Goal: Information Seeking & Learning: Compare options

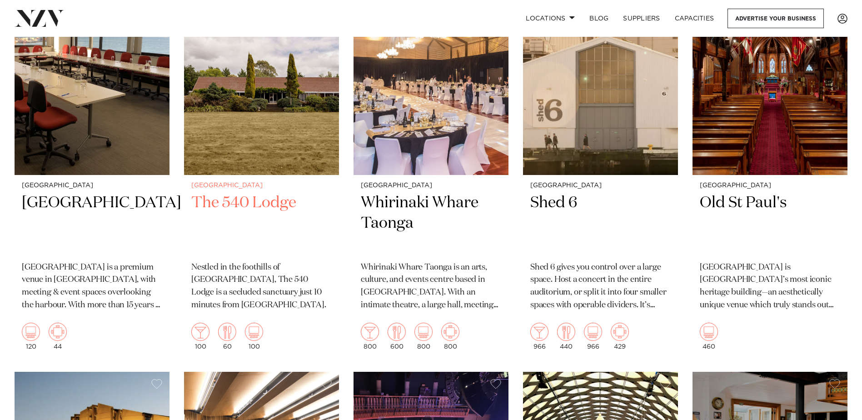
scroll to position [1591, 0]
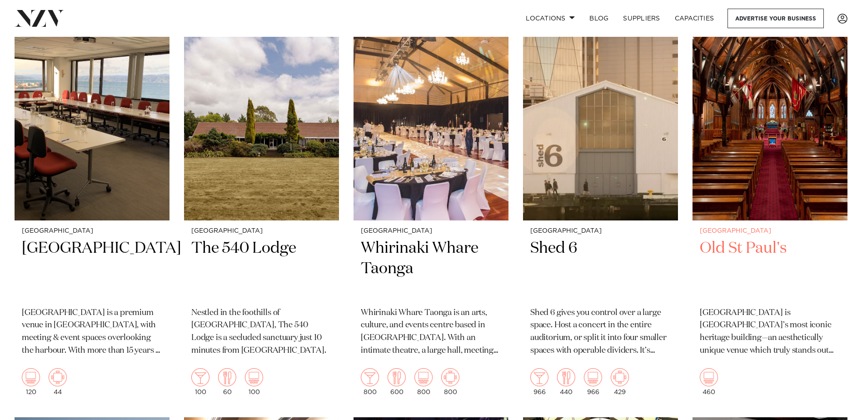
click at [759, 245] on h2 "Old St Paul's" at bounding box center [770, 268] width 140 height 61
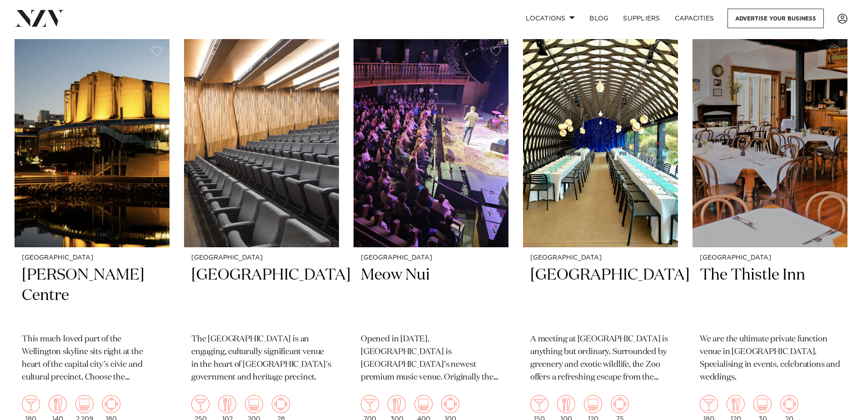
scroll to position [2000, 0]
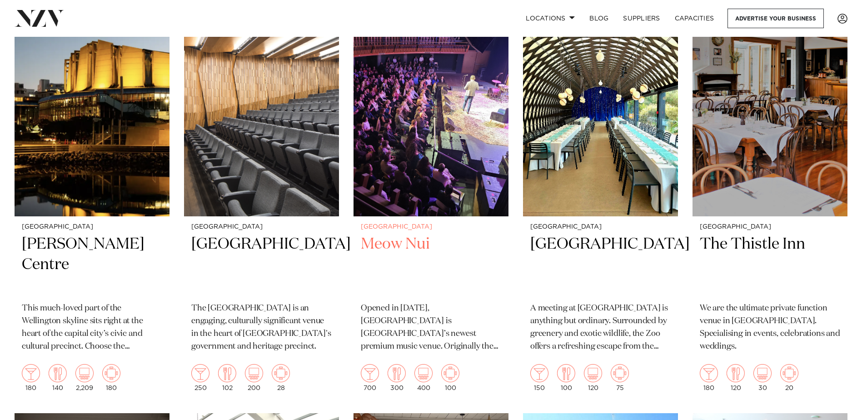
click at [441, 185] on img at bounding box center [431, 112] width 155 height 208
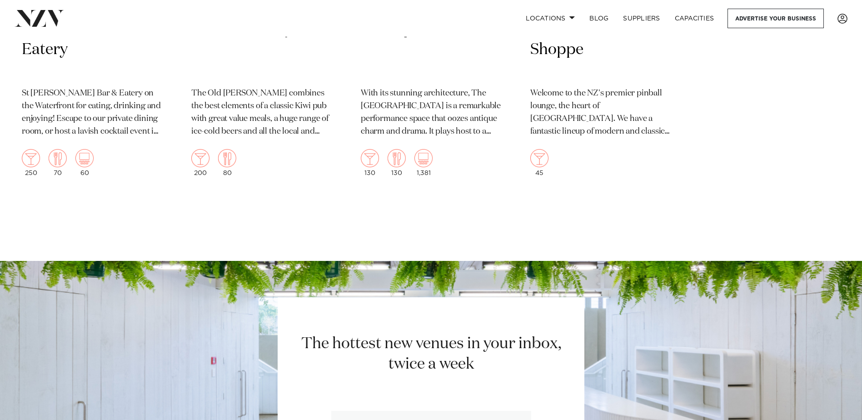
scroll to position [3501, 0]
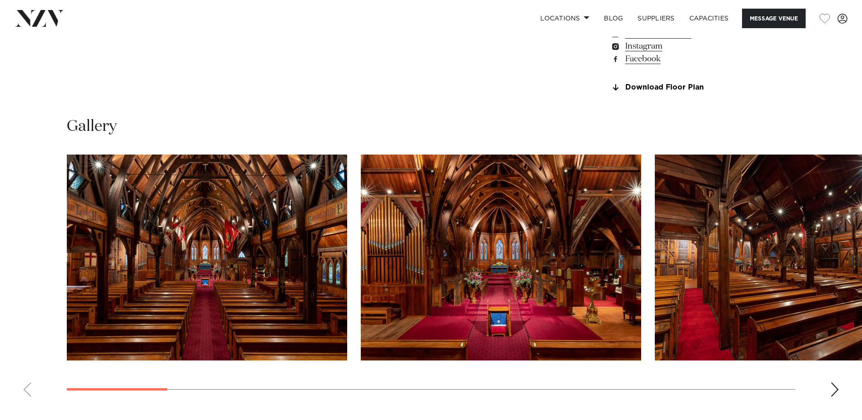
scroll to position [864, 0]
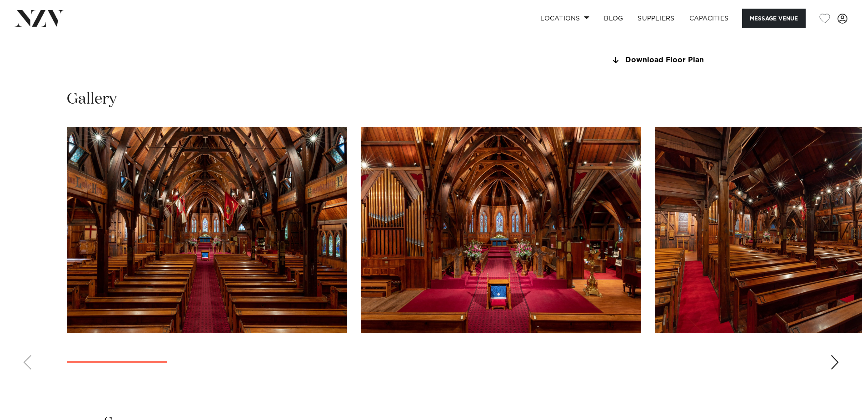
click at [219, 231] on img "1 / 18" at bounding box center [207, 230] width 281 height 206
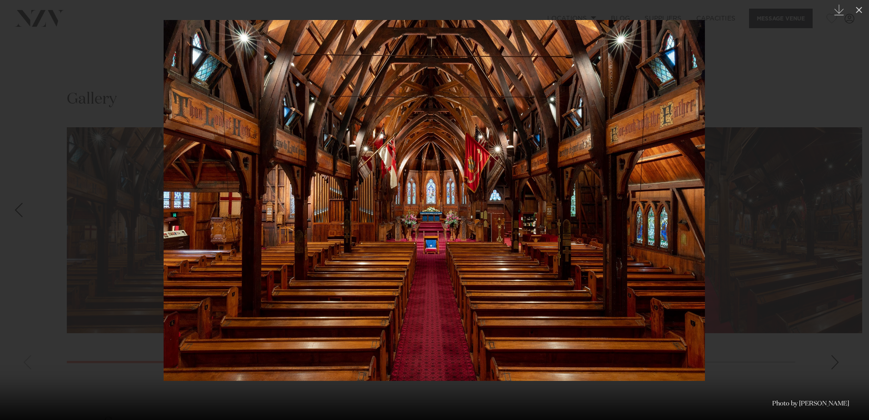
click at [847, 206] on div "Next slide" at bounding box center [851, 209] width 12 height 17
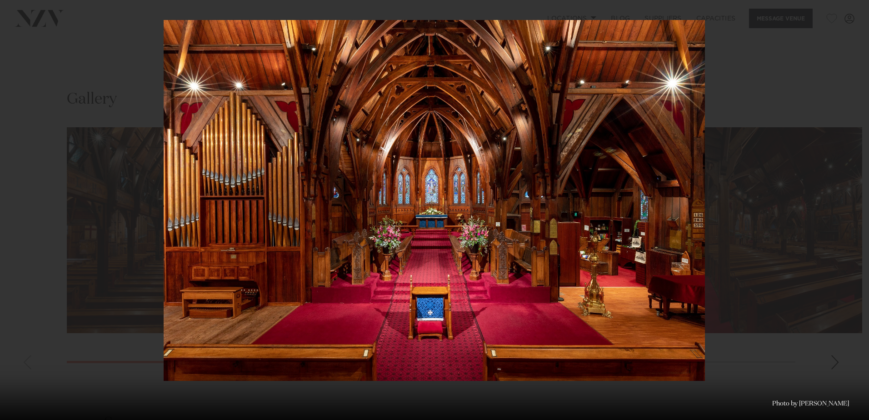
click at [846, 206] on div "2 / 18 Created with Sketch. Photo by Russell Kleyn" at bounding box center [434, 210] width 869 height 420
click at [859, 9] on icon at bounding box center [859, 10] width 11 height 11
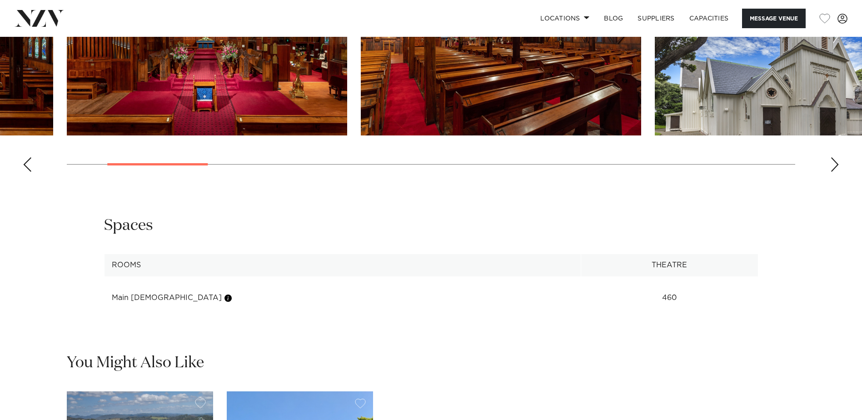
scroll to position [1000, 0]
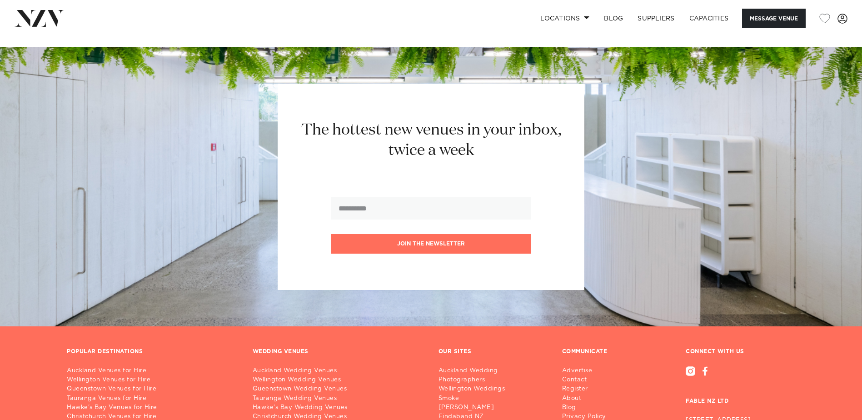
scroll to position [1364, 0]
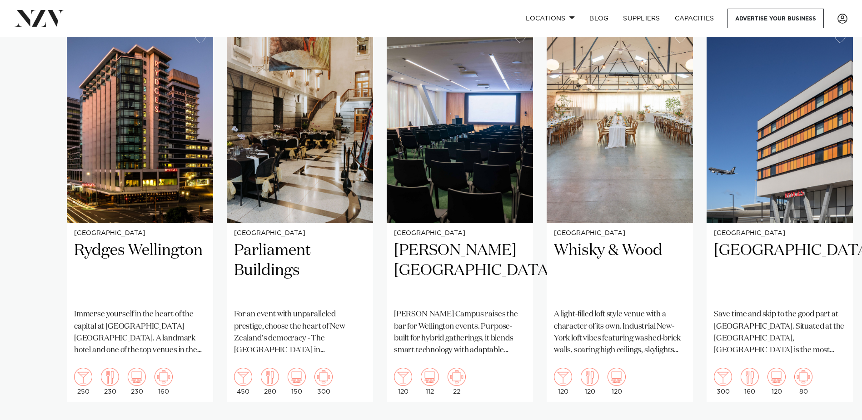
scroll to position [636, 0]
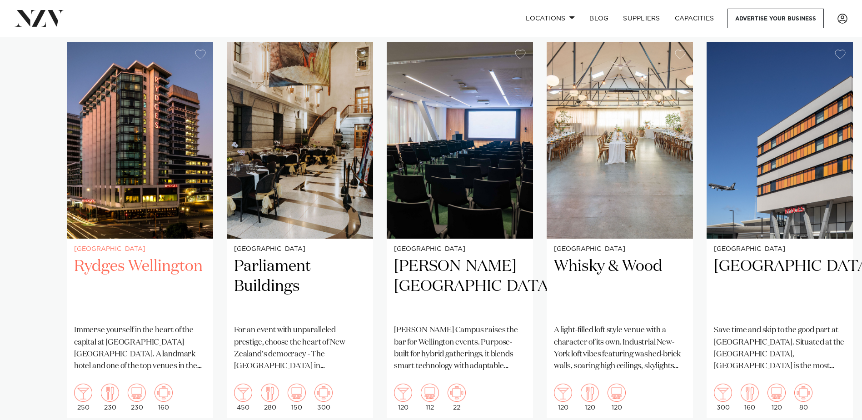
click at [147, 197] on img "1 / 10" at bounding box center [140, 140] width 146 height 196
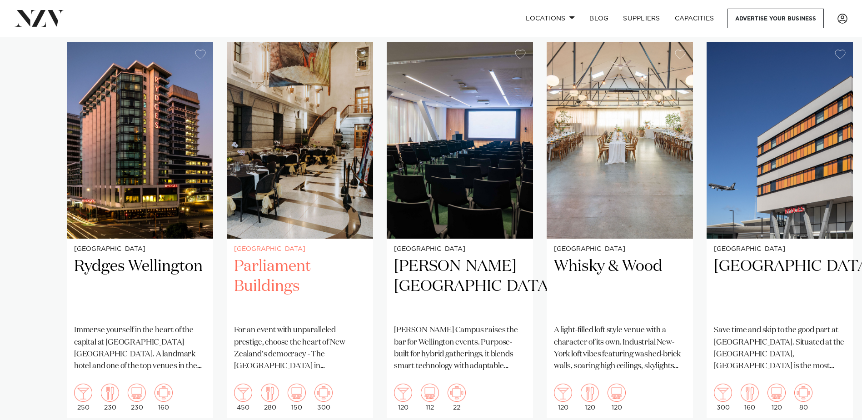
click at [314, 162] on img "2 / 10" at bounding box center [300, 140] width 146 height 196
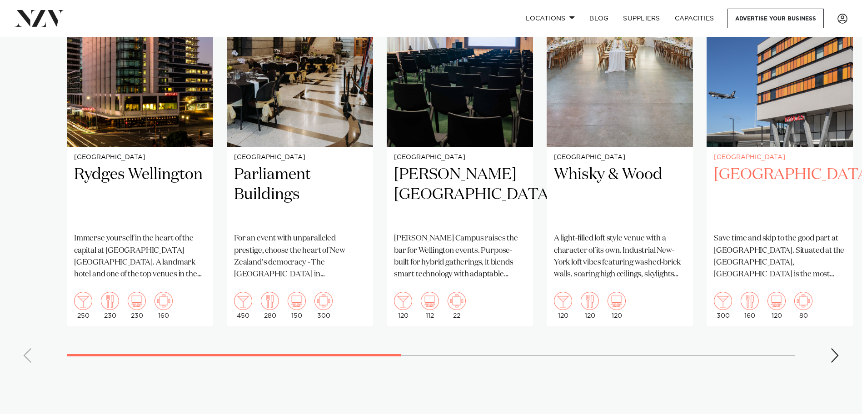
scroll to position [727, 0]
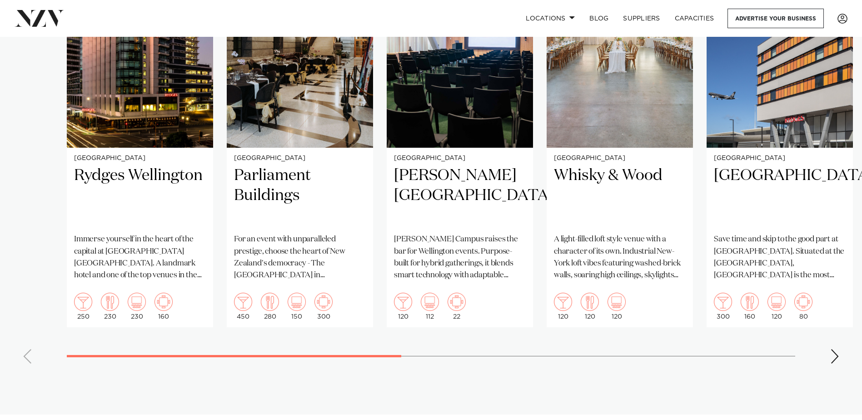
click at [838, 349] on div "Next slide" at bounding box center [835, 356] width 9 height 15
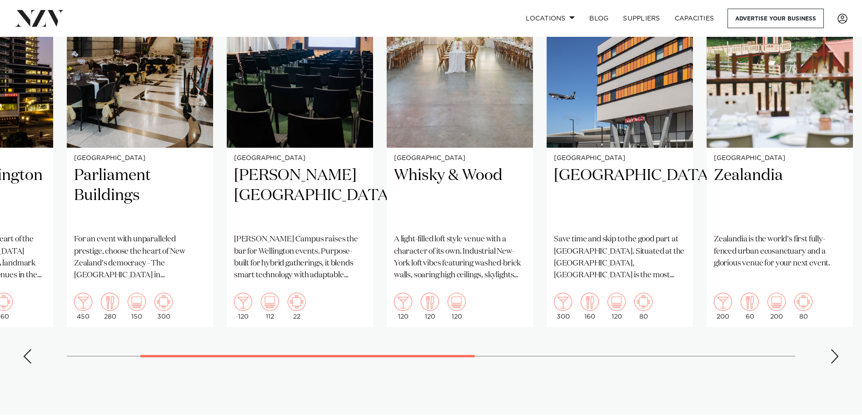
click at [838, 349] on div "Next slide" at bounding box center [835, 356] width 9 height 15
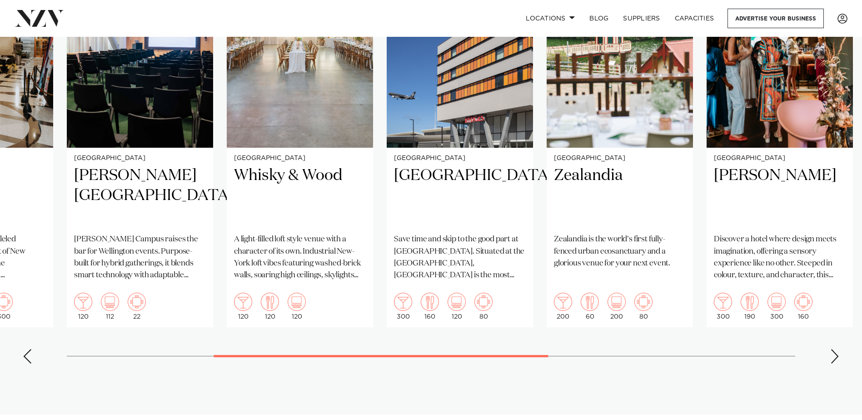
click at [838, 349] on div "Next slide" at bounding box center [835, 356] width 9 height 15
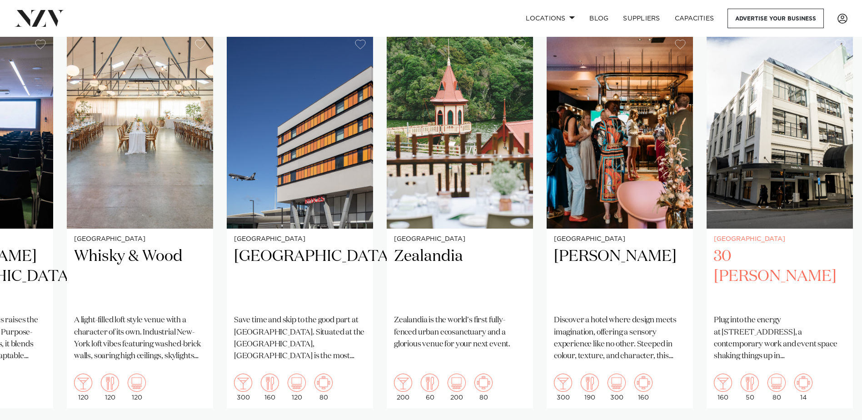
scroll to position [636, 0]
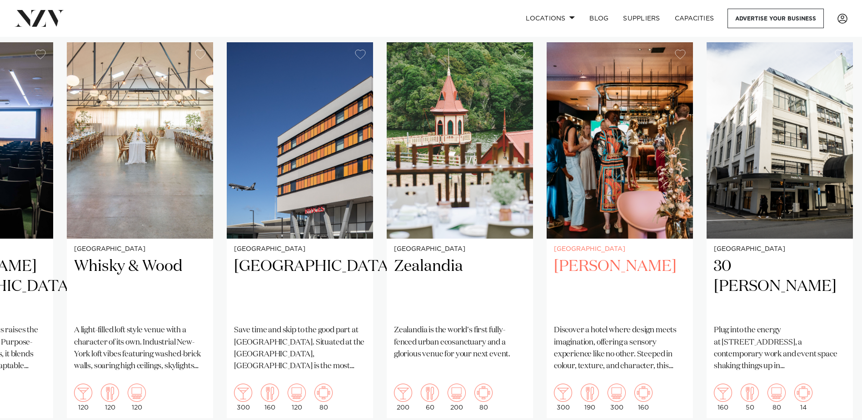
click at [593, 143] on img "7 / 10" at bounding box center [620, 140] width 146 height 196
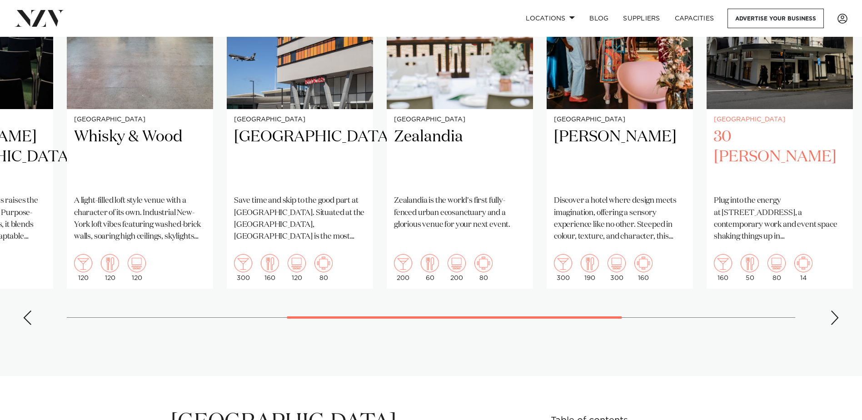
scroll to position [773, 0]
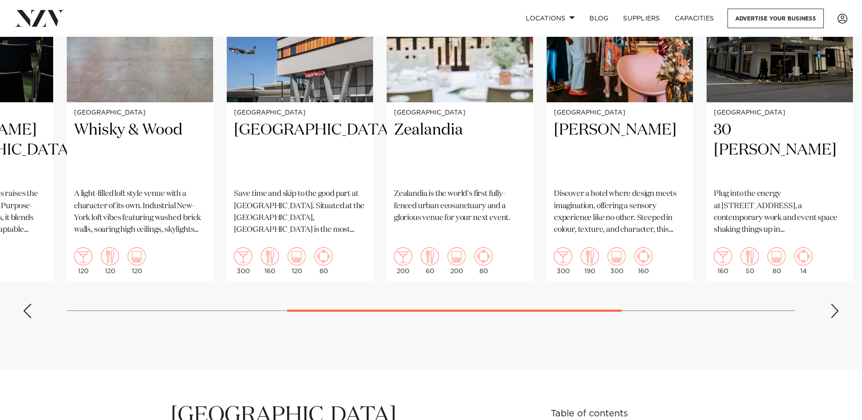
click at [832, 304] on div "Next slide" at bounding box center [835, 311] width 9 height 15
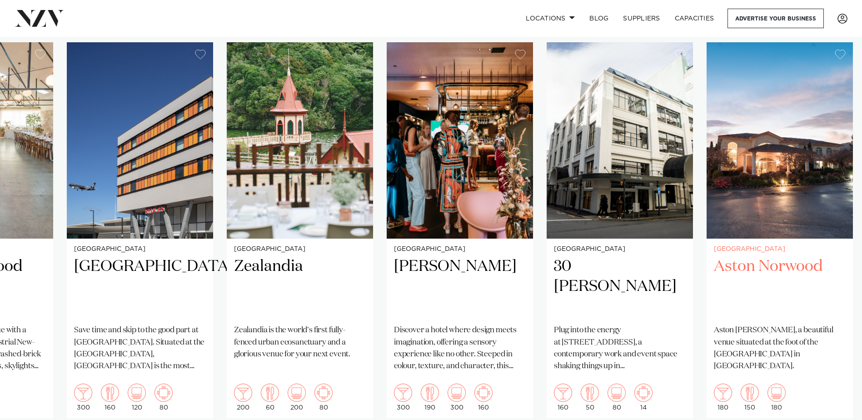
scroll to position [682, 0]
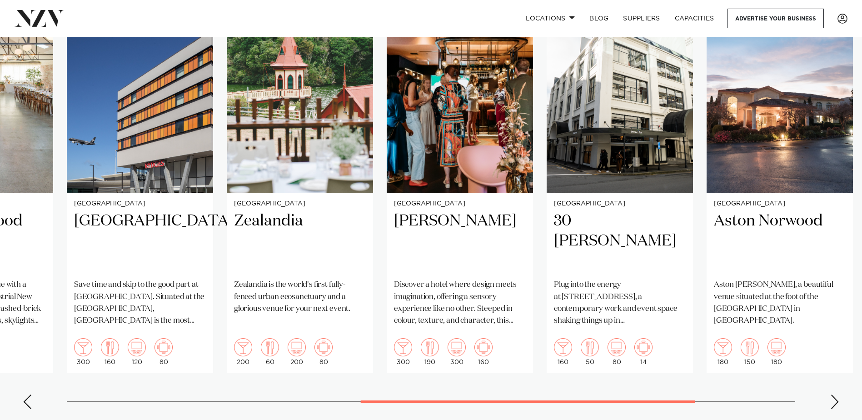
click at [833, 395] on div "Next slide" at bounding box center [835, 402] width 9 height 15
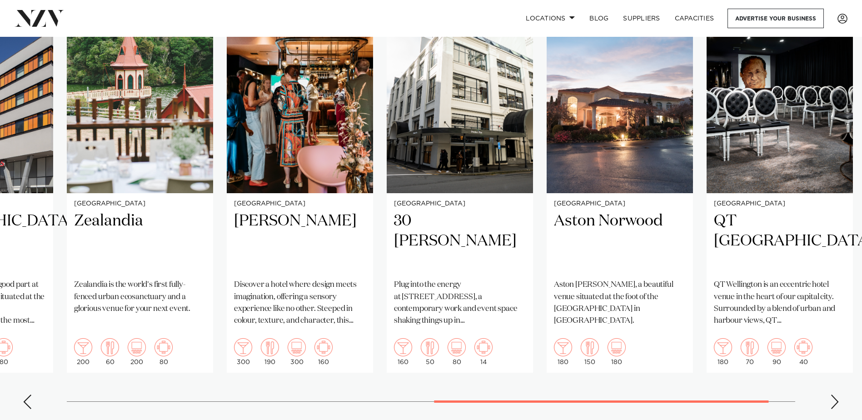
click at [833, 395] on div "Next slide" at bounding box center [835, 402] width 9 height 15
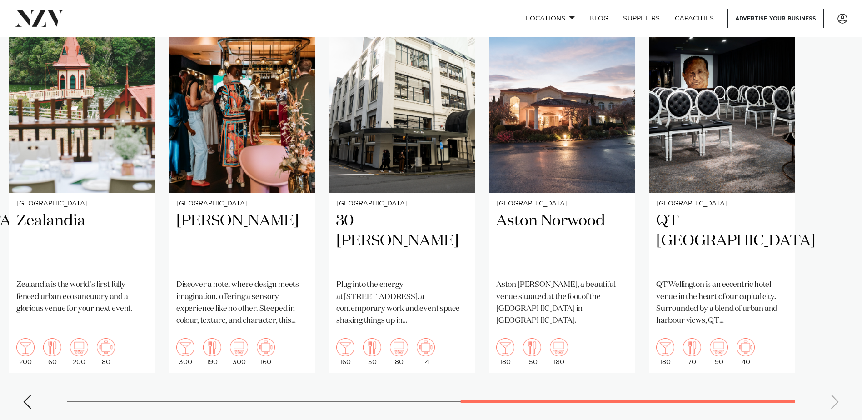
click at [836, 388] on swiper-container "Wellington Rydges Wellington Immerse yourself in the heart of the capital at Ry…" at bounding box center [431, 207] width 862 height 420
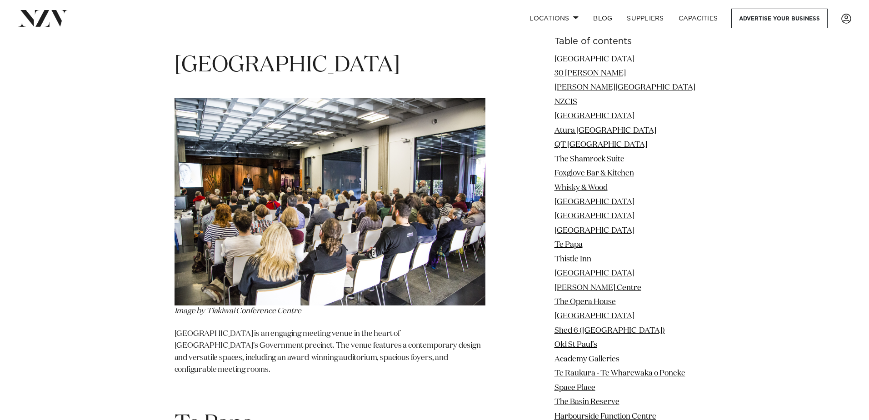
scroll to position [5410, 0]
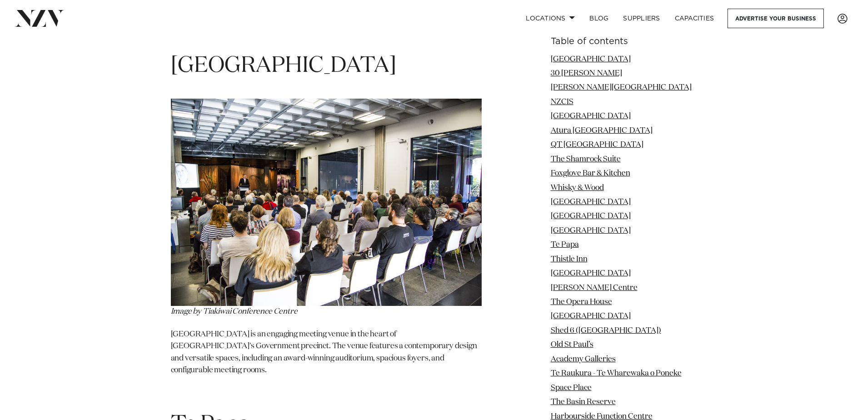
click at [337, 207] on img at bounding box center [326, 202] width 311 height 207
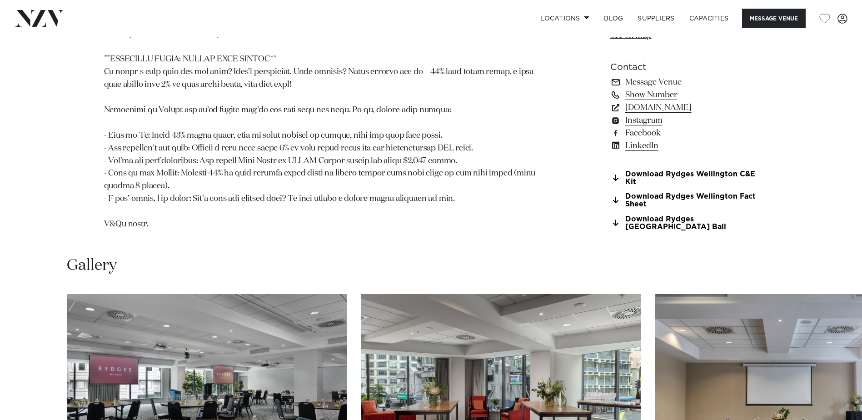
scroll to position [818, 0]
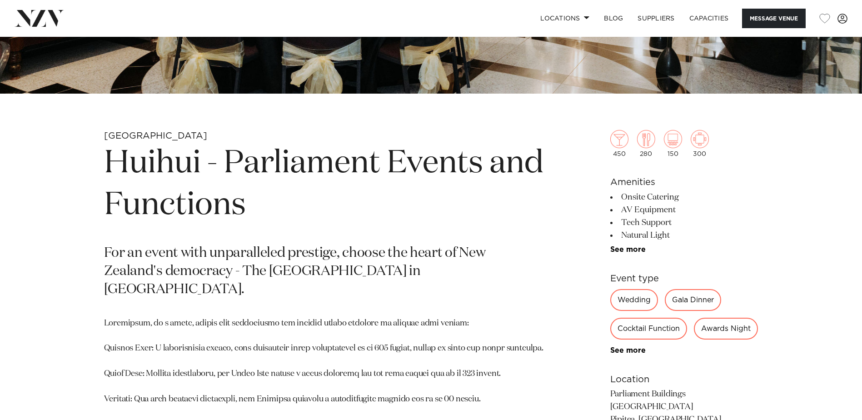
scroll to position [364, 0]
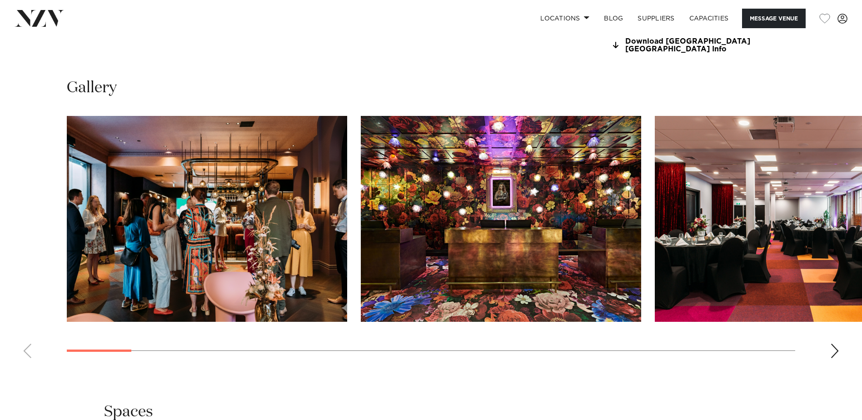
scroll to position [955, 0]
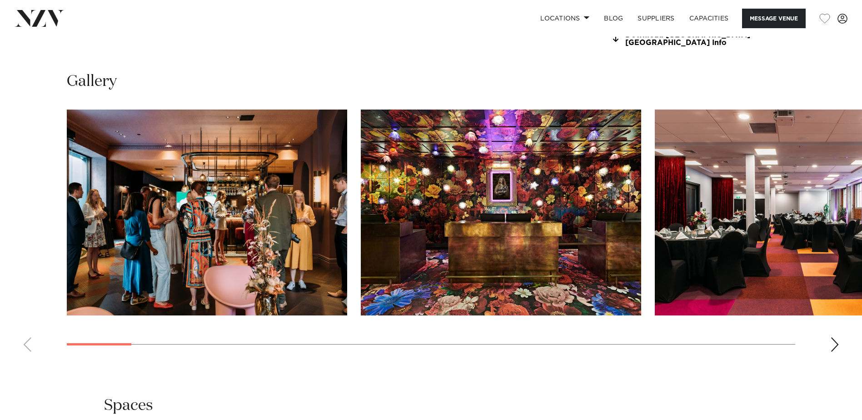
click at [539, 230] on img "2 / 28" at bounding box center [501, 213] width 281 height 206
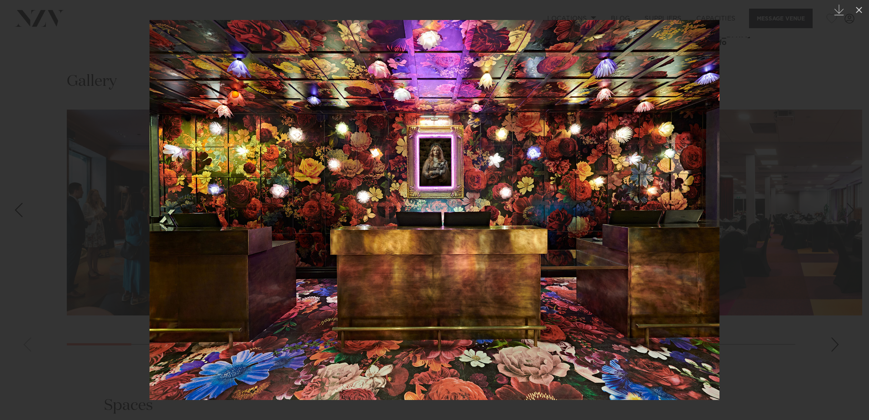
click at [860, 221] on link at bounding box center [853, 209] width 32 height 45
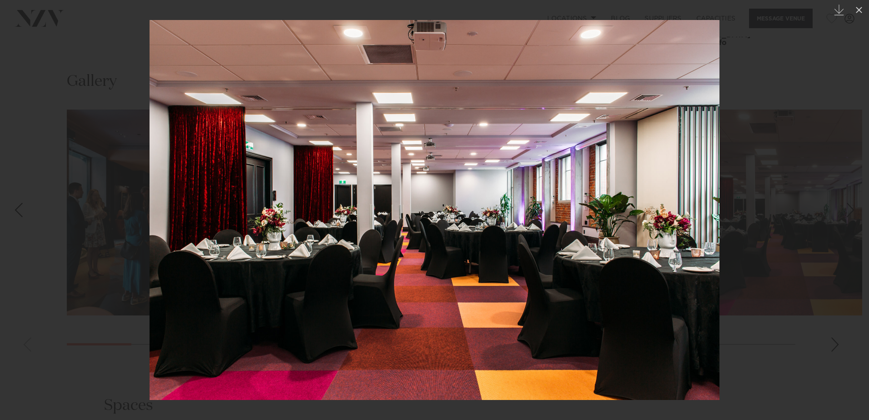
click at [853, 222] on link at bounding box center [853, 209] width 32 height 45
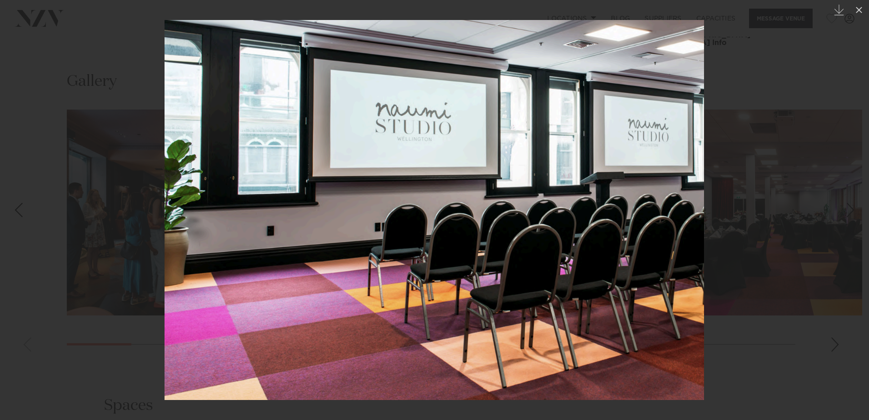
click at [853, 222] on link at bounding box center [853, 209] width 32 height 45
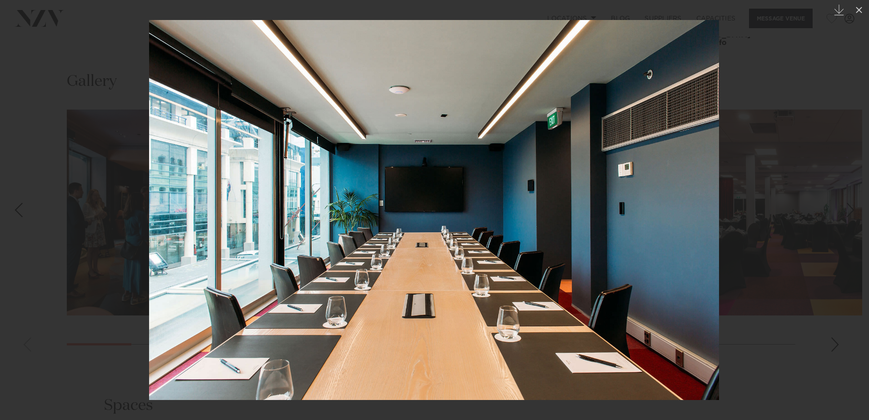
click at [853, 222] on link at bounding box center [853, 209] width 32 height 45
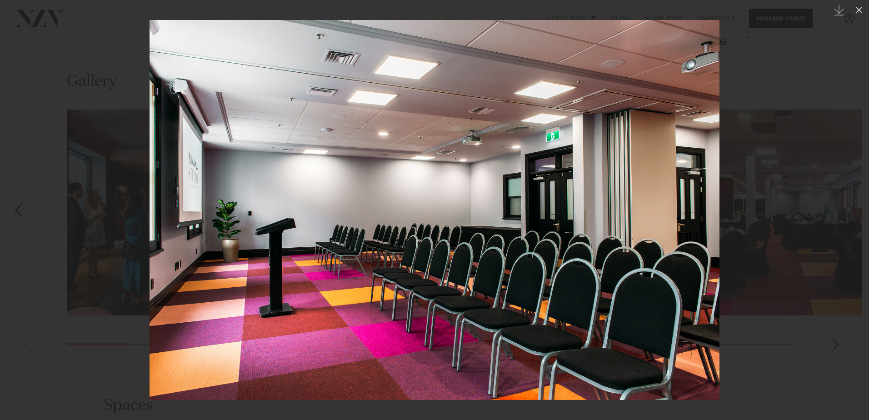
click at [853, 222] on link at bounding box center [853, 209] width 32 height 45
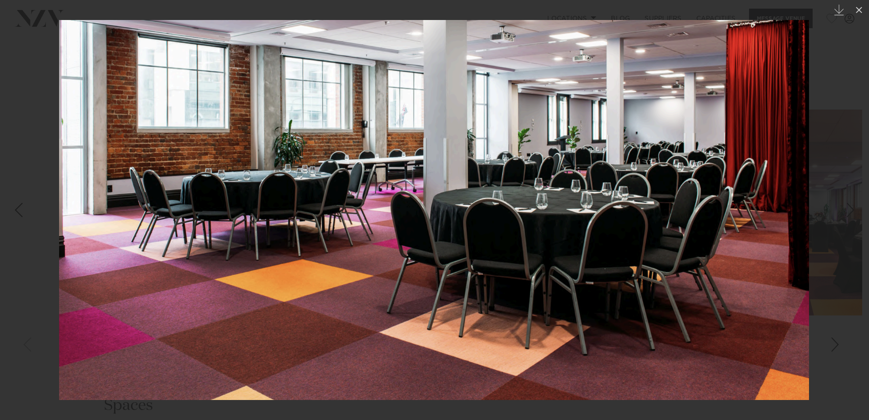
click at [853, 222] on link at bounding box center [853, 209] width 32 height 45
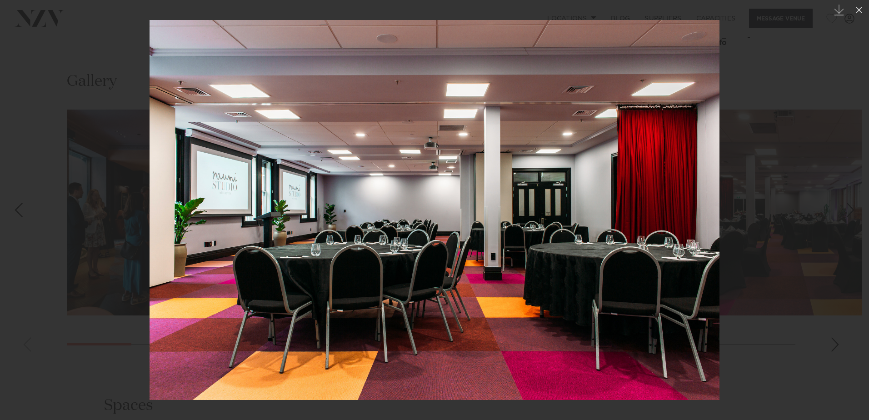
click at [853, 222] on link at bounding box center [853, 209] width 32 height 45
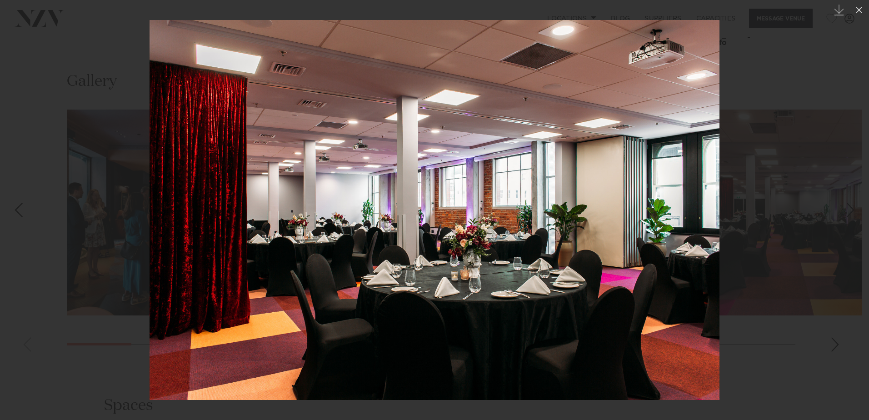
click at [853, 222] on link at bounding box center [853, 209] width 32 height 45
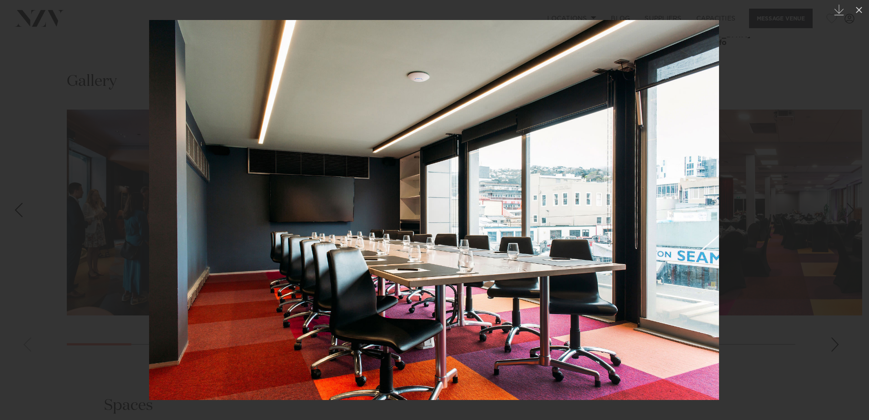
click at [853, 222] on link at bounding box center [853, 209] width 32 height 45
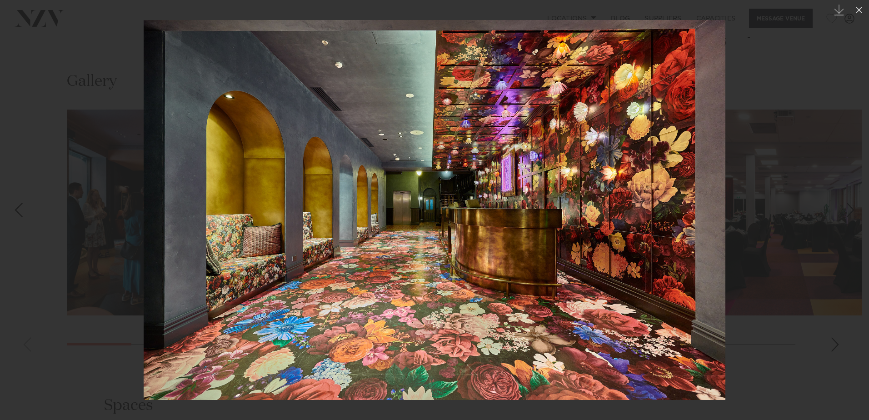
click at [853, 222] on link at bounding box center [853, 209] width 32 height 45
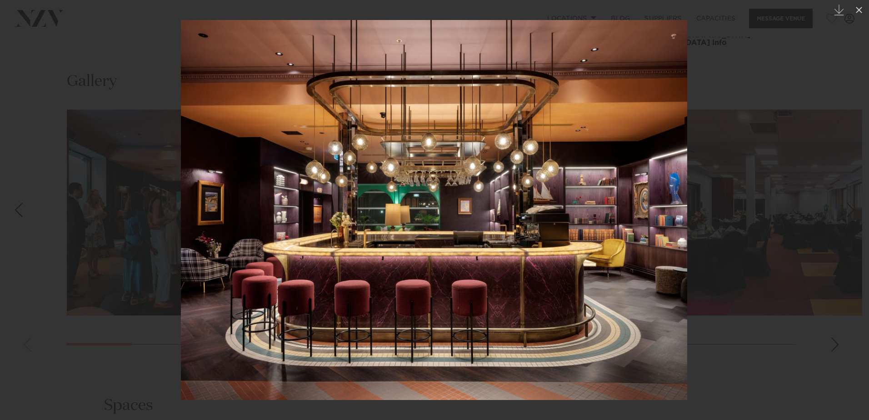
click at [853, 222] on link at bounding box center [853, 209] width 32 height 45
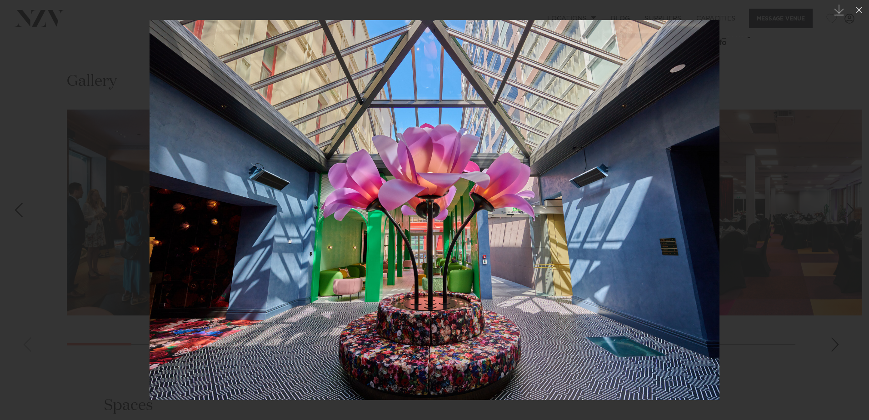
click at [853, 222] on link at bounding box center [853, 209] width 32 height 45
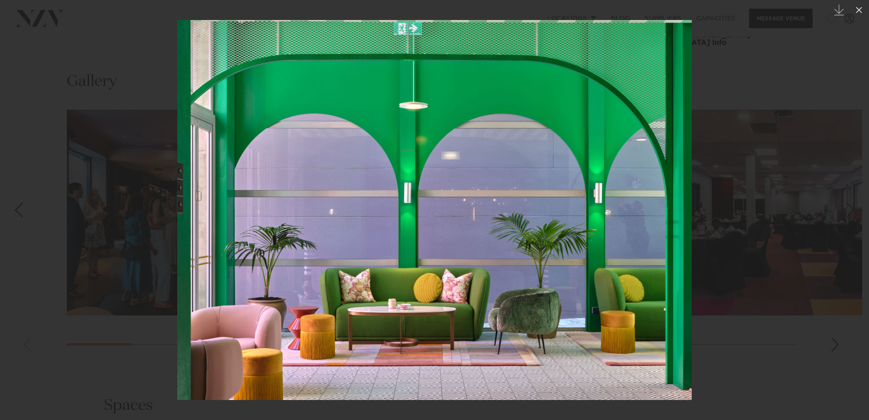
click at [853, 222] on link at bounding box center [853, 209] width 32 height 45
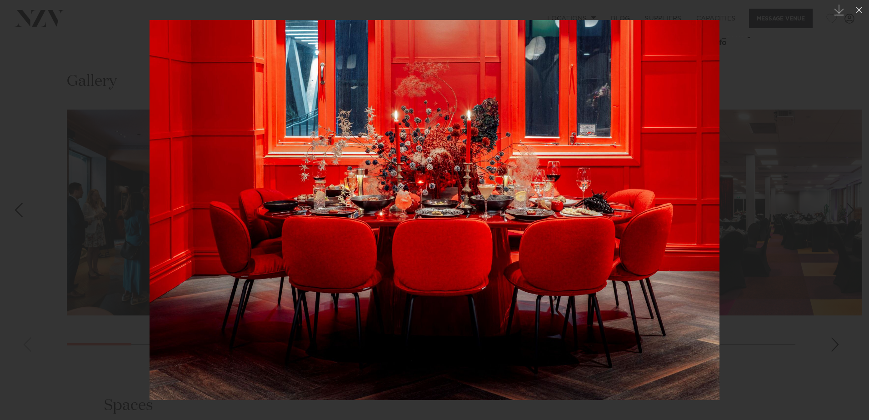
click at [853, 222] on link at bounding box center [853, 209] width 32 height 45
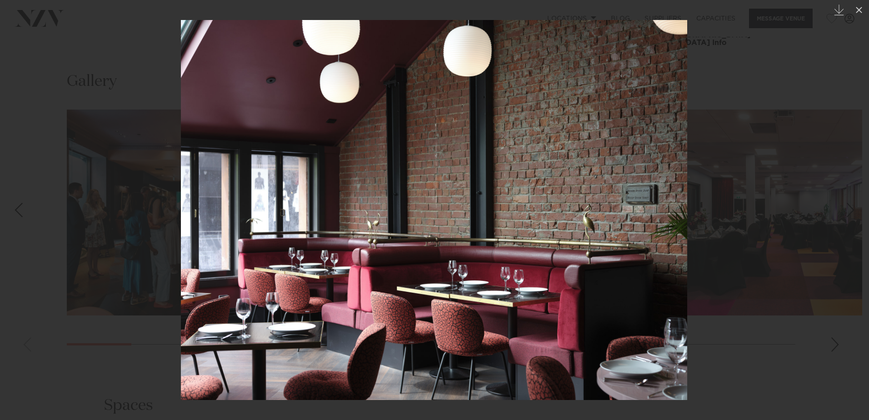
click at [851, 214] on div "Next slide" at bounding box center [851, 209] width 12 height 17
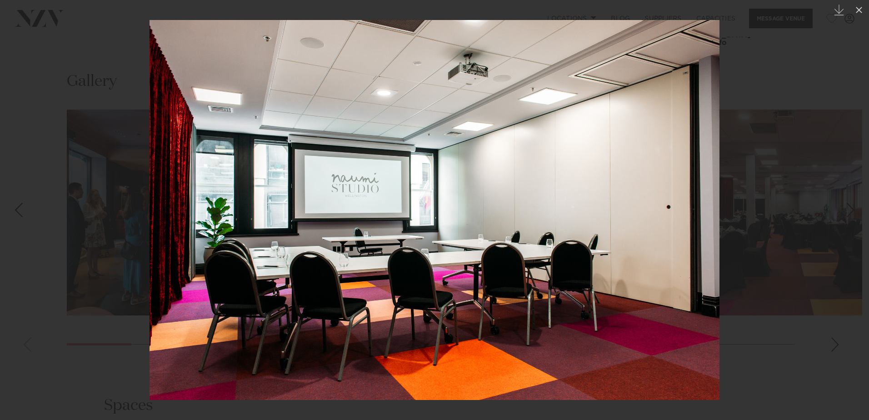
click at [851, 214] on div "Next slide" at bounding box center [851, 209] width 12 height 17
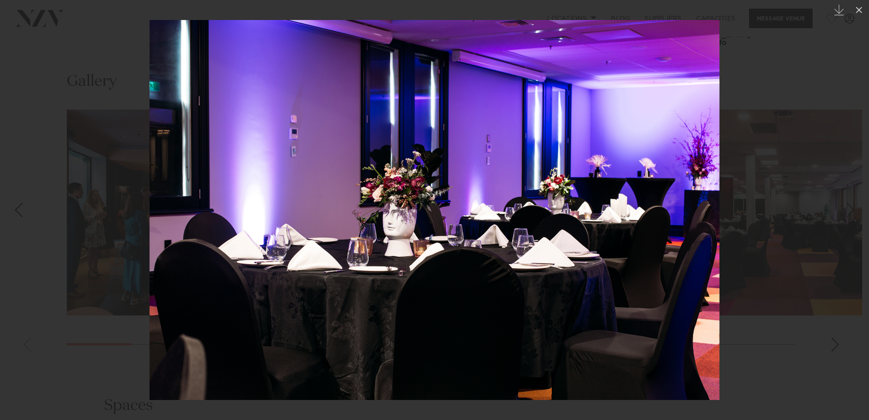
click at [851, 214] on div "Next slide" at bounding box center [851, 209] width 12 height 17
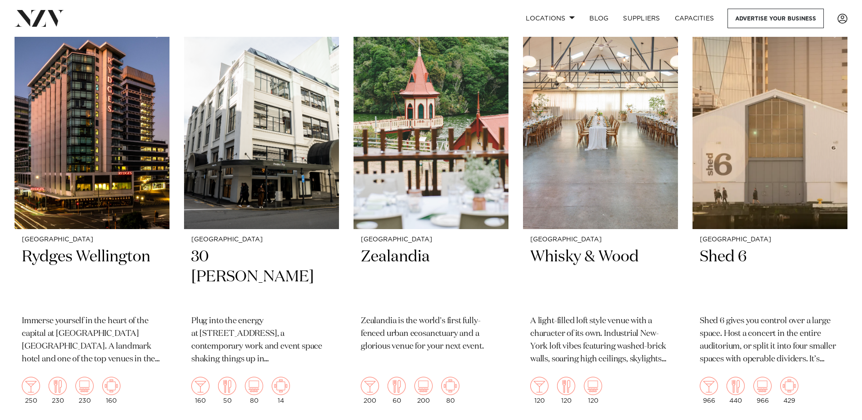
scroll to position [818, 0]
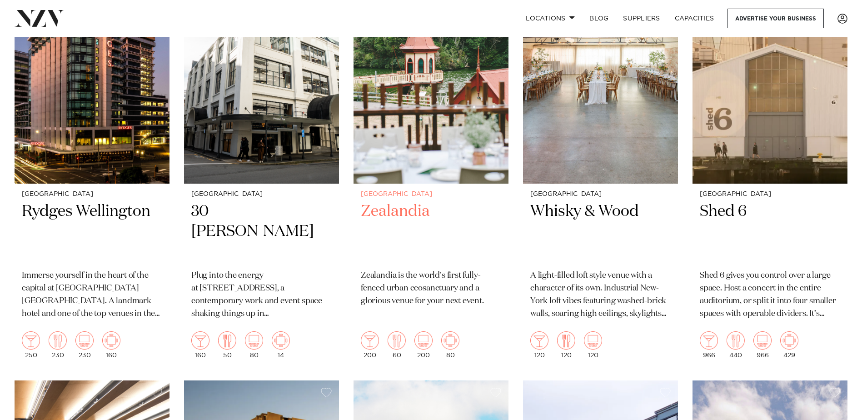
click at [404, 214] on h2 "Zealandia" at bounding box center [431, 231] width 140 height 61
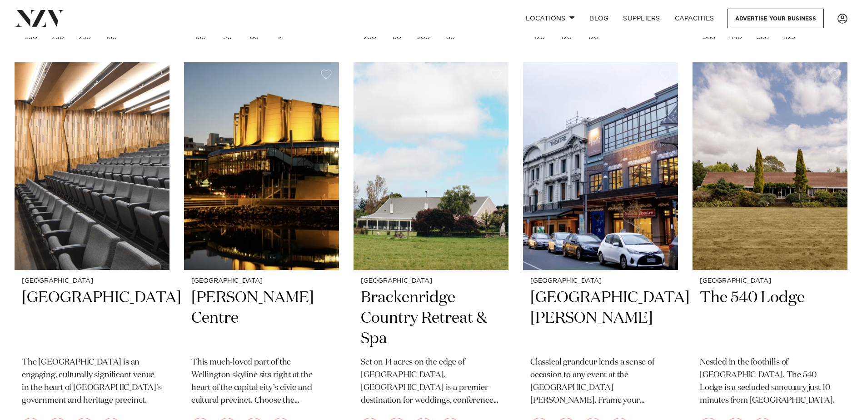
scroll to position [1182, 0]
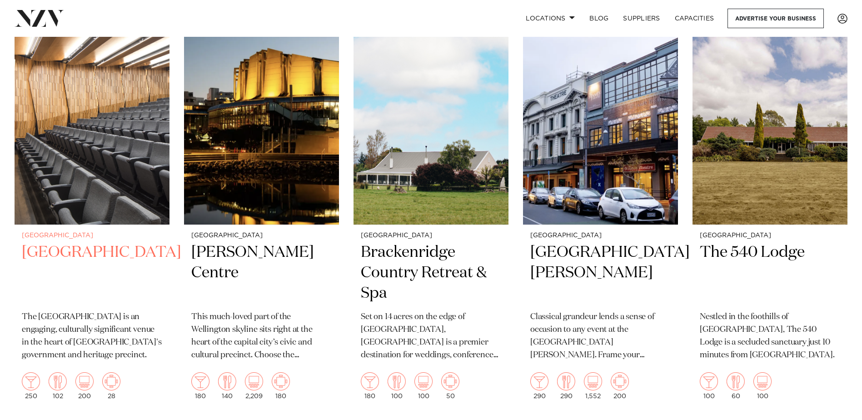
click at [72, 253] on h2 "[GEOGRAPHIC_DATA]" at bounding box center [92, 272] width 140 height 61
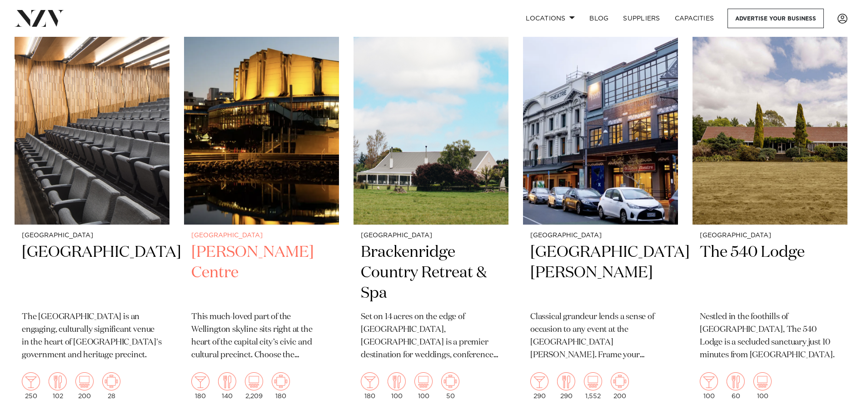
click at [222, 255] on h2 "[PERSON_NAME] Centre" at bounding box center [261, 272] width 140 height 61
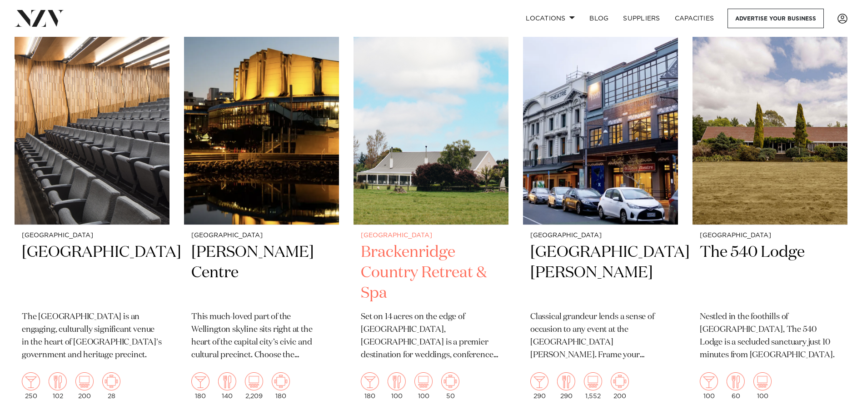
scroll to position [1227, 0]
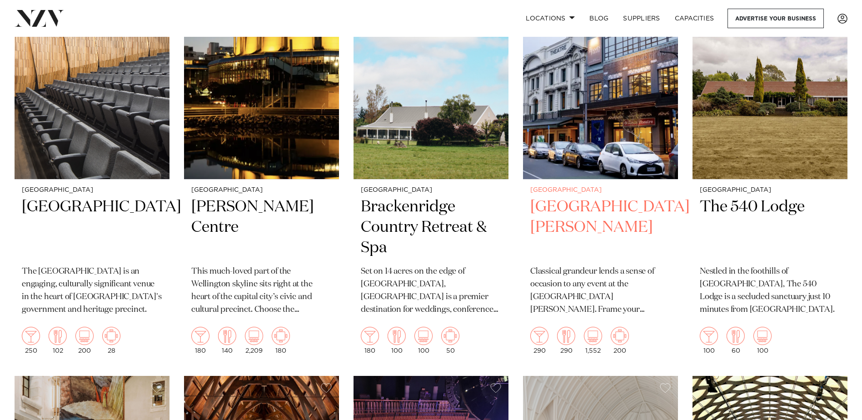
click at [596, 138] on img at bounding box center [600, 75] width 155 height 208
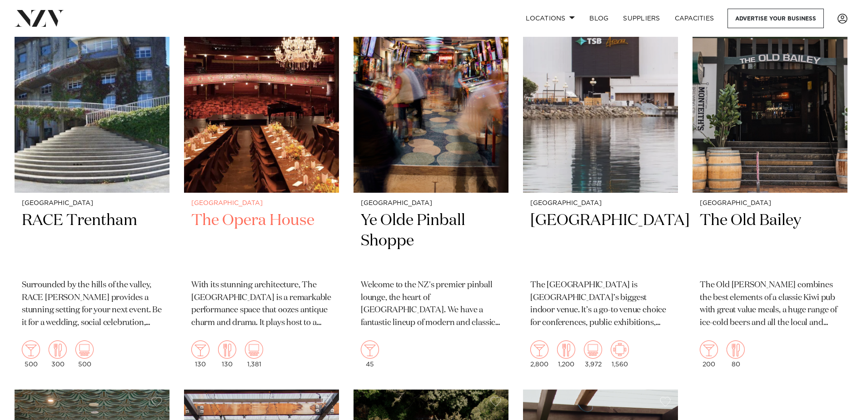
scroll to position [2819, 0]
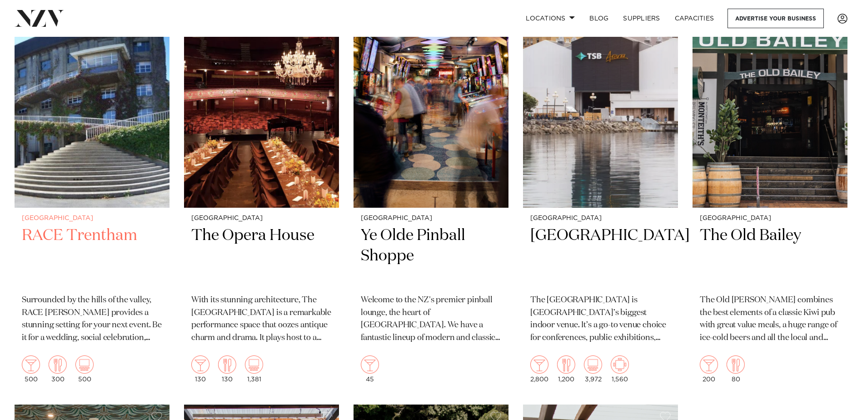
click at [85, 234] on h2 "RACE Trentham" at bounding box center [92, 255] width 140 height 61
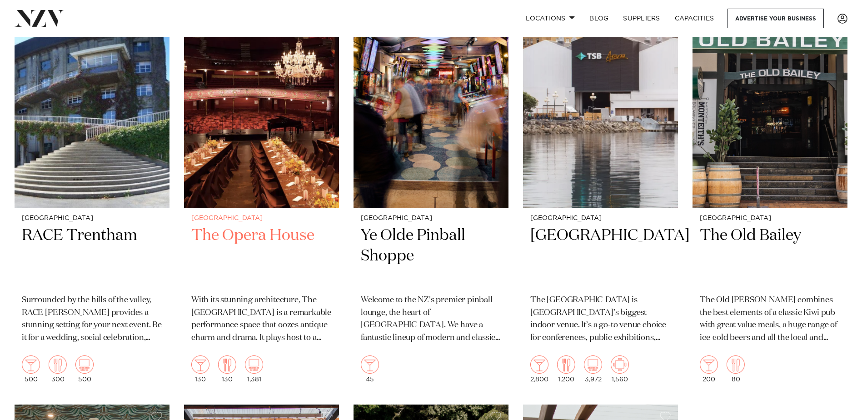
click at [264, 234] on h2 "The Opera House" at bounding box center [261, 255] width 140 height 61
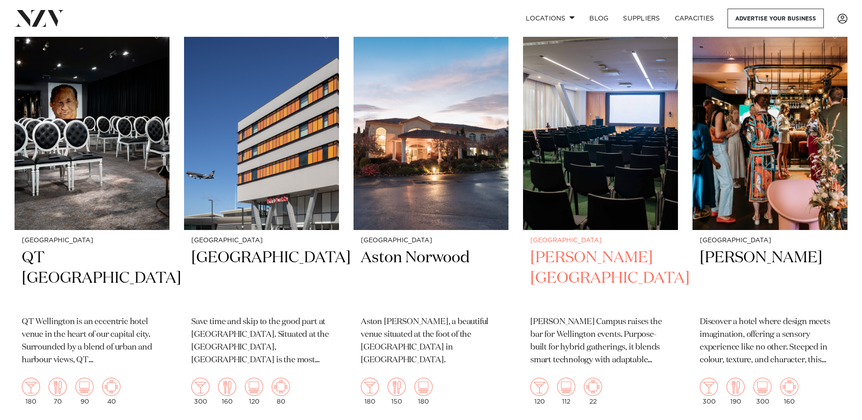
scroll to position [364, 0]
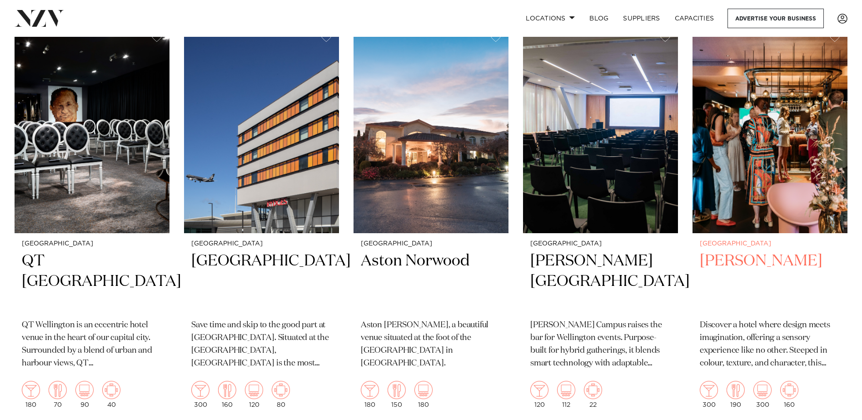
click at [777, 163] on img at bounding box center [770, 129] width 155 height 208
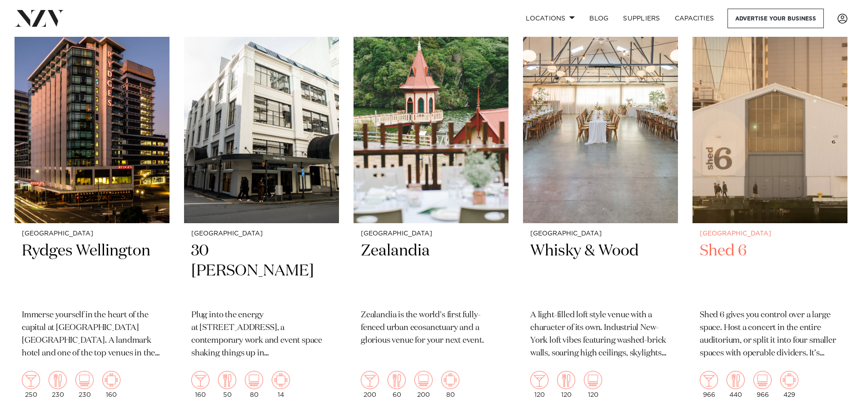
scroll to position [773, 0]
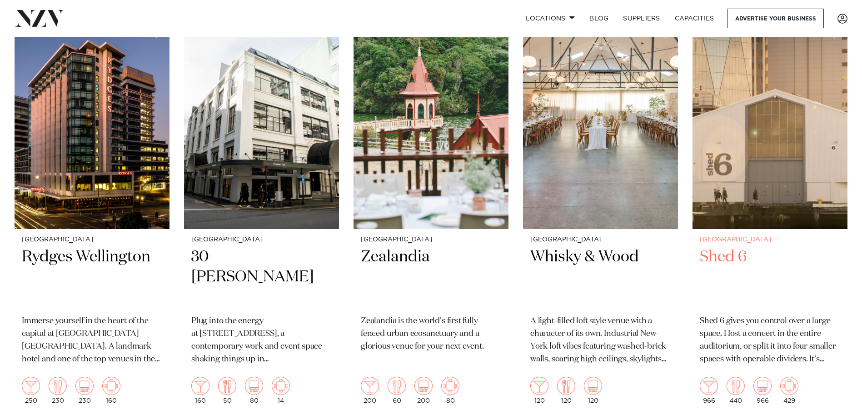
click at [788, 200] on img at bounding box center [770, 125] width 155 height 208
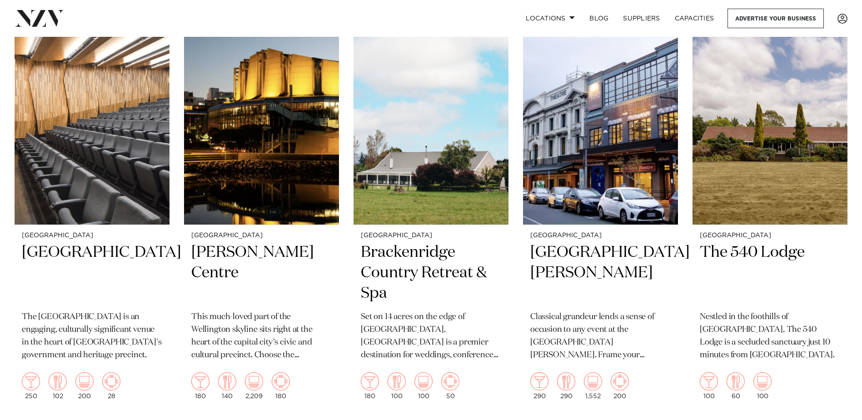
scroll to position [1227, 0]
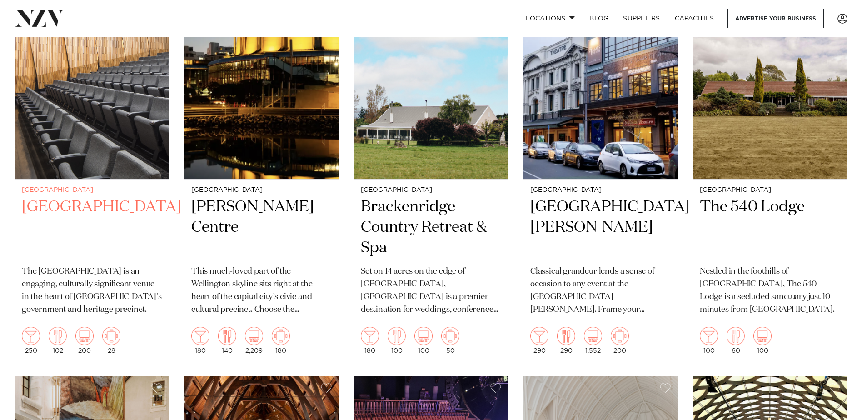
click at [63, 217] on h2 "Tiakiwai Conference Centre" at bounding box center [92, 227] width 140 height 61
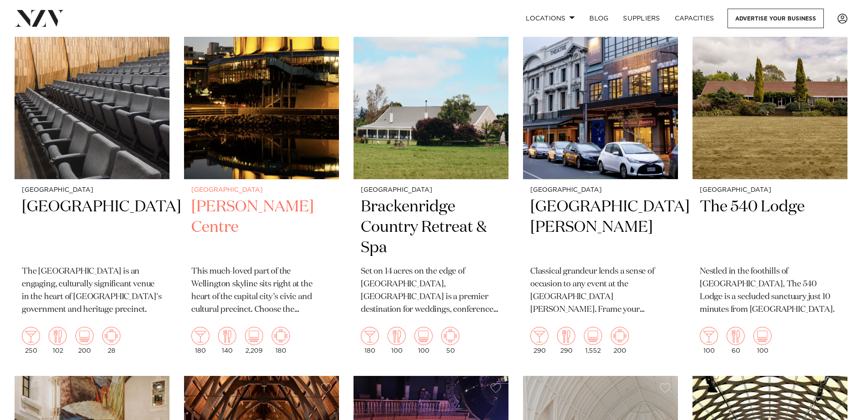
click at [252, 200] on h2 "Michael Fowler Centre" at bounding box center [261, 227] width 140 height 61
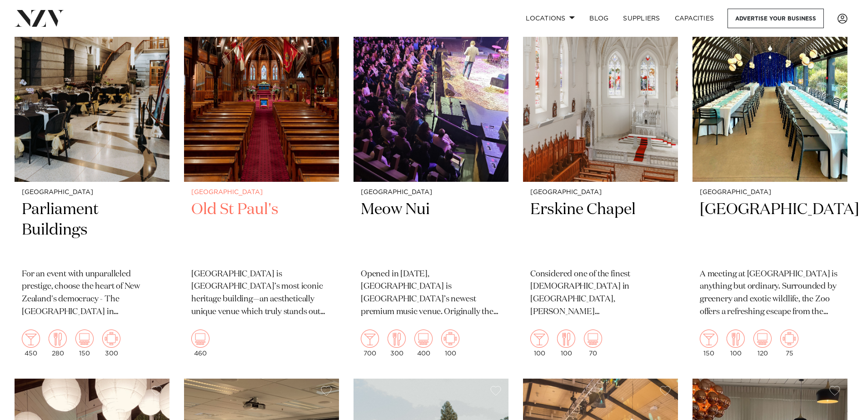
scroll to position [1637, 0]
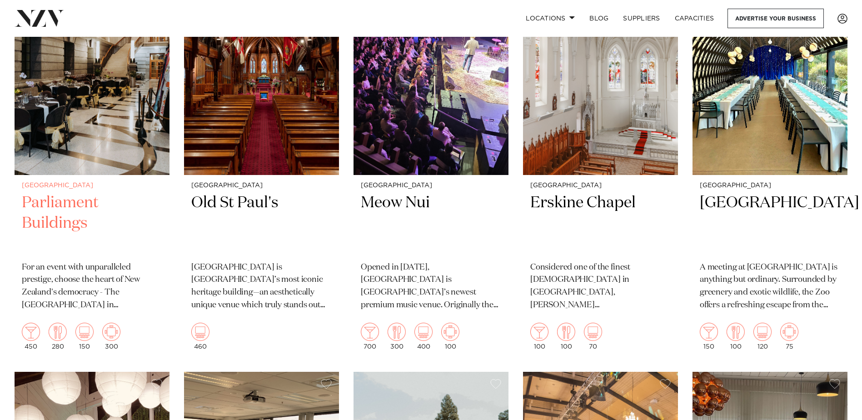
click at [69, 202] on h2 "Parliament Buildings" at bounding box center [92, 223] width 140 height 61
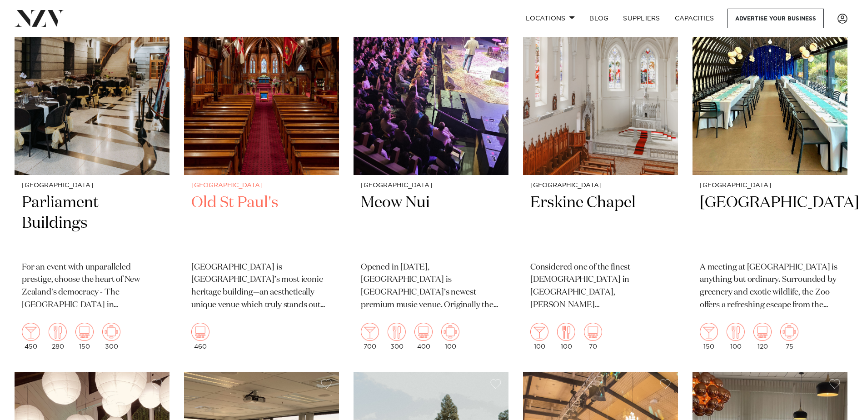
click at [255, 204] on h2 "Old St Paul's" at bounding box center [261, 223] width 140 height 61
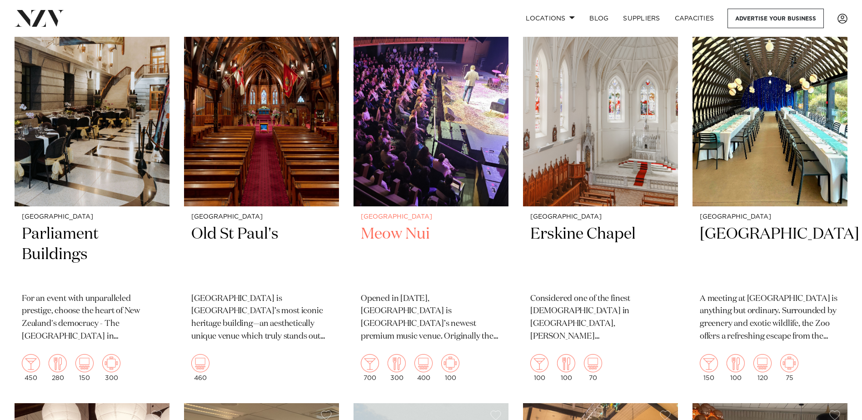
scroll to position [1546, 0]
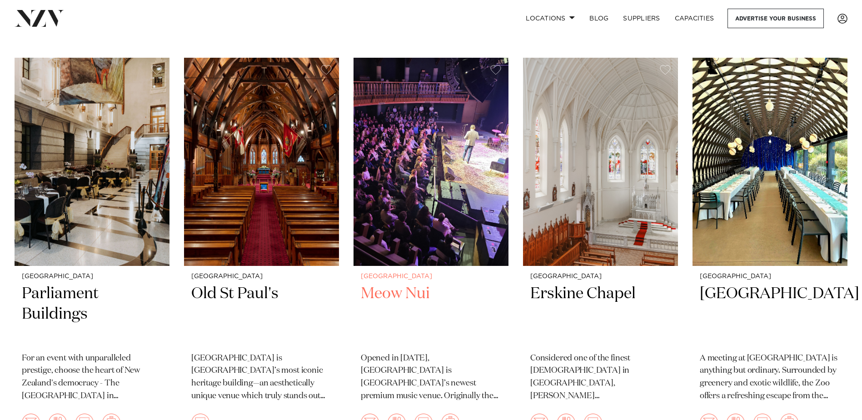
click at [432, 231] on img at bounding box center [431, 162] width 155 height 208
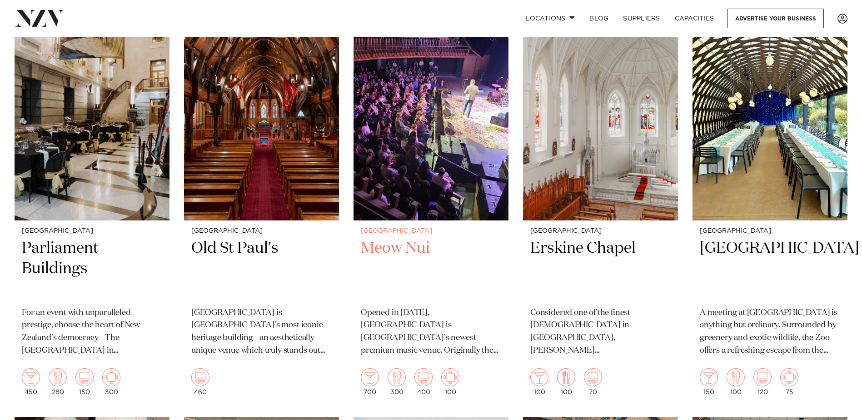
scroll to position [1637, 0]
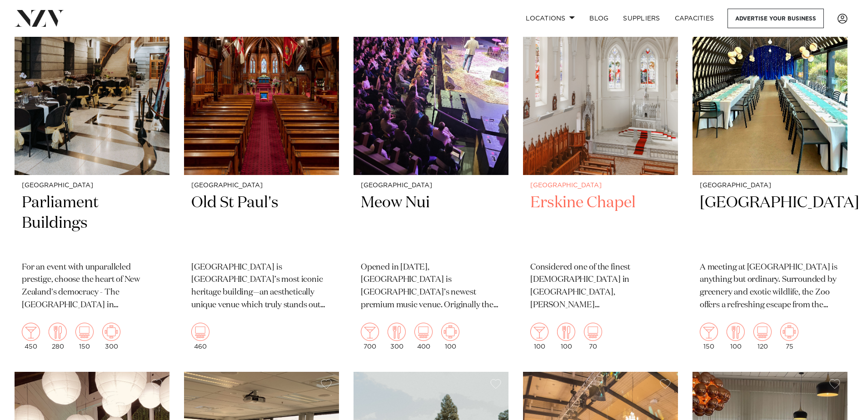
click at [609, 111] on img at bounding box center [600, 71] width 155 height 208
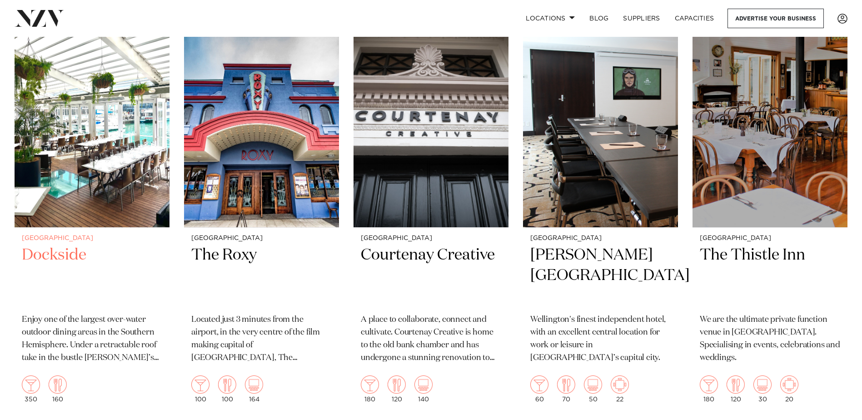
scroll to position [2410, 0]
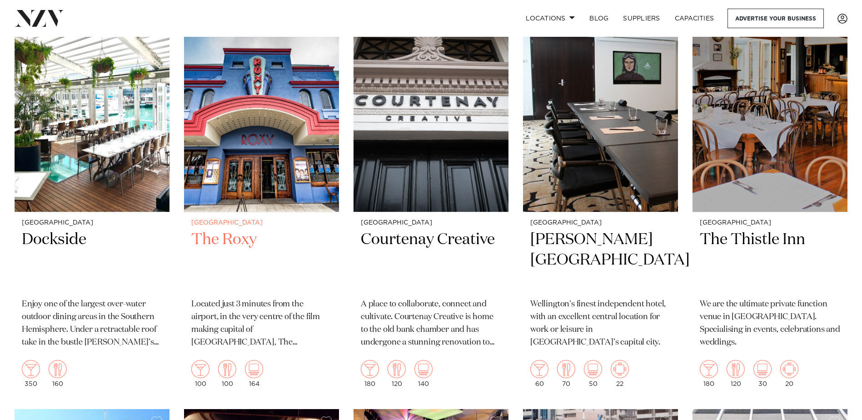
click at [256, 181] on img at bounding box center [261, 108] width 155 height 208
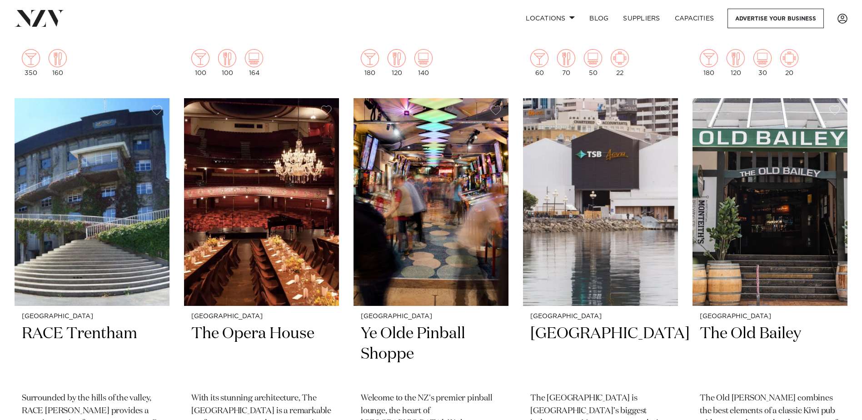
scroll to position [2819, 0]
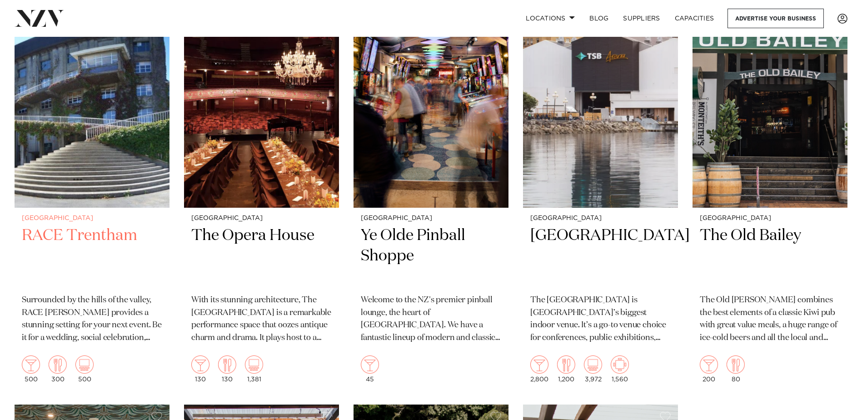
click at [100, 236] on h2 "RACE Trentham" at bounding box center [92, 255] width 140 height 61
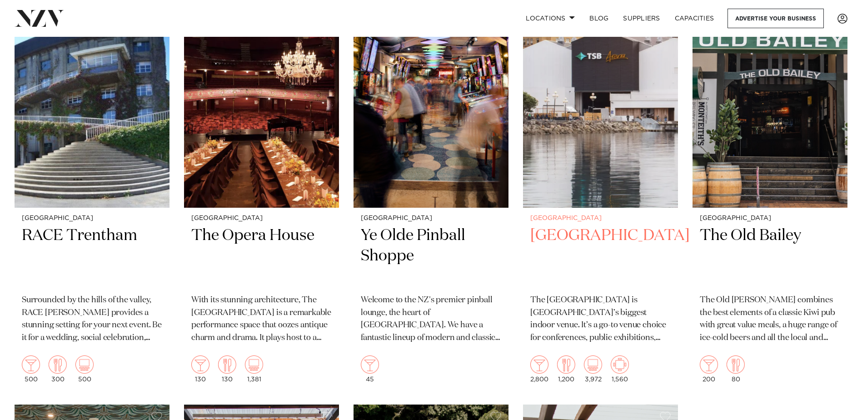
click at [591, 234] on h2 "TSB Arena" at bounding box center [601, 255] width 140 height 61
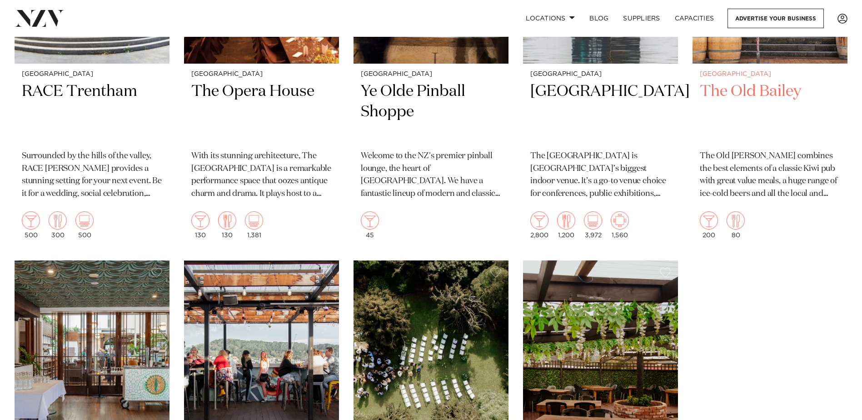
scroll to position [2955, 0]
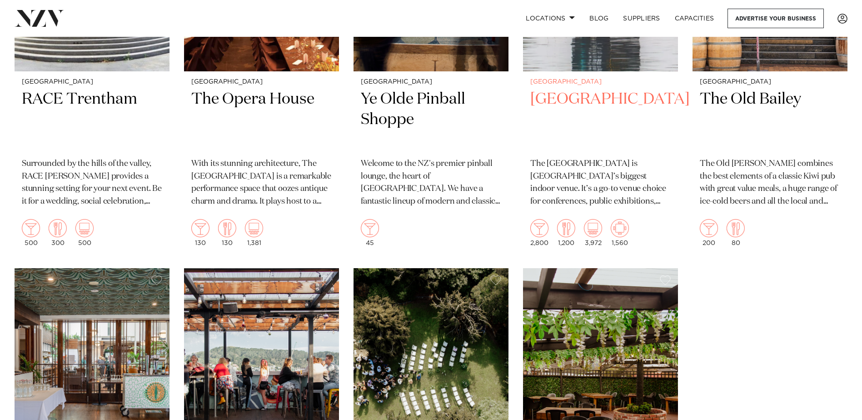
click at [583, 101] on h2 "TSB Arena" at bounding box center [601, 119] width 140 height 61
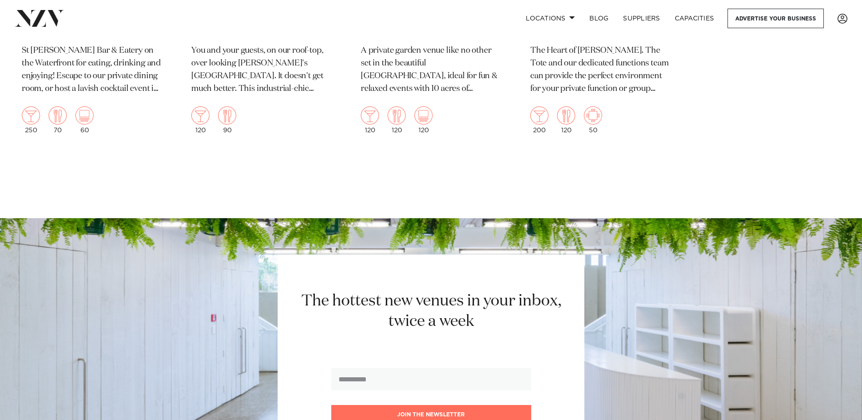
scroll to position [3501, 0]
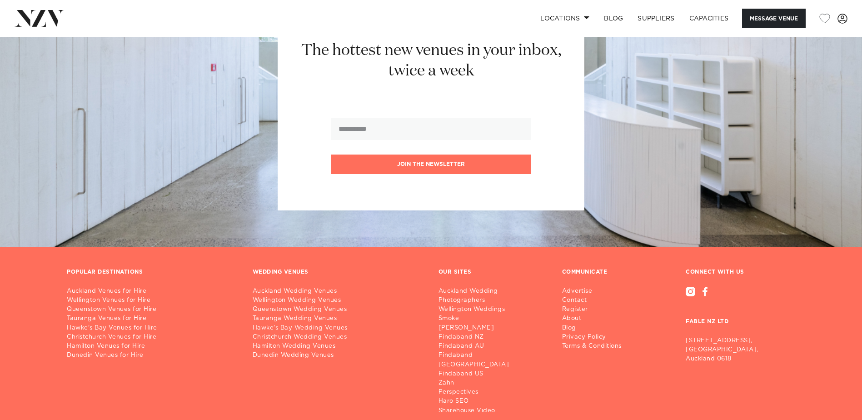
scroll to position [1637, 0]
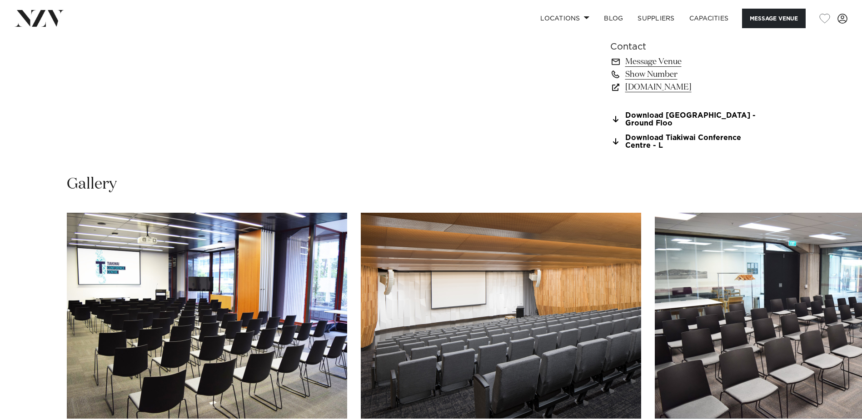
scroll to position [818, 0]
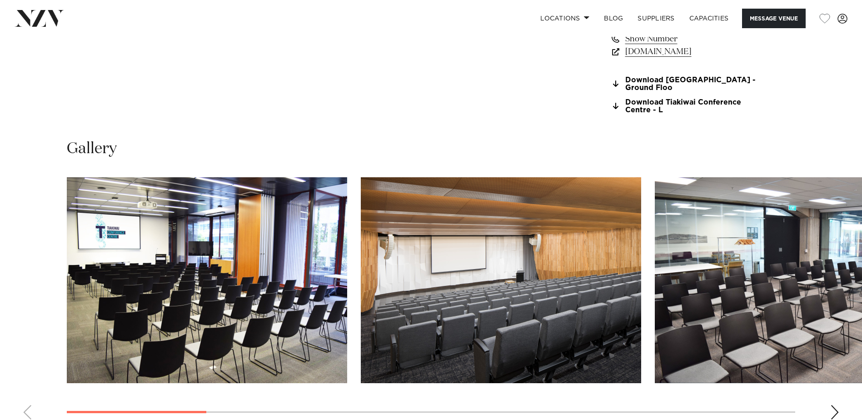
click at [474, 309] on img "2 / 13" at bounding box center [501, 280] width 281 height 206
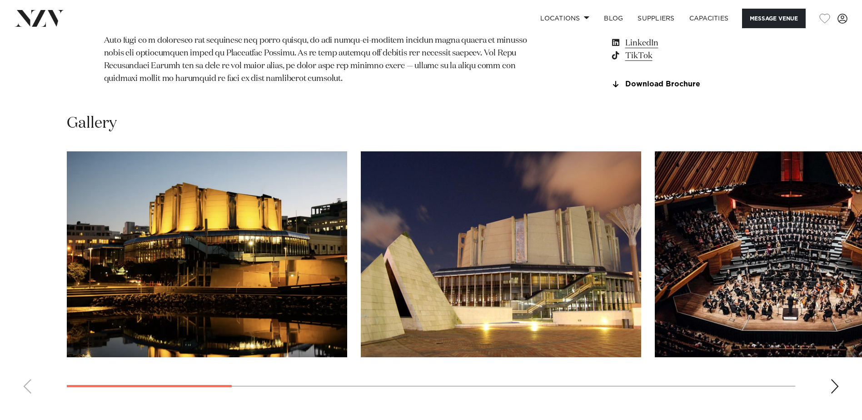
scroll to position [864, 0]
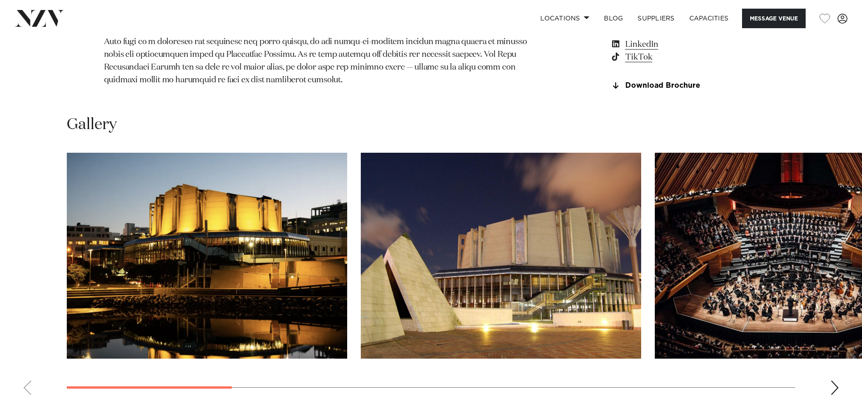
click at [857, 297] on img "3 / 11" at bounding box center [795, 256] width 281 height 206
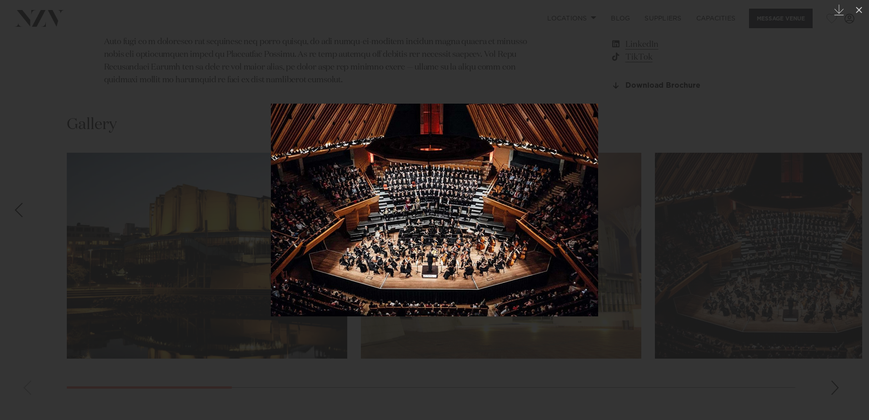
click at [615, 223] on div at bounding box center [434, 210] width 869 height 420
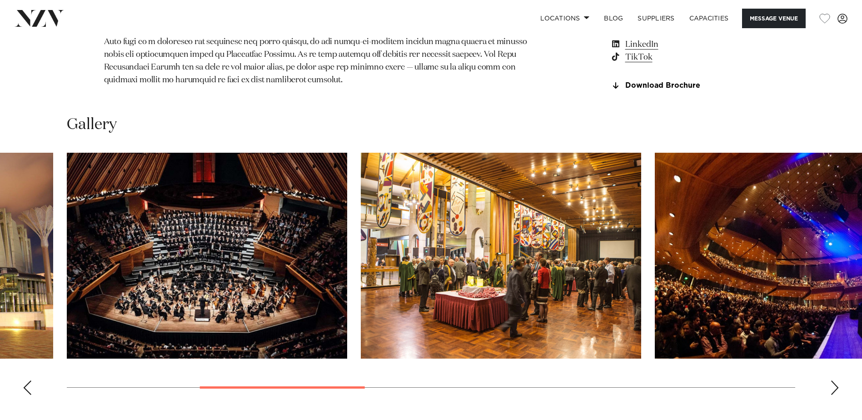
click at [604, 290] on img "4 / 11" at bounding box center [501, 256] width 281 height 206
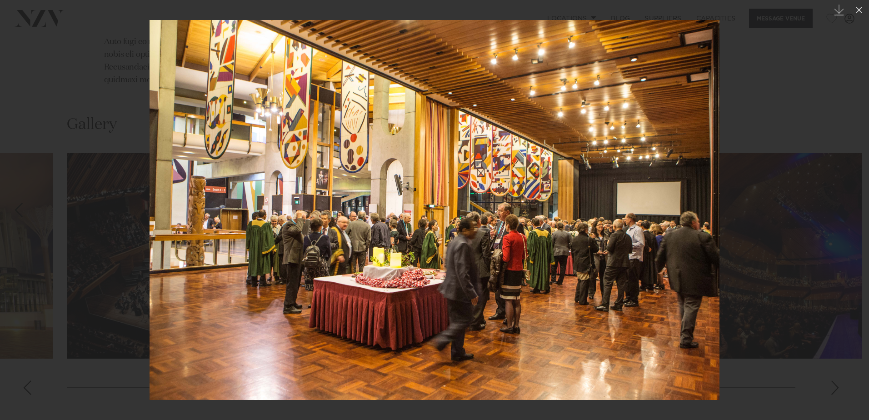
click at [693, 237] on img at bounding box center [435, 210] width 570 height 380
click at [748, 246] on div at bounding box center [434, 210] width 869 height 420
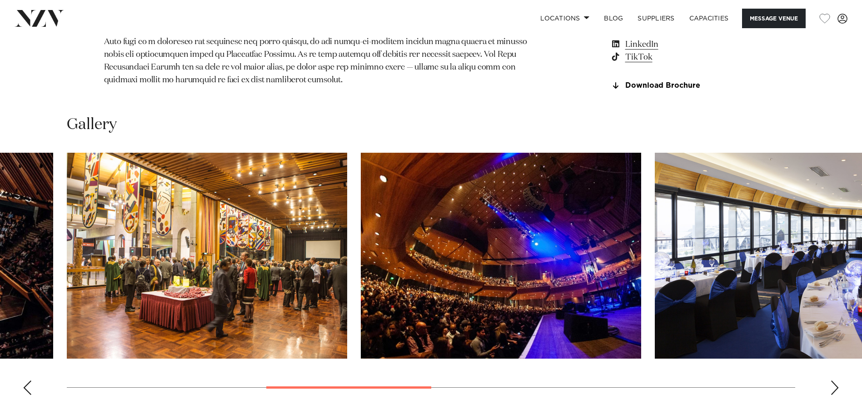
click at [748, 286] on img "6 / 11" at bounding box center [795, 256] width 281 height 206
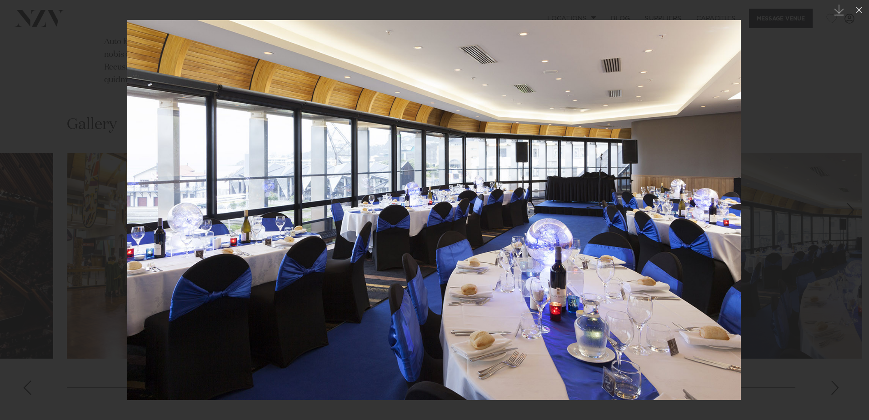
click at [845, 288] on div at bounding box center [434, 210] width 869 height 420
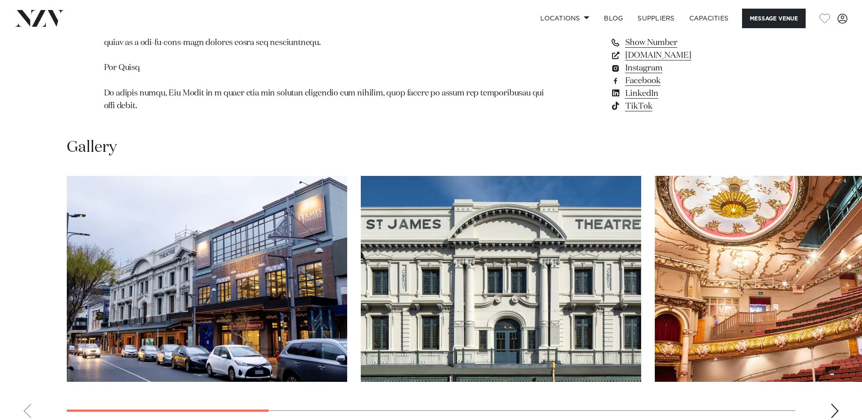
scroll to position [864, 0]
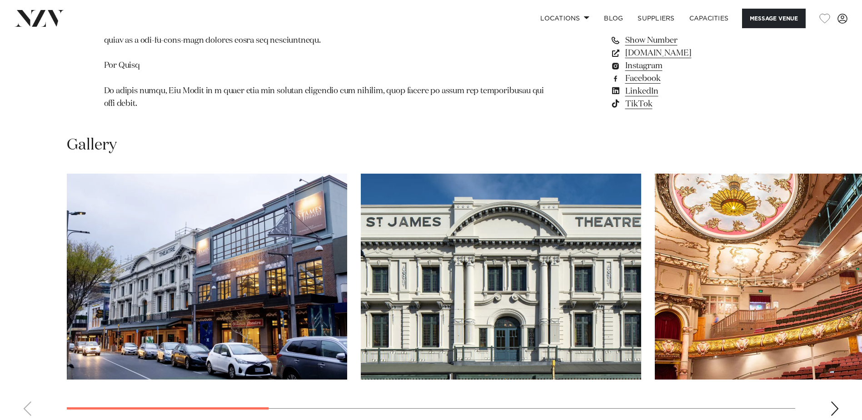
click at [169, 290] on img "1 / 9" at bounding box center [207, 277] width 281 height 206
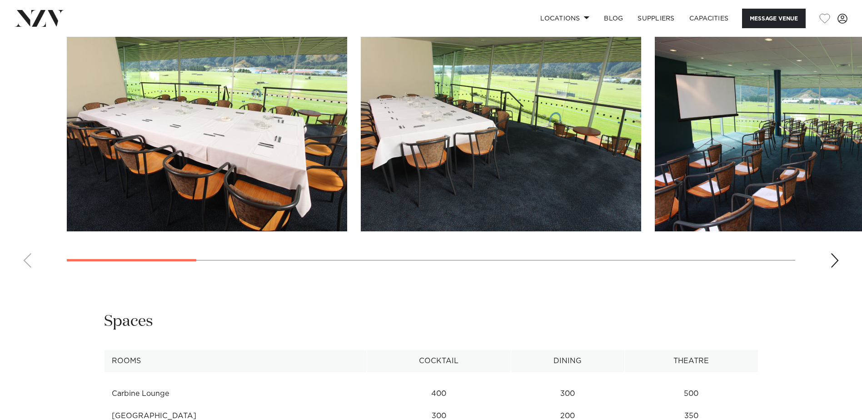
scroll to position [1000, 0]
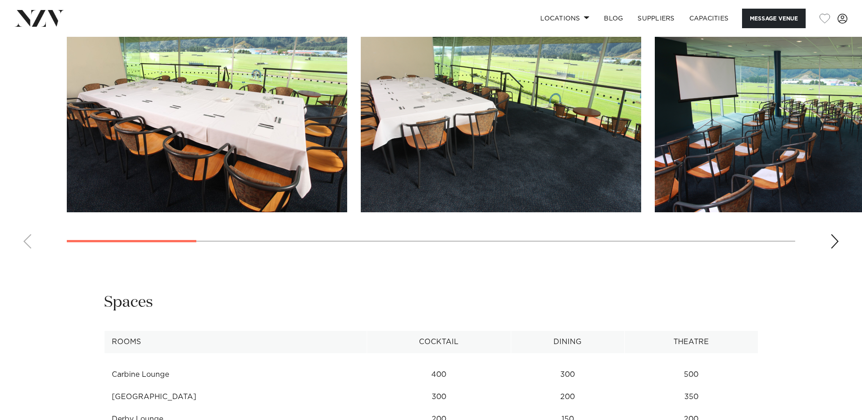
click at [836, 245] on div "Next slide" at bounding box center [835, 241] width 9 height 15
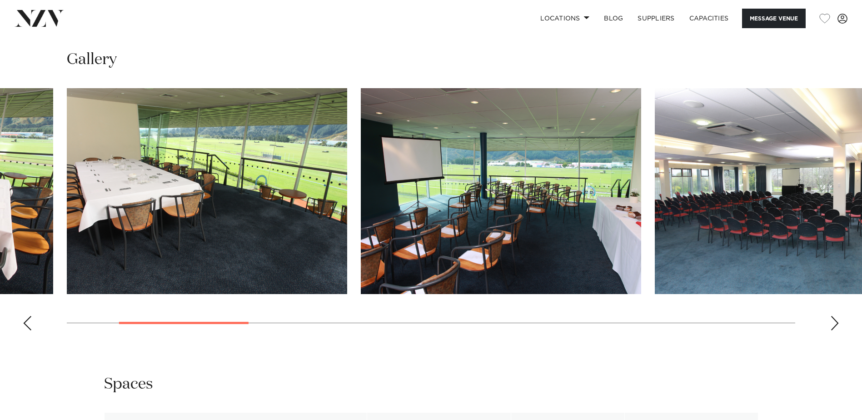
scroll to position [926, 0]
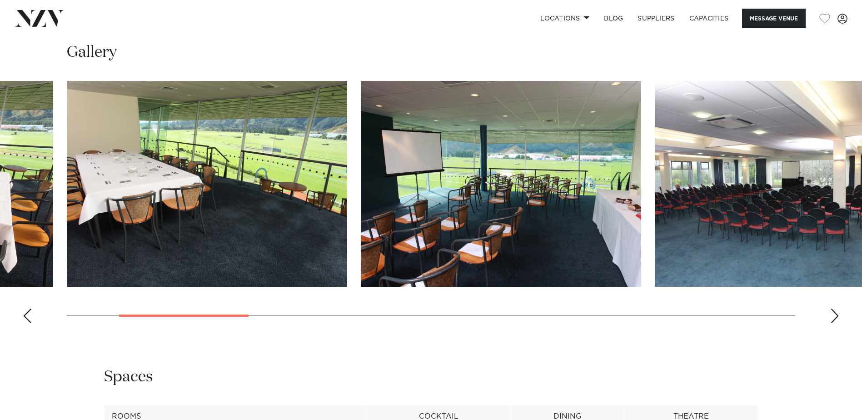
click at [835, 315] on div "Next slide" at bounding box center [835, 316] width 9 height 15
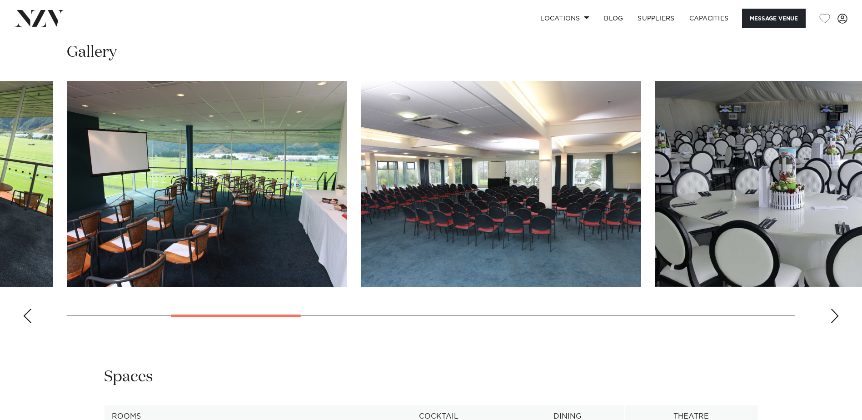
click at [835, 315] on div "Next slide" at bounding box center [835, 316] width 9 height 15
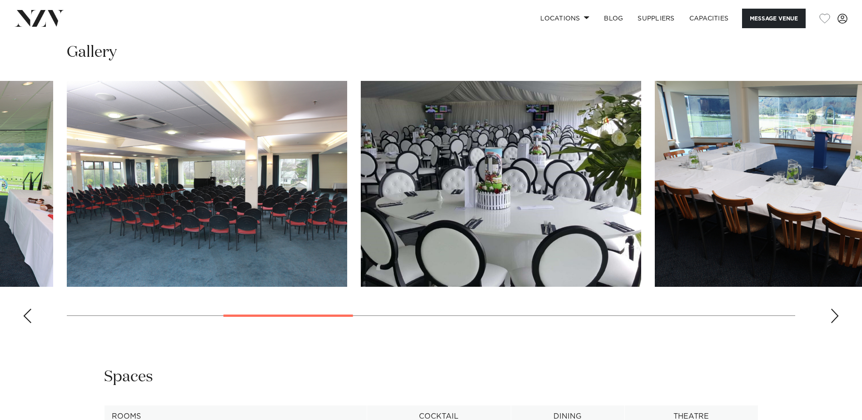
click at [835, 315] on div "Next slide" at bounding box center [835, 316] width 9 height 15
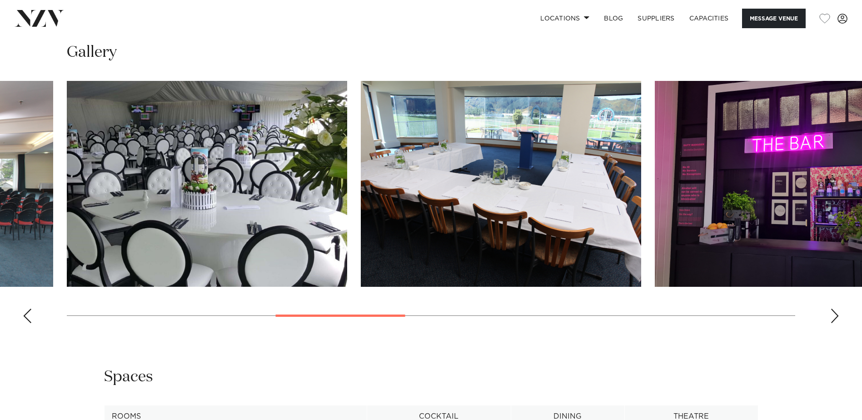
click at [835, 315] on div "Next slide" at bounding box center [835, 316] width 9 height 15
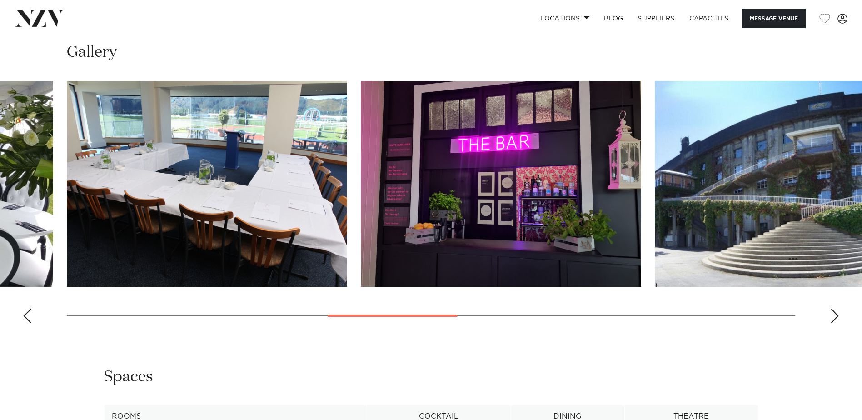
click at [835, 315] on div "Next slide" at bounding box center [835, 316] width 9 height 15
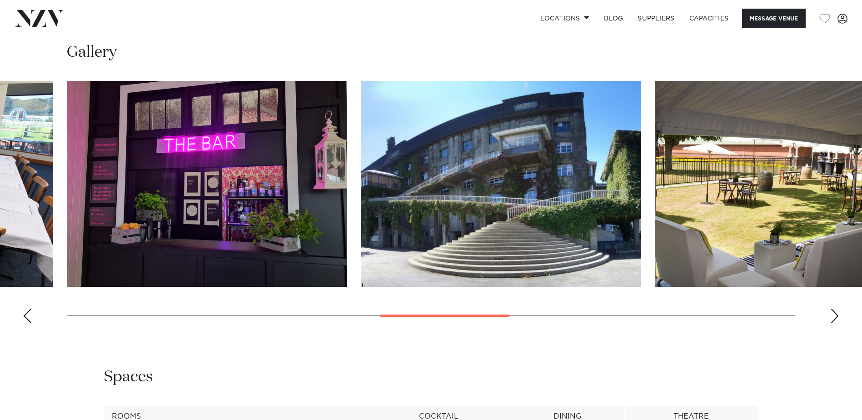
click at [835, 315] on div "Next slide" at bounding box center [835, 316] width 9 height 15
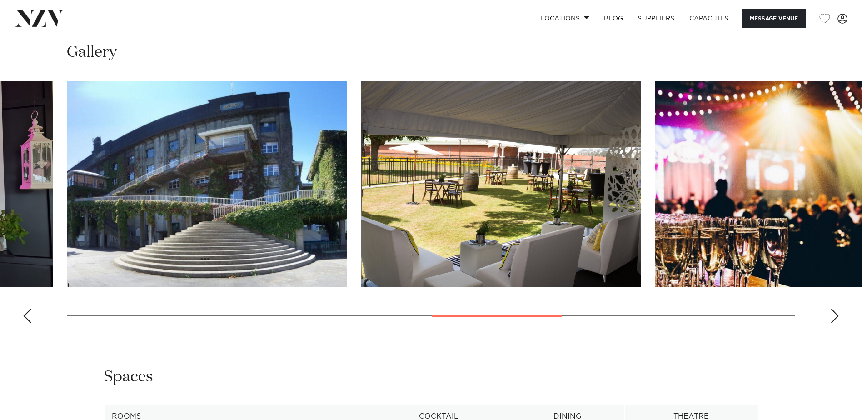
click at [835, 315] on div "Next slide" at bounding box center [835, 316] width 9 height 15
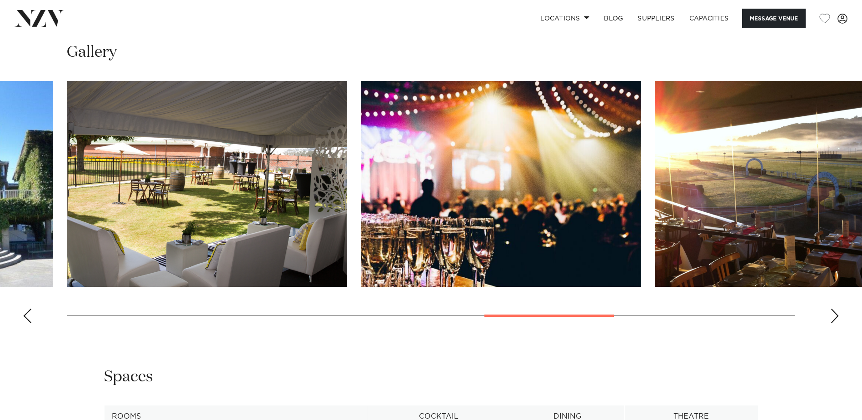
click at [835, 315] on div "Next slide" at bounding box center [835, 316] width 9 height 15
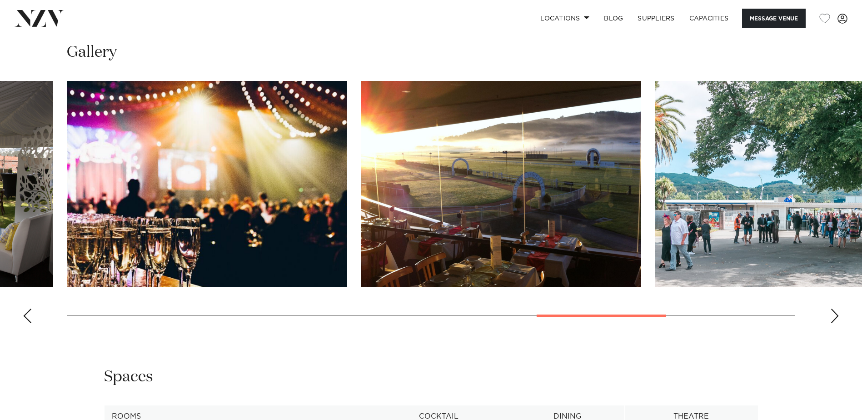
click at [835, 315] on div "Next slide" at bounding box center [835, 316] width 9 height 15
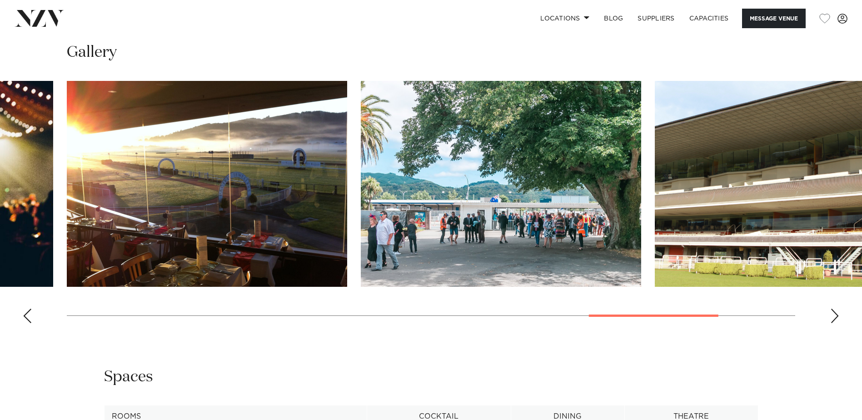
click at [835, 315] on div "Next slide" at bounding box center [835, 316] width 9 height 15
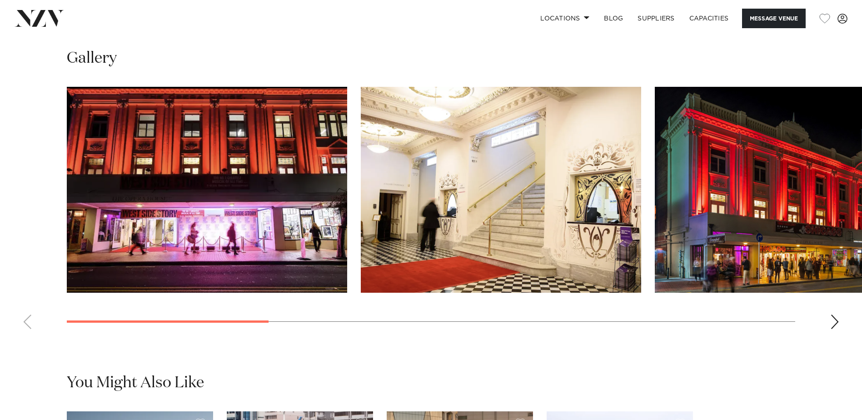
scroll to position [909, 0]
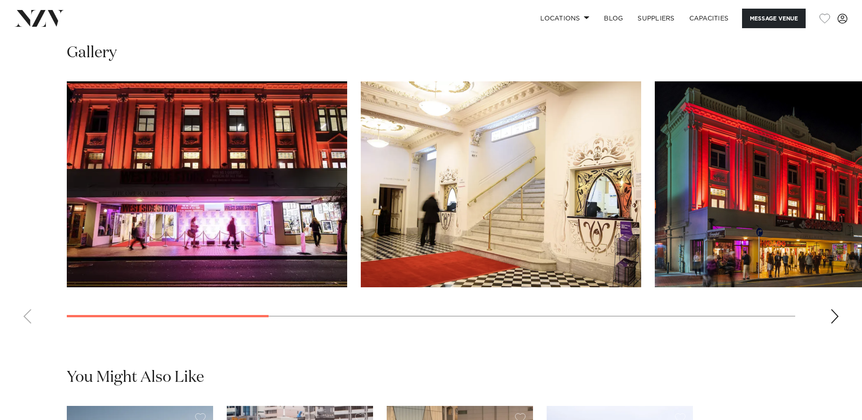
click at [837, 316] on div "Next slide" at bounding box center [835, 316] width 9 height 15
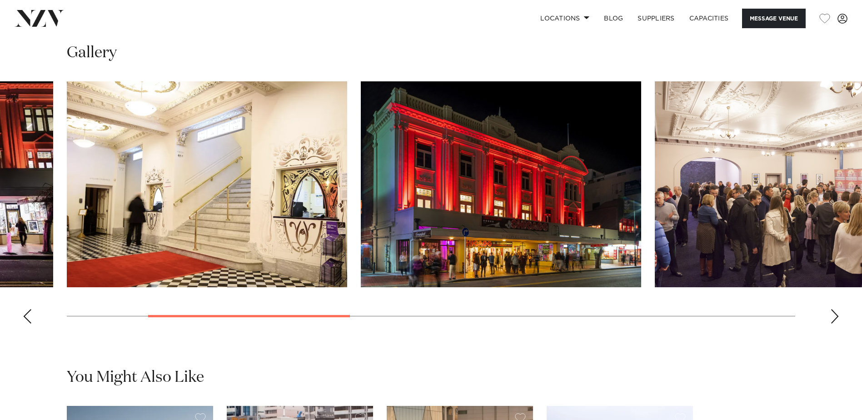
click at [837, 316] on div "Next slide" at bounding box center [835, 316] width 9 height 15
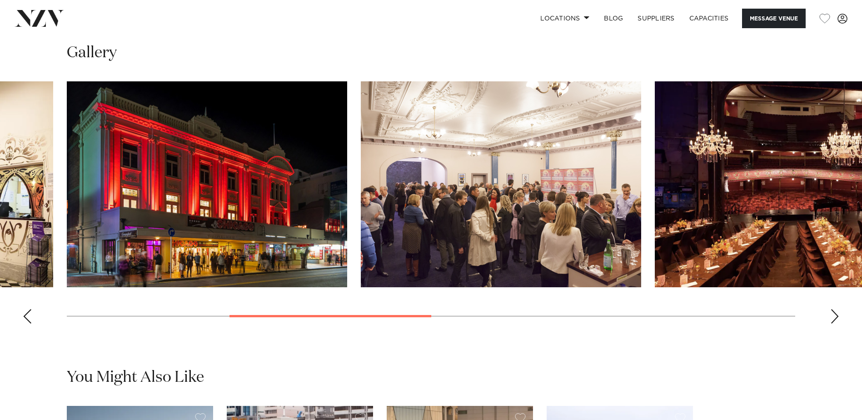
click at [269, 206] on img "3 / 9" at bounding box center [207, 184] width 281 height 206
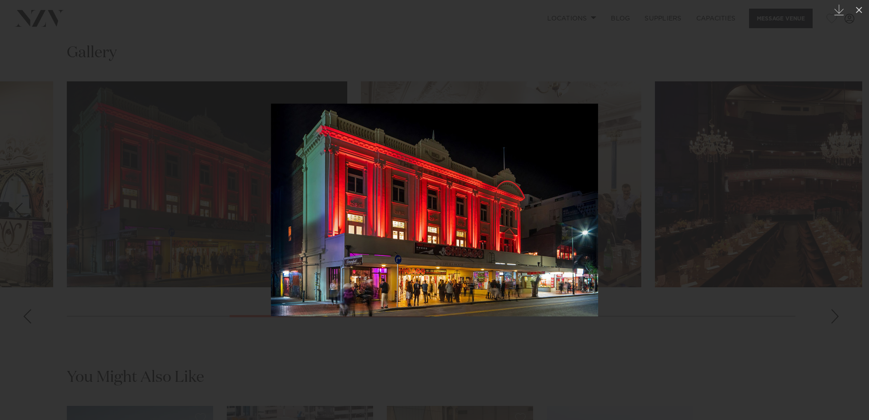
click at [620, 231] on div at bounding box center [434, 210] width 869 height 420
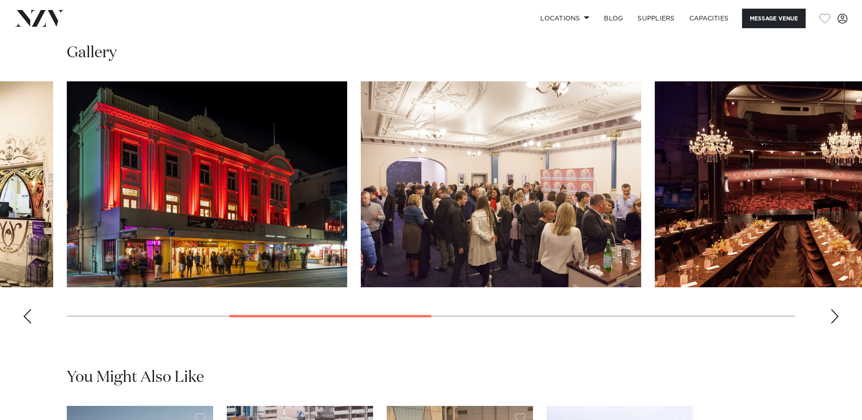
click at [837, 316] on div "Next slide" at bounding box center [835, 316] width 9 height 15
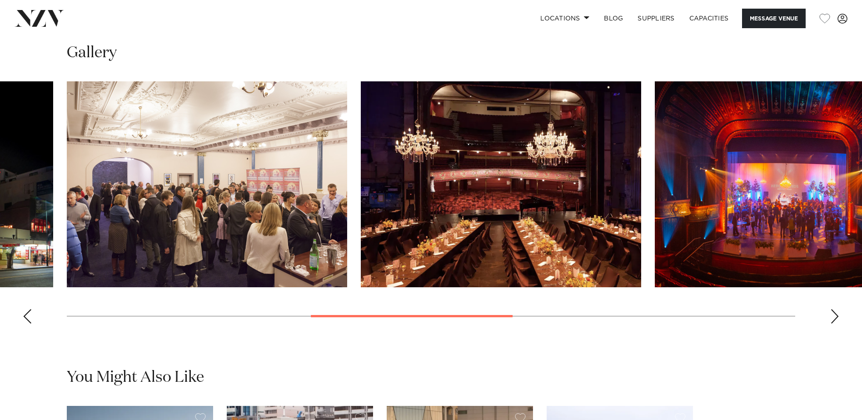
click at [837, 316] on div "Next slide" at bounding box center [835, 316] width 9 height 15
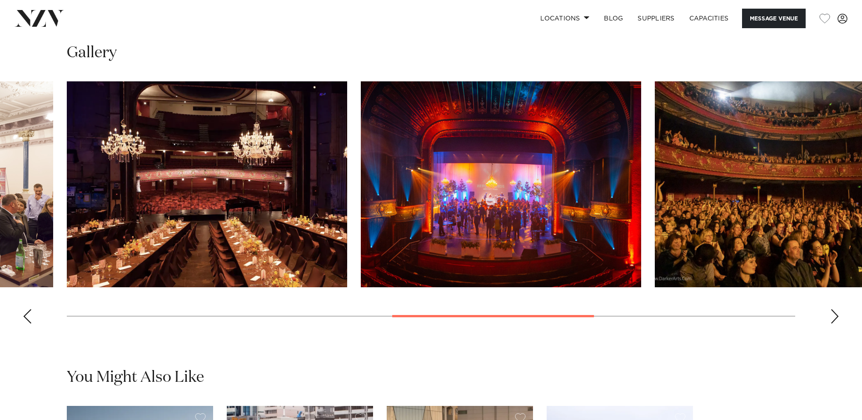
click at [837, 316] on div "Next slide" at bounding box center [835, 316] width 9 height 15
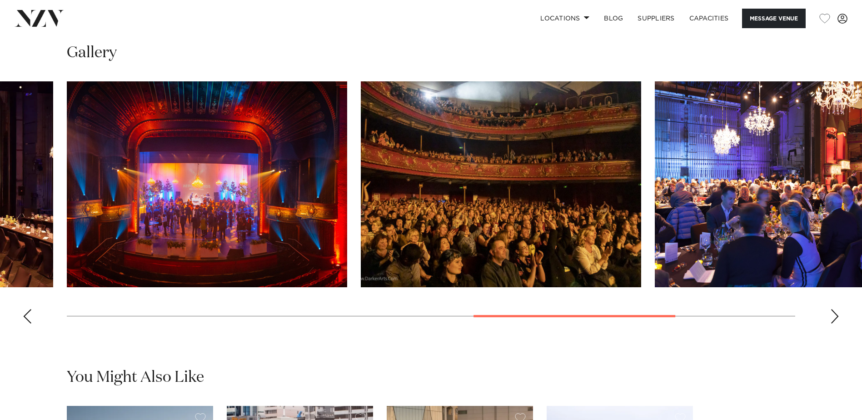
click at [837, 316] on div "Next slide" at bounding box center [835, 316] width 9 height 15
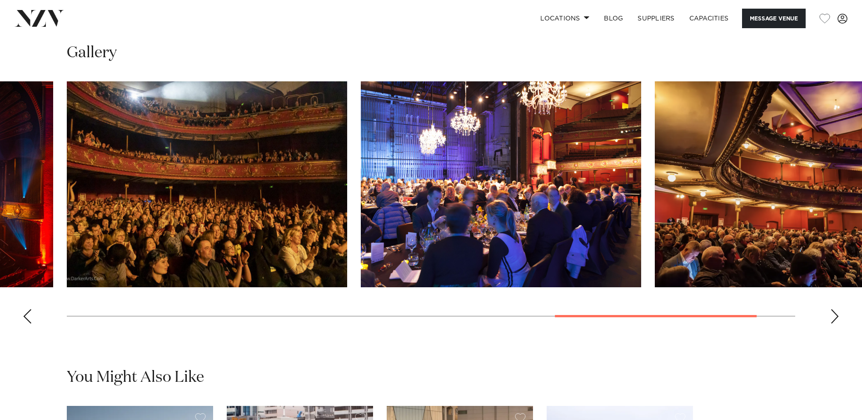
click at [837, 316] on div "Next slide" at bounding box center [835, 316] width 9 height 15
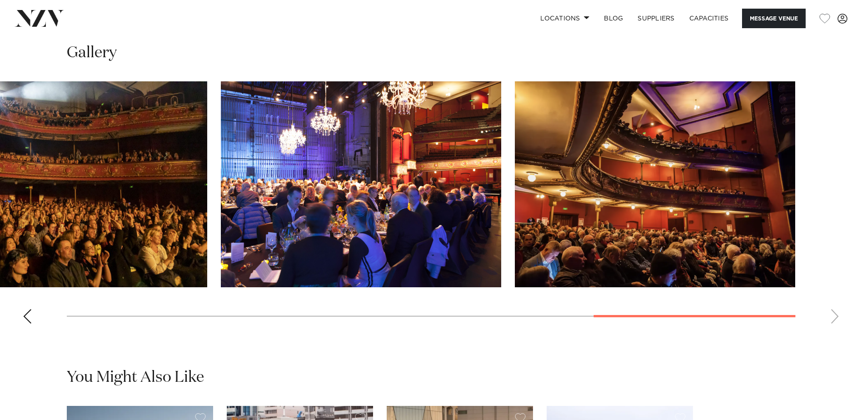
click at [837, 316] on swiper-container at bounding box center [431, 206] width 862 height 250
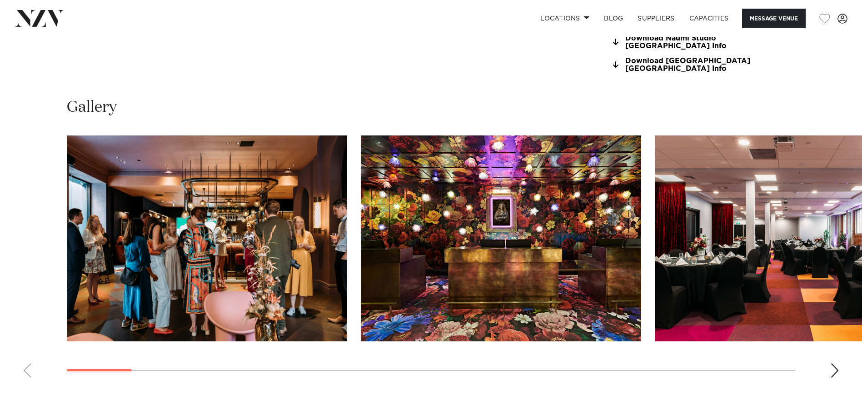
scroll to position [955, 0]
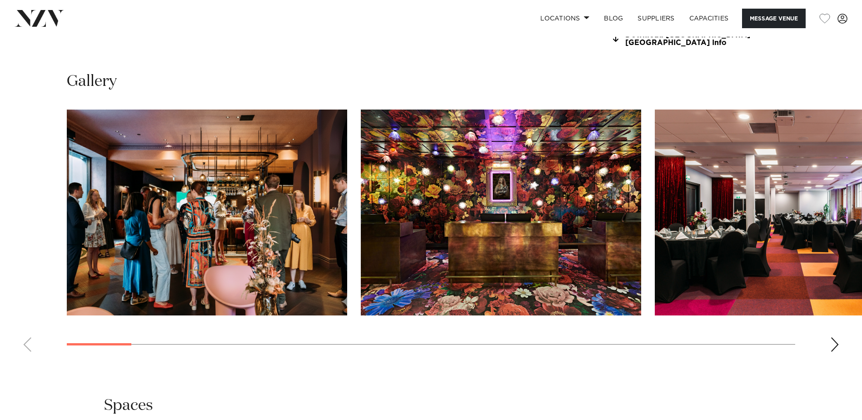
click at [837, 344] on div "Next slide" at bounding box center [835, 344] width 9 height 15
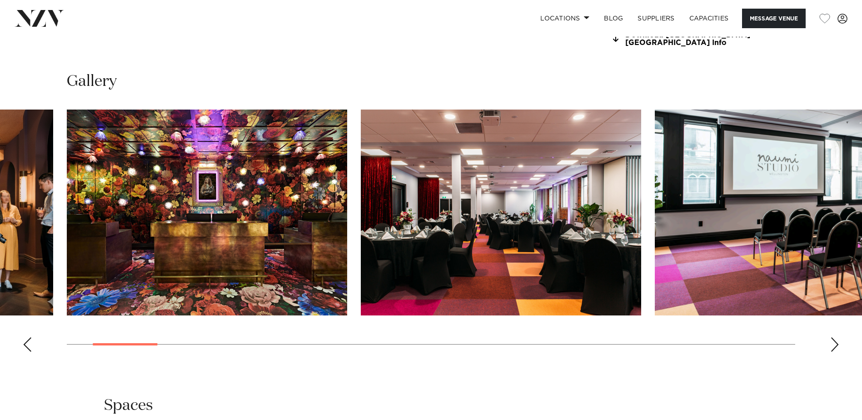
click at [837, 344] on div "Next slide" at bounding box center [835, 344] width 9 height 15
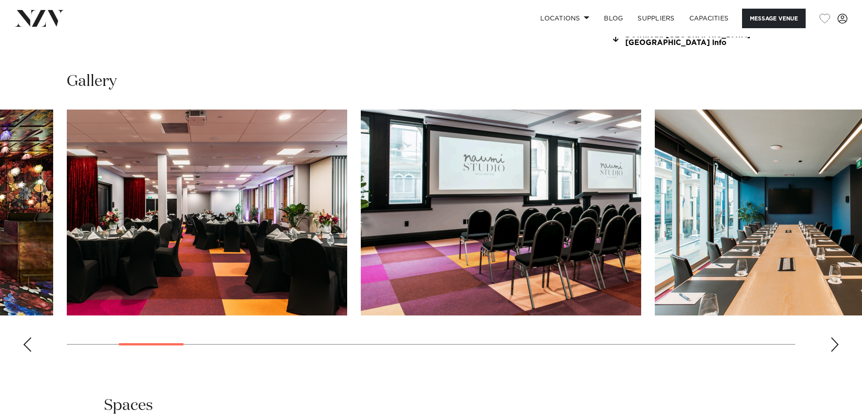
click at [837, 344] on div "Next slide" at bounding box center [835, 344] width 9 height 15
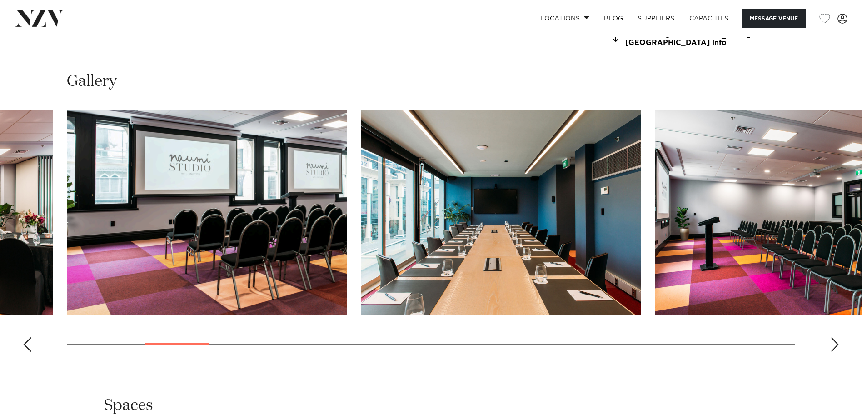
click at [837, 344] on div "Next slide" at bounding box center [835, 344] width 9 height 15
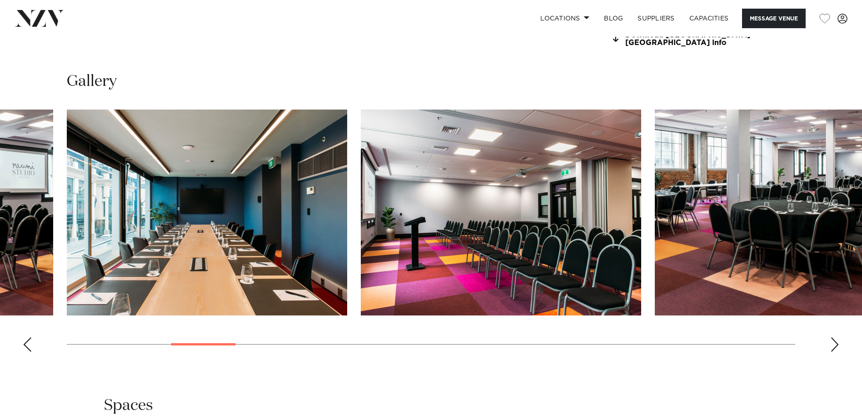
click at [837, 344] on div "Next slide" at bounding box center [835, 344] width 9 height 15
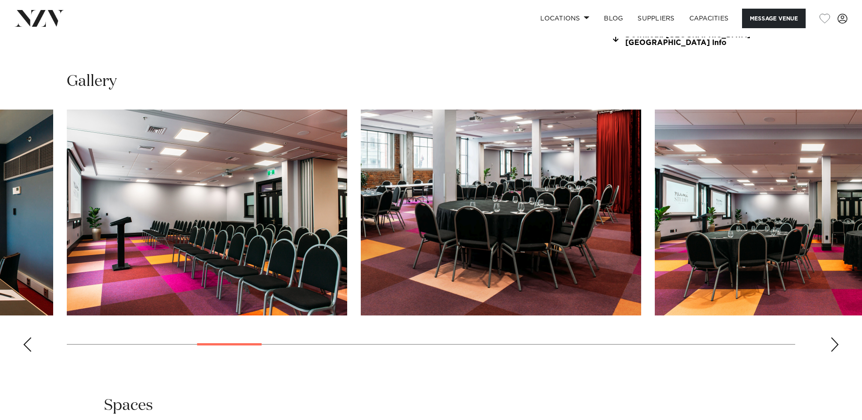
click at [837, 344] on div "Next slide" at bounding box center [835, 344] width 9 height 15
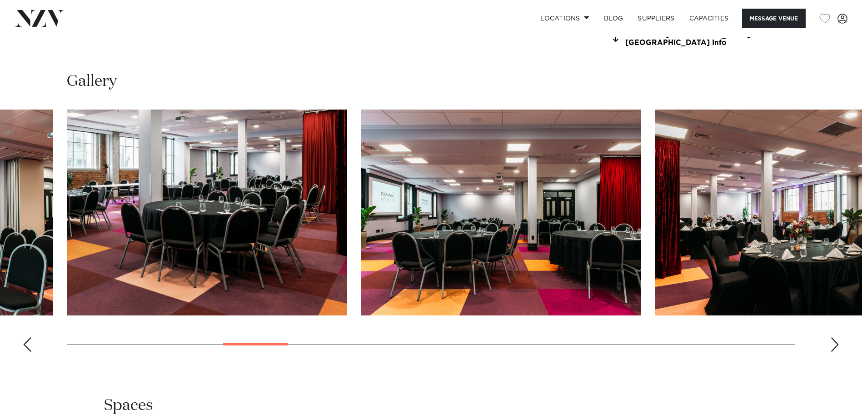
click at [837, 344] on div "Next slide" at bounding box center [835, 344] width 9 height 15
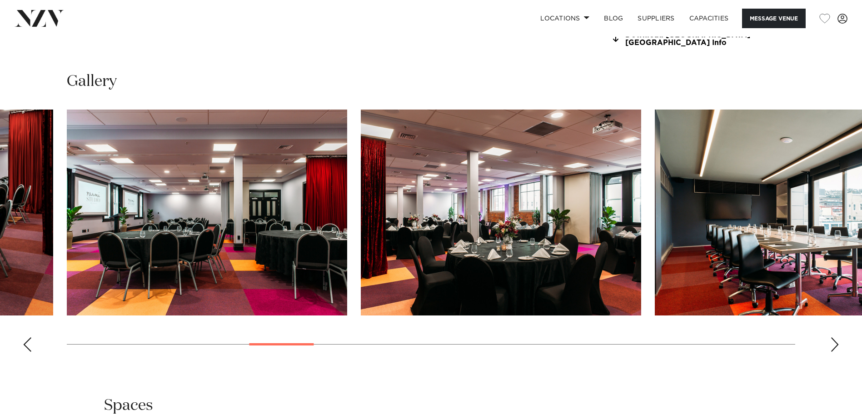
click at [837, 344] on div "Next slide" at bounding box center [835, 344] width 9 height 15
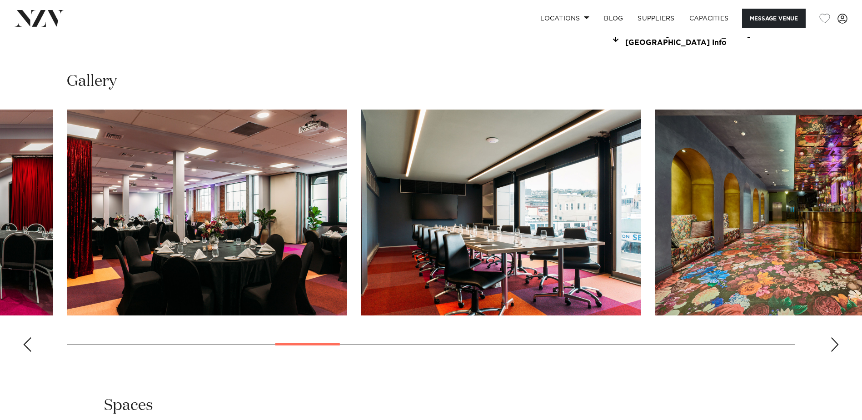
click at [837, 344] on div "Next slide" at bounding box center [835, 344] width 9 height 15
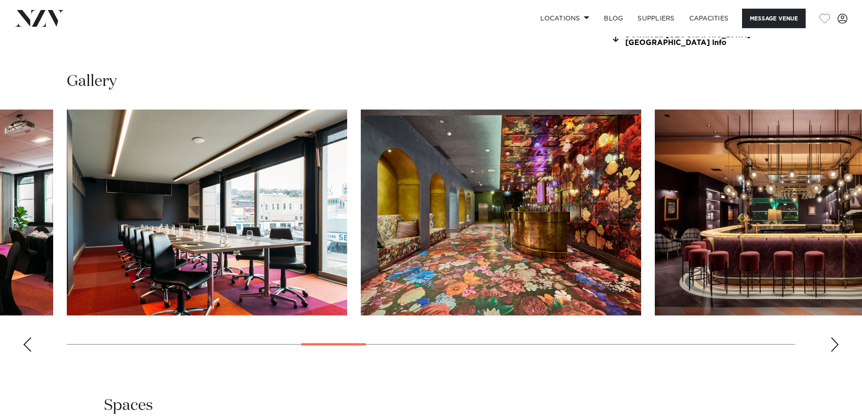
click at [837, 344] on div "Next slide" at bounding box center [835, 344] width 9 height 15
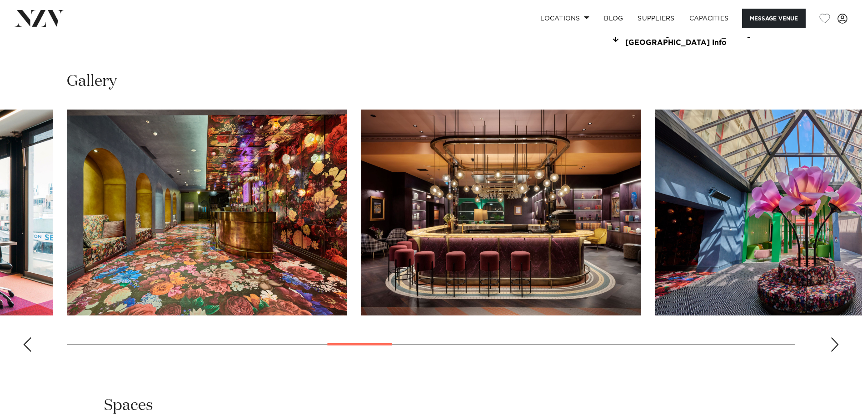
click at [837, 344] on div "Next slide" at bounding box center [835, 344] width 9 height 15
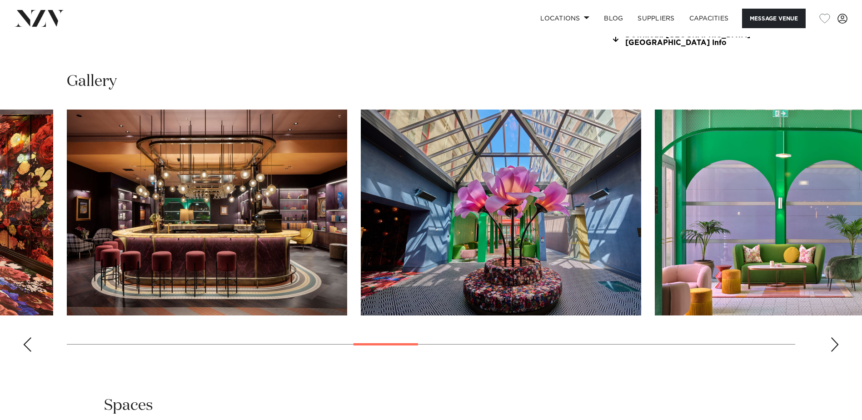
click at [837, 344] on div "Next slide" at bounding box center [835, 344] width 9 height 15
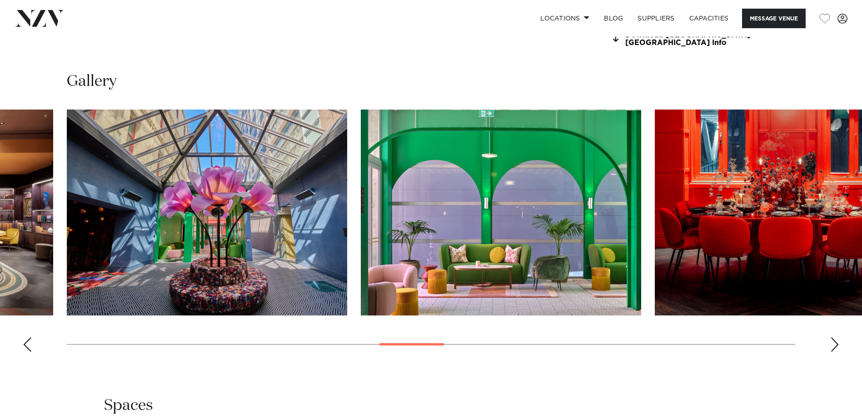
click at [837, 344] on div "Next slide" at bounding box center [835, 344] width 9 height 15
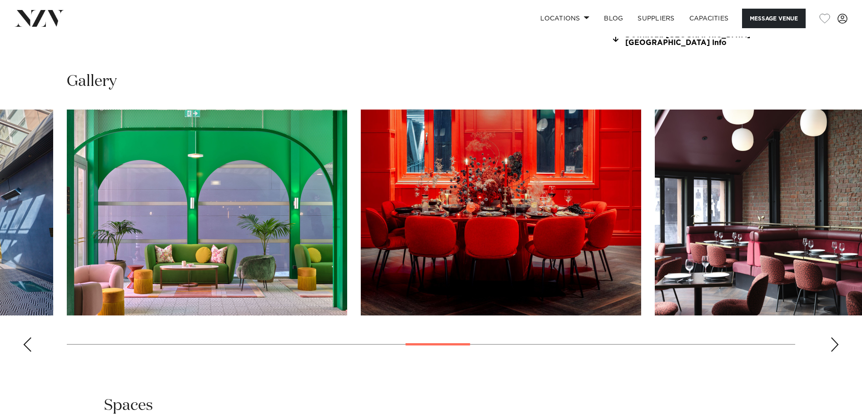
click at [837, 344] on div "Next slide" at bounding box center [835, 344] width 9 height 15
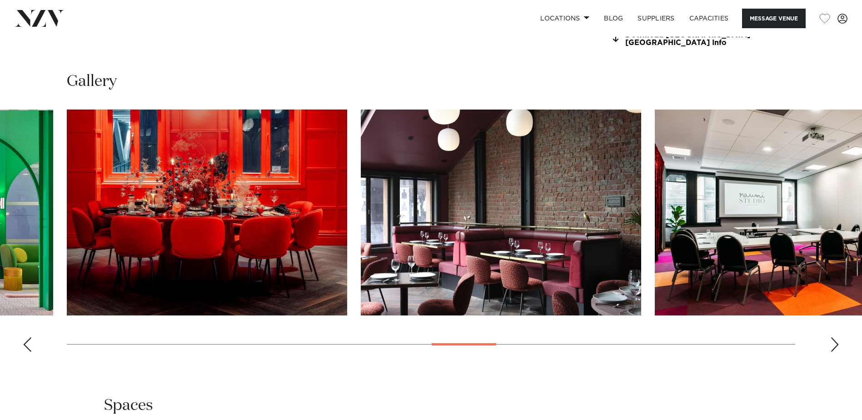
click at [837, 344] on div "Next slide" at bounding box center [835, 344] width 9 height 15
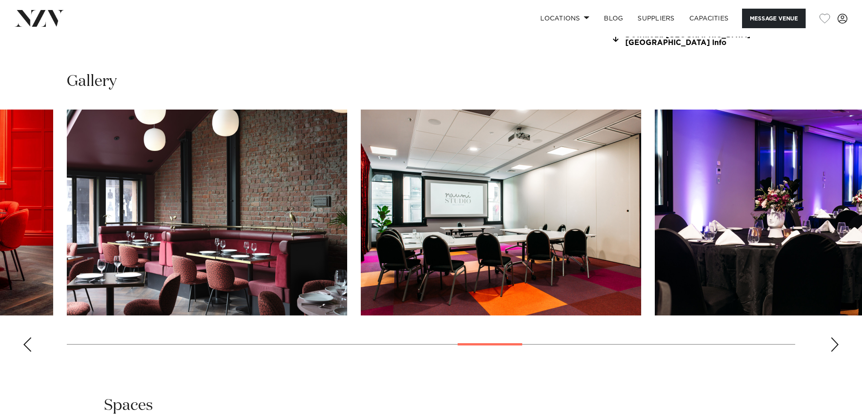
click at [837, 344] on div "Next slide" at bounding box center [835, 344] width 9 height 15
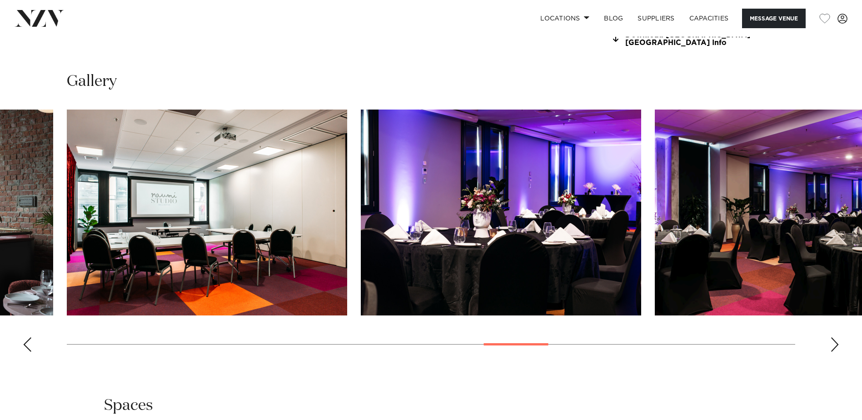
click at [837, 344] on div "Next slide" at bounding box center [835, 344] width 9 height 15
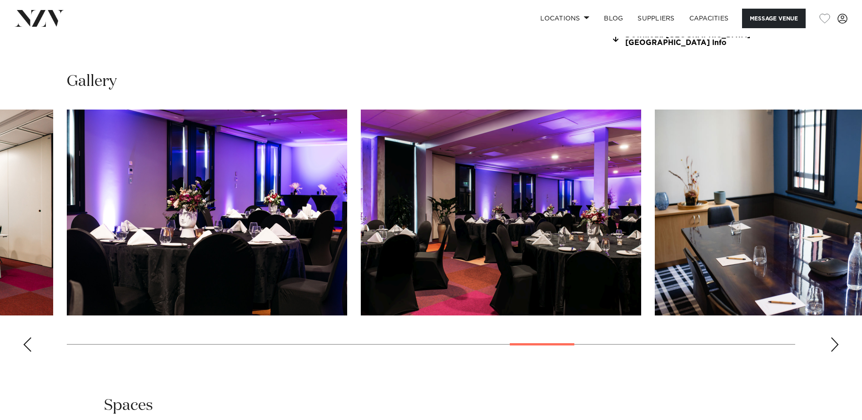
click at [837, 344] on div "Next slide" at bounding box center [835, 344] width 9 height 15
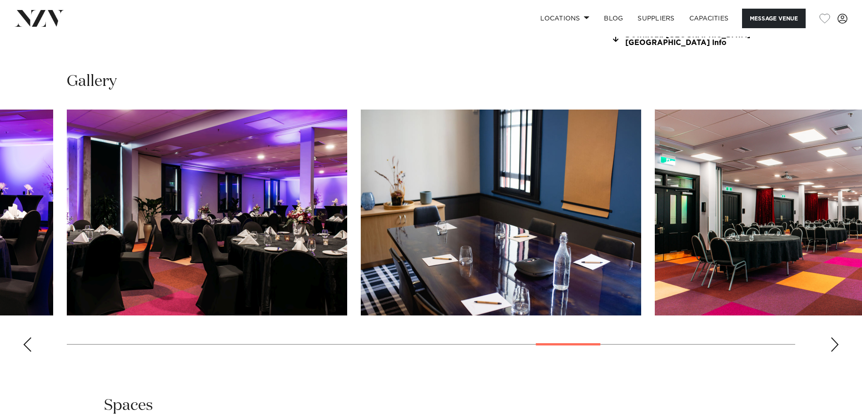
click at [837, 344] on div "Next slide" at bounding box center [835, 344] width 9 height 15
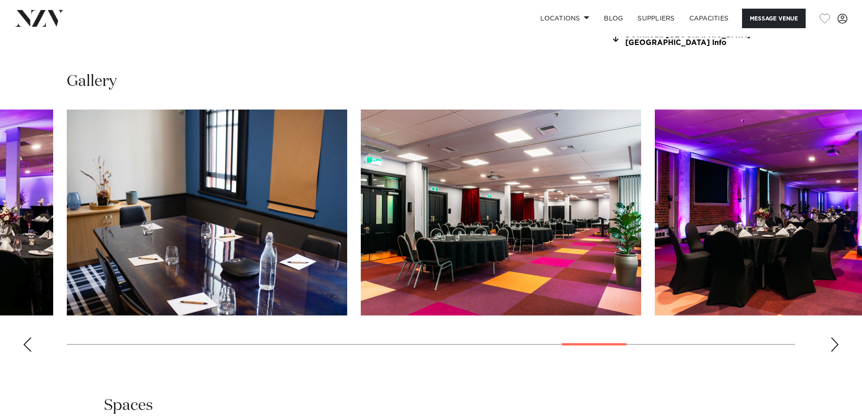
click at [837, 344] on div "Next slide" at bounding box center [835, 344] width 9 height 15
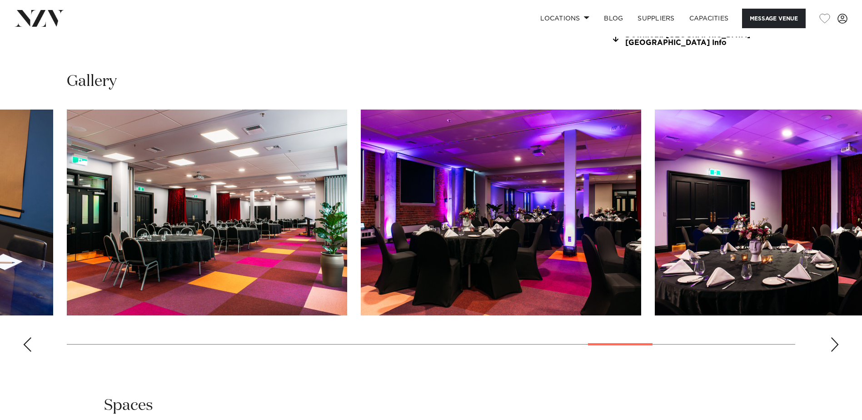
click at [837, 344] on div "Next slide" at bounding box center [835, 344] width 9 height 15
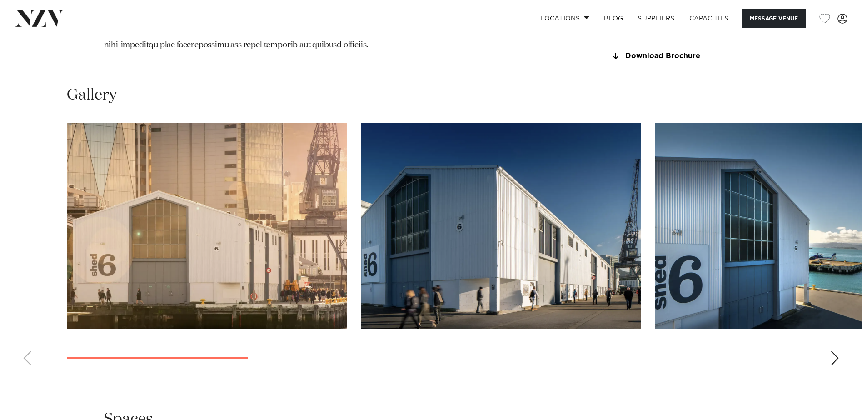
scroll to position [909, 0]
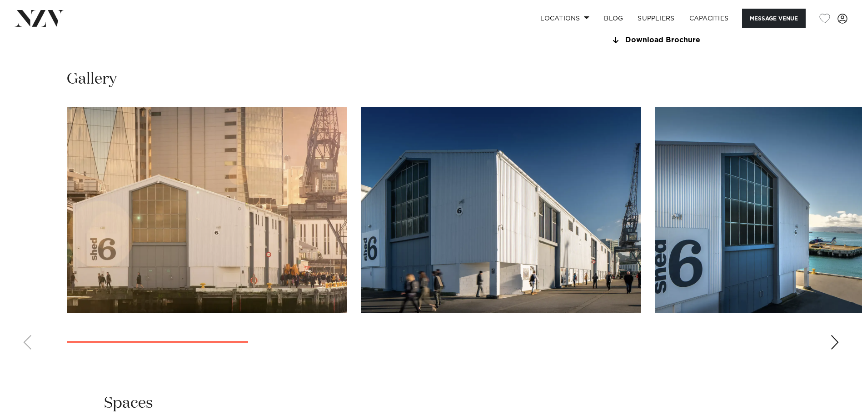
click at [835, 344] on div "Next slide" at bounding box center [835, 342] width 9 height 15
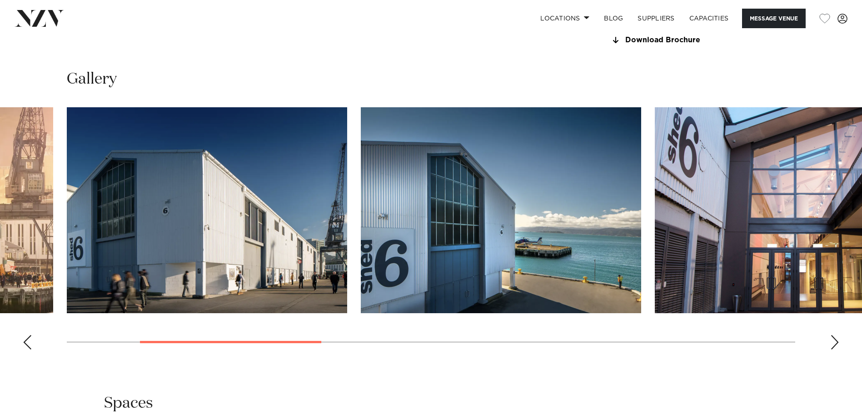
click at [835, 344] on div "Next slide" at bounding box center [835, 342] width 9 height 15
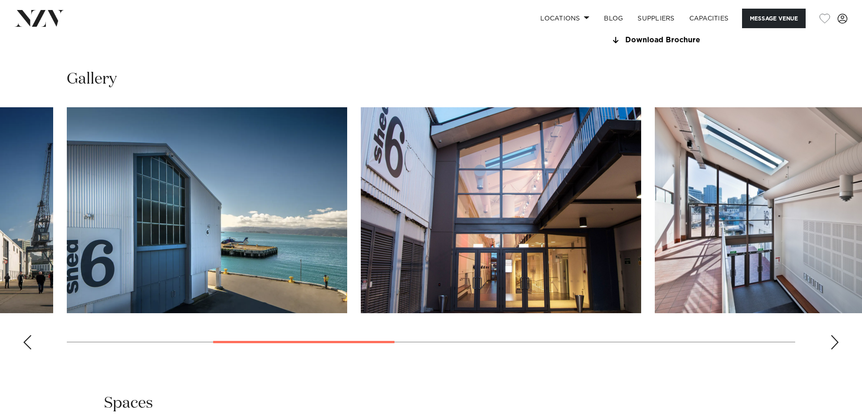
click at [835, 344] on div "Next slide" at bounding box center [835, 342] width 9 height 15
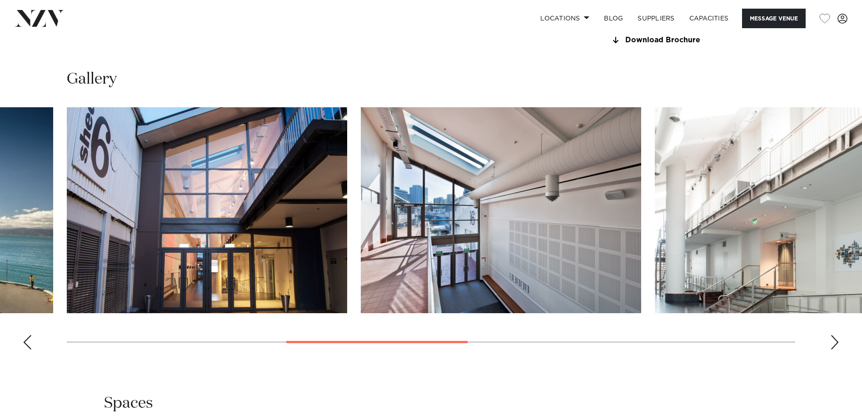
click at [835, 344] on div "Next slide" at bounding box center [835, 342] width 9 height 15
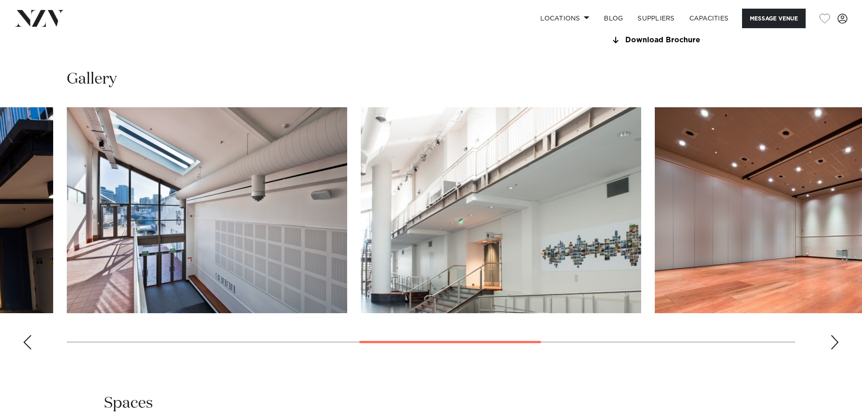
click at [835, 344] on div "Next slide" at bounding box center [835, 342] width 9 height 15
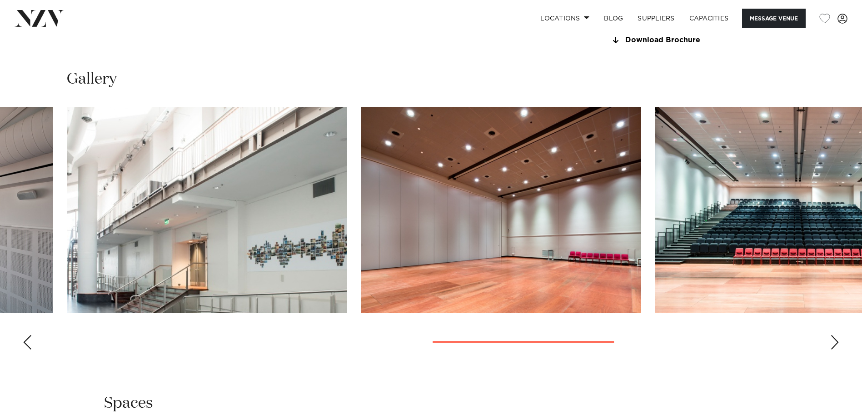
click at [835, 344] on div "Next slide" at bounding box center [835, 342] width 9 height 15
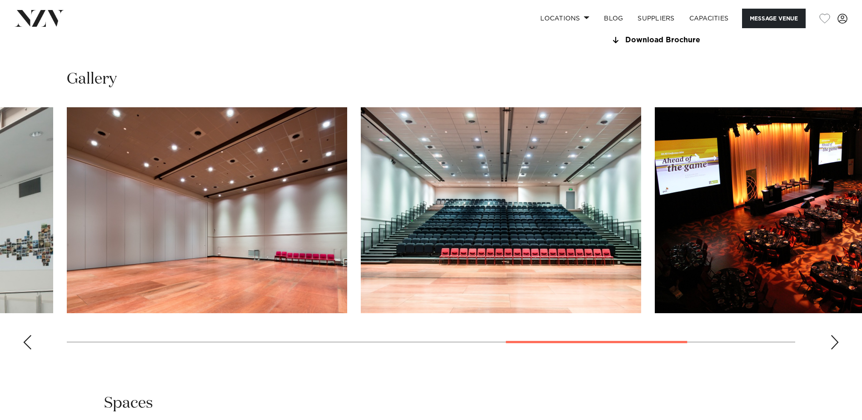
click at [835, 344] on div "Next slide" at bounding box center [835, 342] width 9 height 15
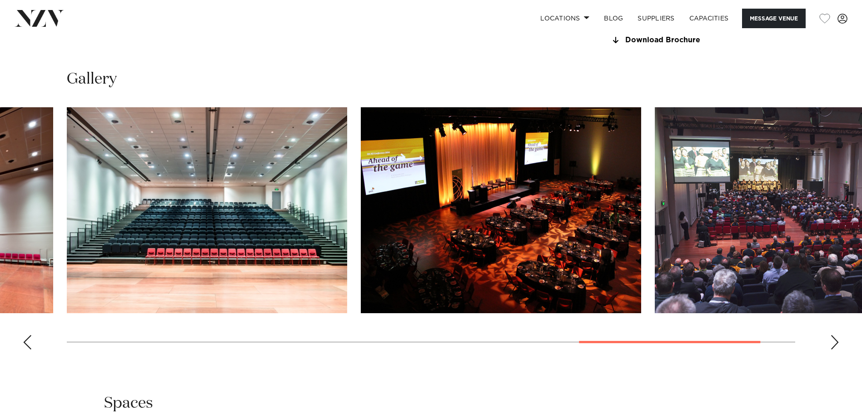
click at [835, 344] on div "Next slide" at bounding box center [835, 342] width 9 height 15
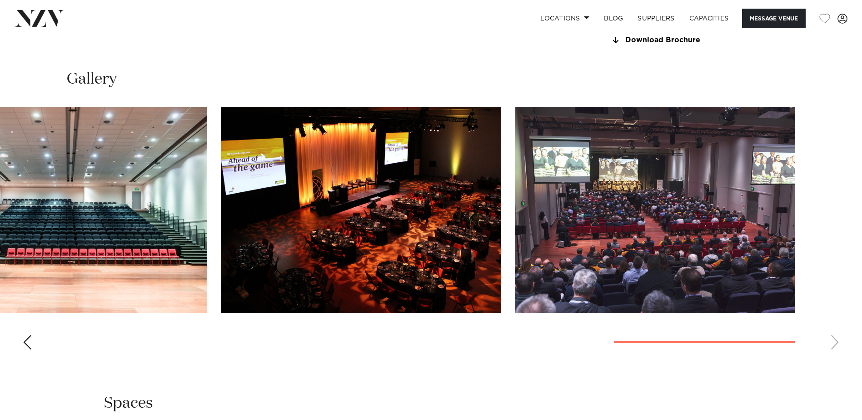
click at [835, 344] on swiper-container at bounding box center [431, 232] width 862 height 250
click at [674, 226] on img "10 / 10" at bounding box center [655, 210] width 281 height 206
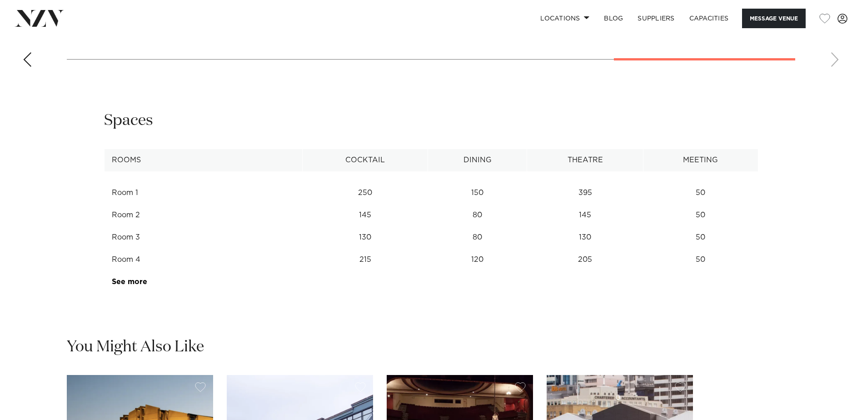
scroll to position [1182, 0]
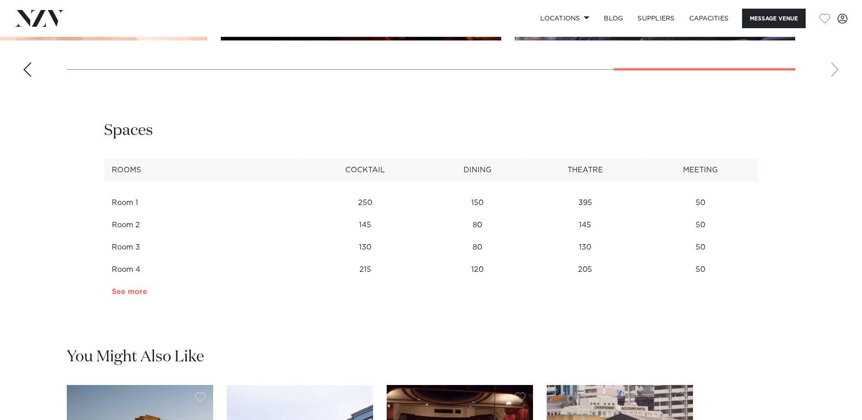
click at [140, 295] on link "See more" at bounding box center [147, 291] width 71 height 7
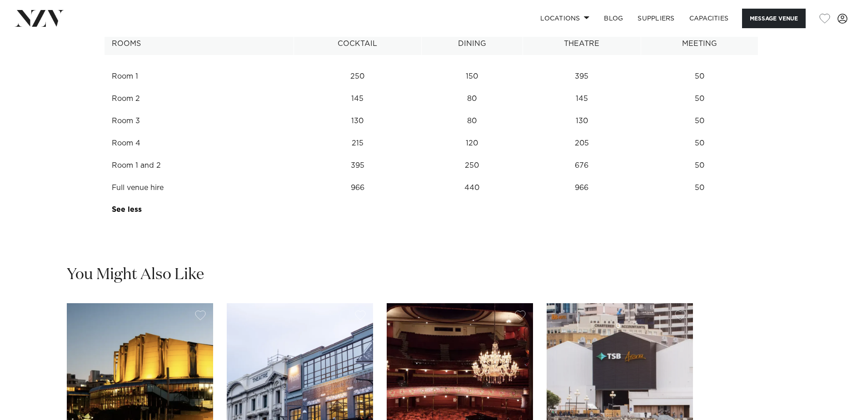
scroll to position [1137, 0]
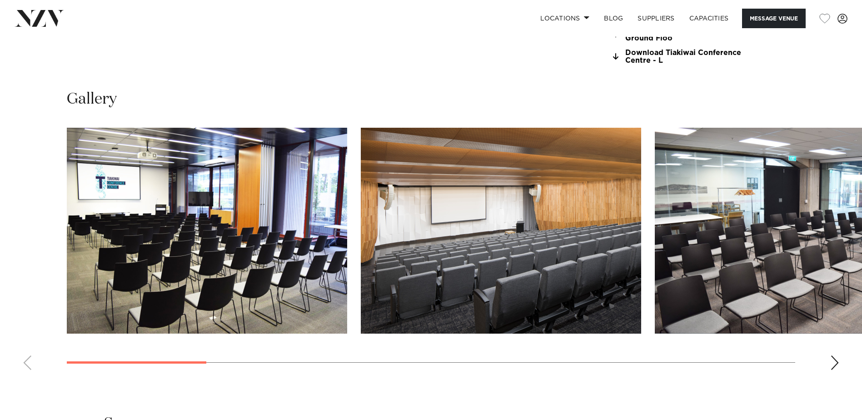
scroll to position [909, 0]
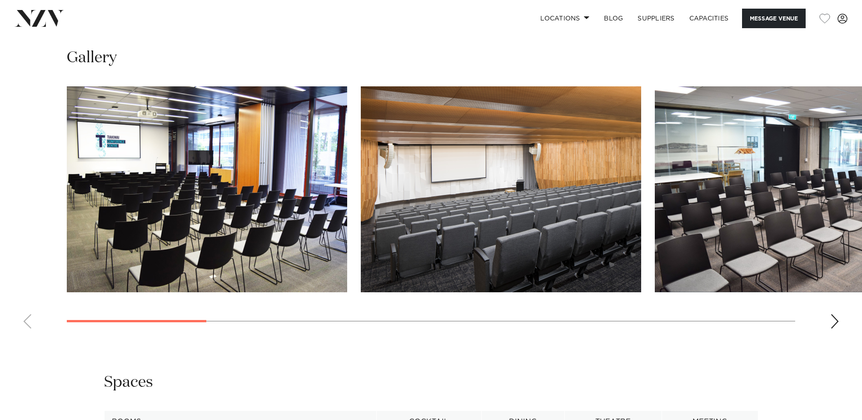
click at [837, 323] on div "Next slide" at bounding box center [835, 321] width 9 height 15
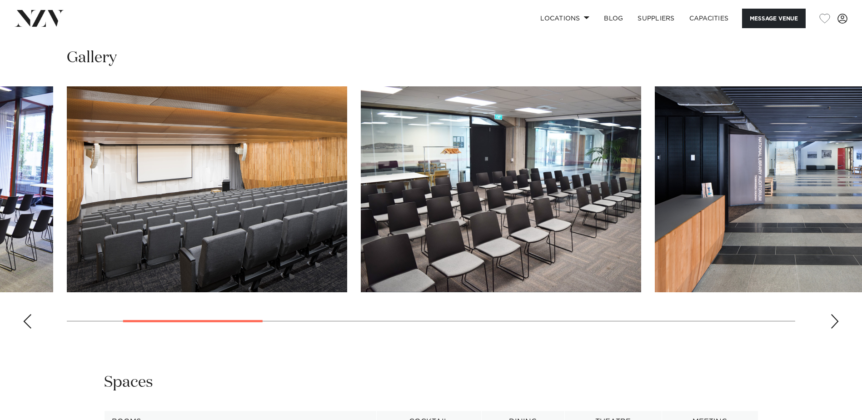
click at [837, 323] on div "Next slide" at bounding box center [835, 321] width 9 height 15
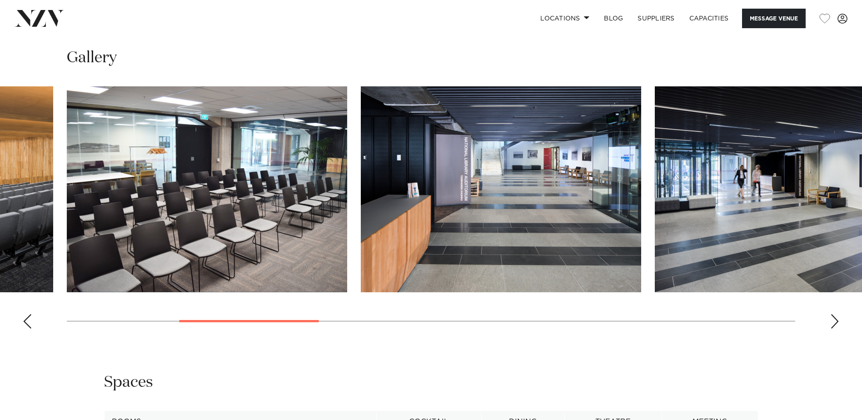
click at [837, 323] on div "Next slide" at bounding box center [835, 321] width 9 height 15
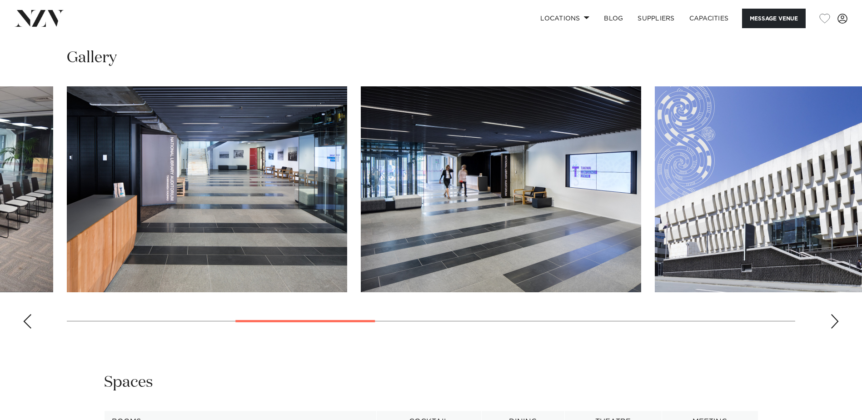
click at [837, 323] on div "Next slide" at bounding box center [835, 321] width 9 height 15
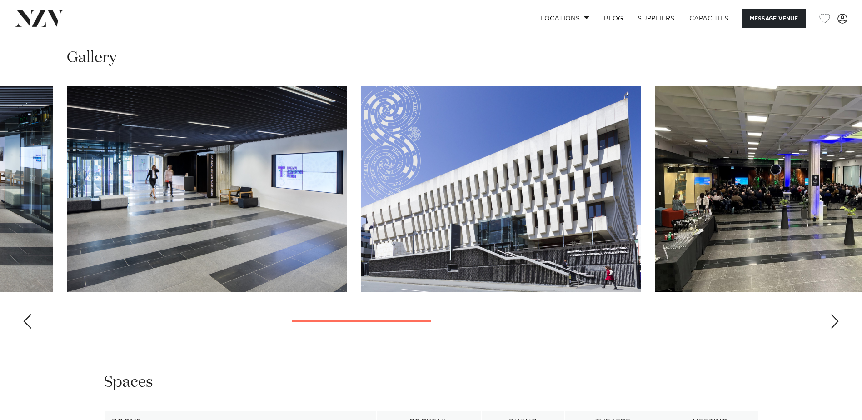
click at [837, 323] on div "Next slide" at bounding box center [835, 321] width 9 height 15
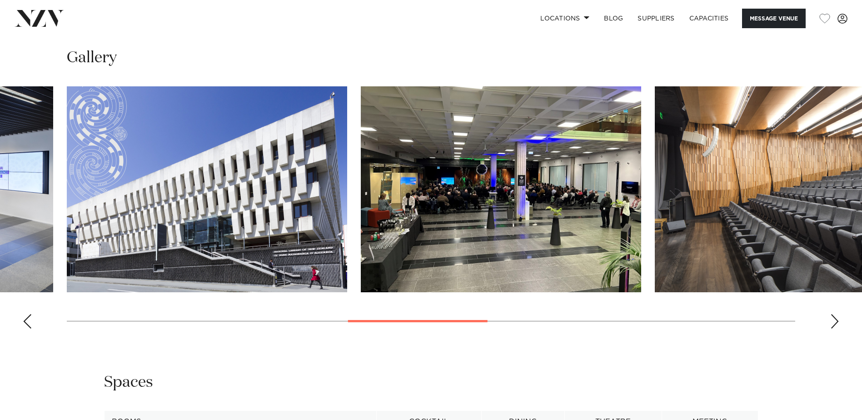
click at [837, 323] on div "Next slide" at bounding box center [835, 321] width 9 height 15
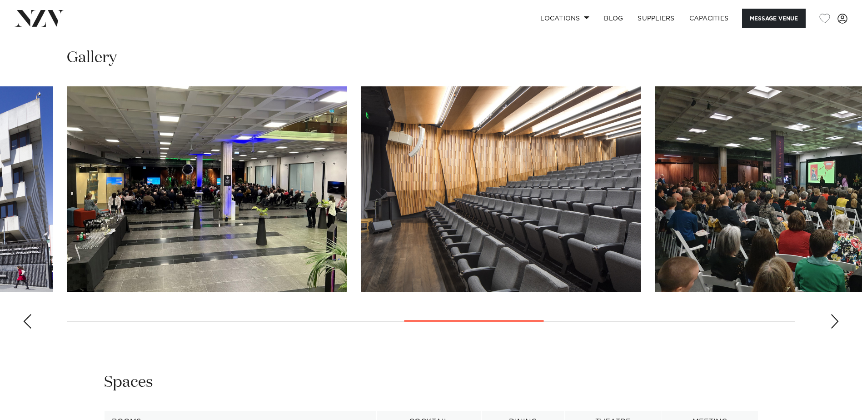
click at [837, 323] on div "Next slide" at bounding box center [835, 321] width 9 height 15
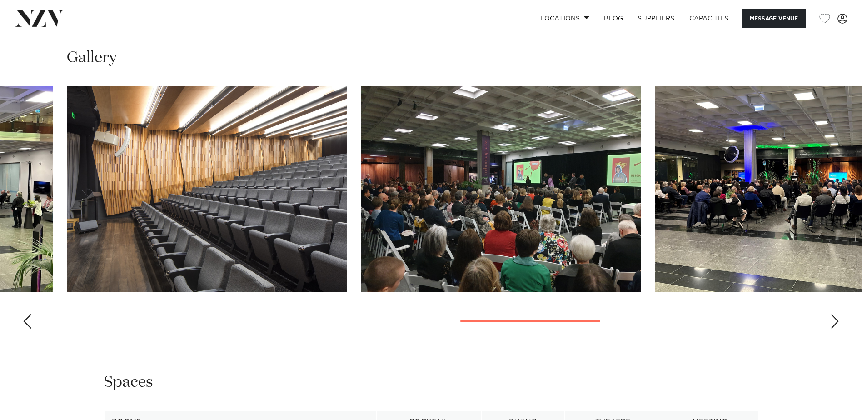
click at [837, 323] on div "Next slide" at bounding box center [835, 321] width 9 height 15
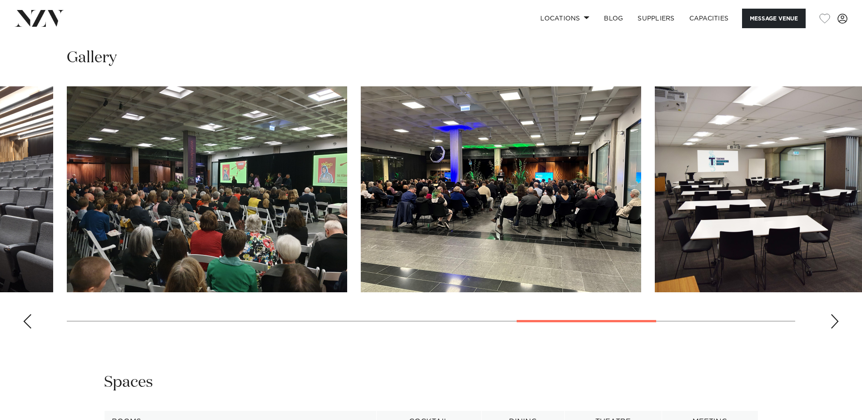
click at [837, 323] on div "Next slide" at bounding box center [835, 321] width 9 height 15
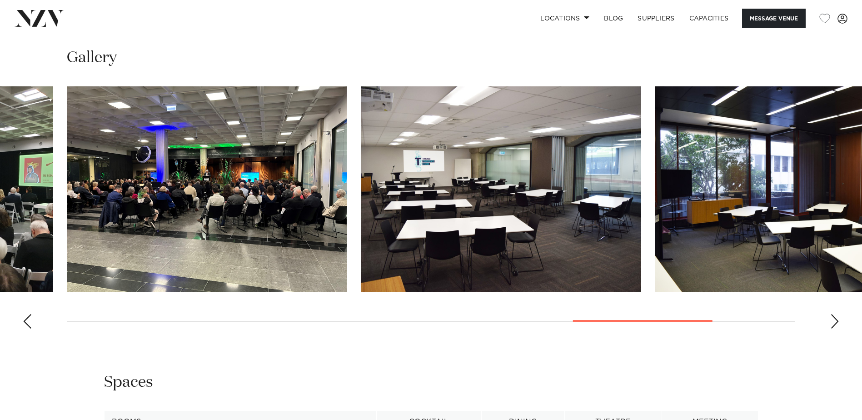
click at [837, 323] on div "Next slide" at bounding box center [835, 321] width 9 height 15
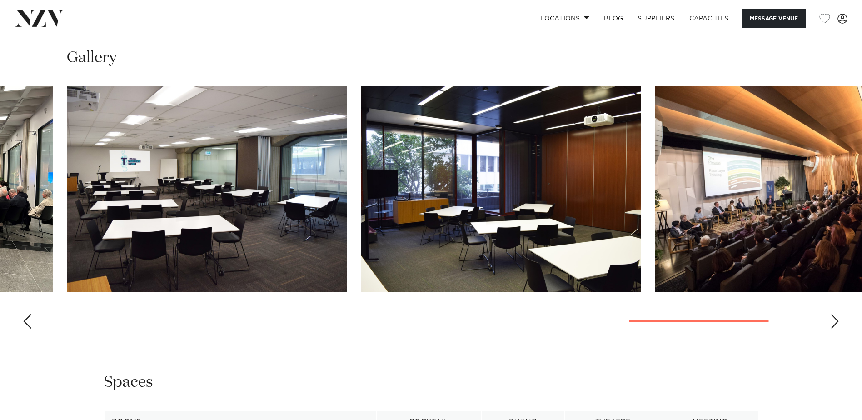
click at [787, 226] on img "13 / 13" at bounding box center [795, 189] width 281 height 206
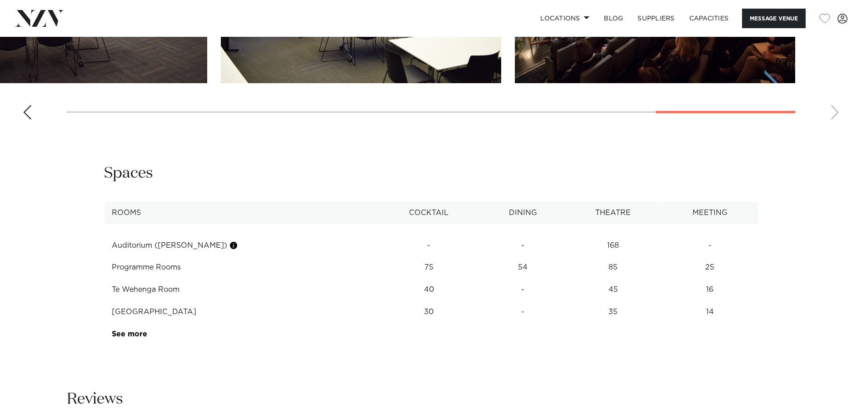
scroll to position [1137, 0]
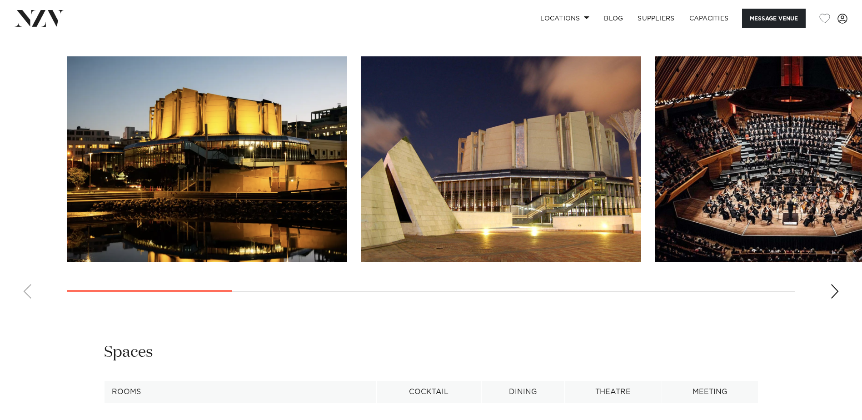
scroll to position [955, 0]
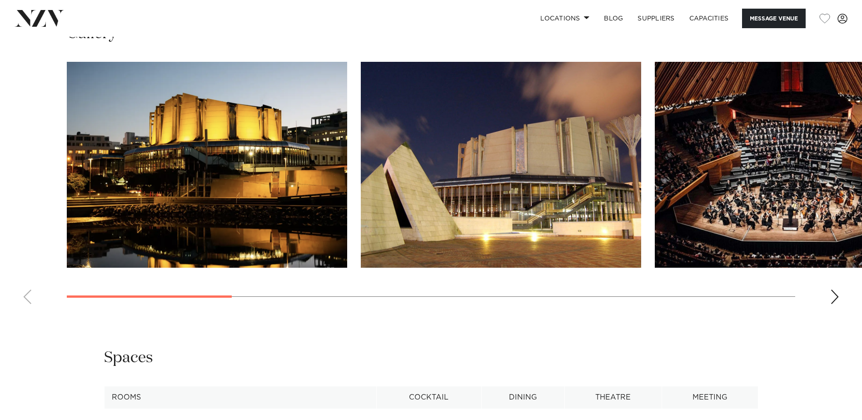
click at [837, 304] on div "Next slide" at bounding box center [835, 297] width 9 height 15
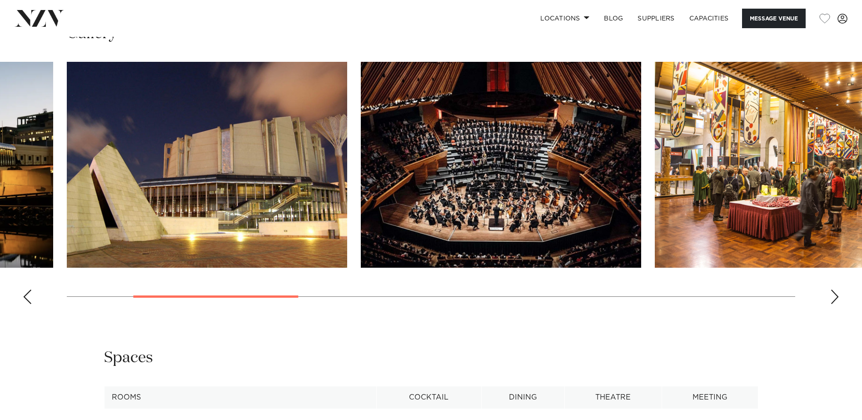
click at [837, 304] on div "Next slide" at bounding box center [835, 297] width 9 height 15
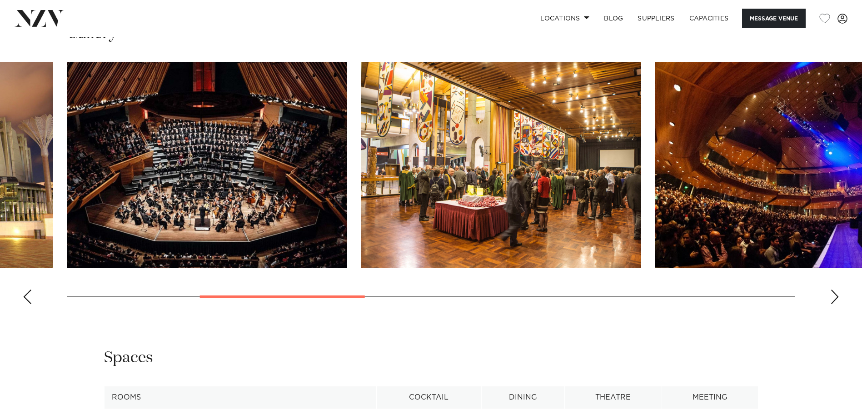
click at [837, 304] on div "Next slide" at bounding box center [835, 297] width 9 height 15
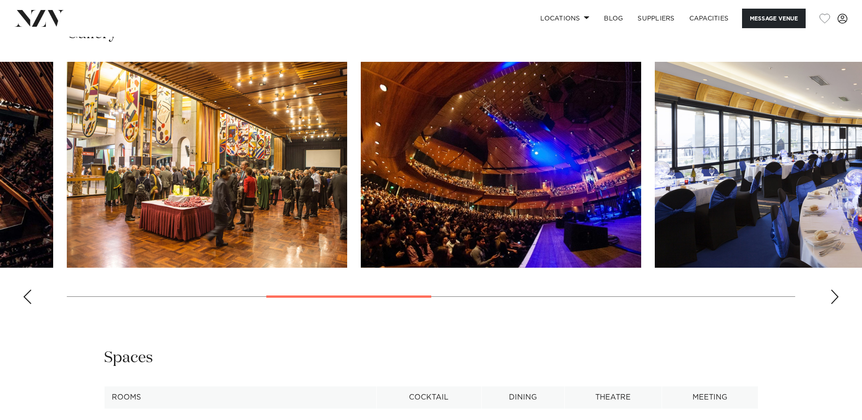
click at [837, 304] on div "Next slide" at bounding box center [835, 297] width 9 height 15
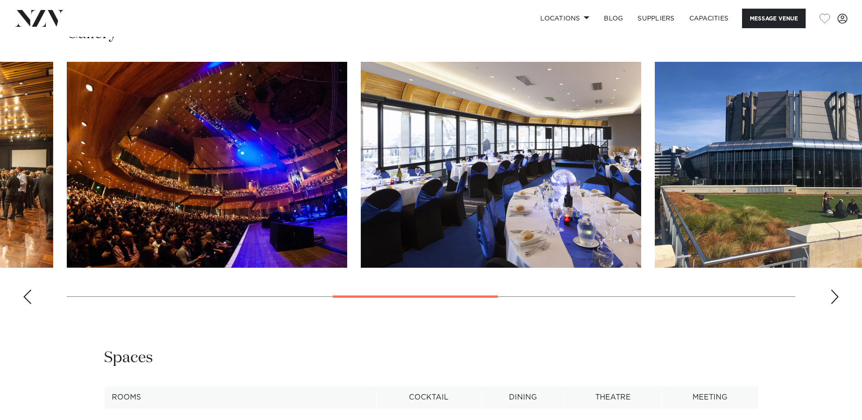
click at [837, 304] on div "Next slide" at bounding box center [835, 297] width 9 height 15
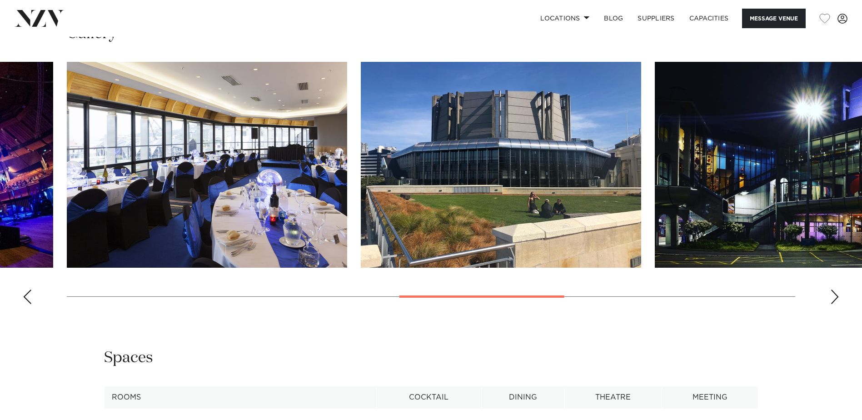
click at [837, 304] on div "Next slide" at bounding box center [835, 297] width 9 height 15
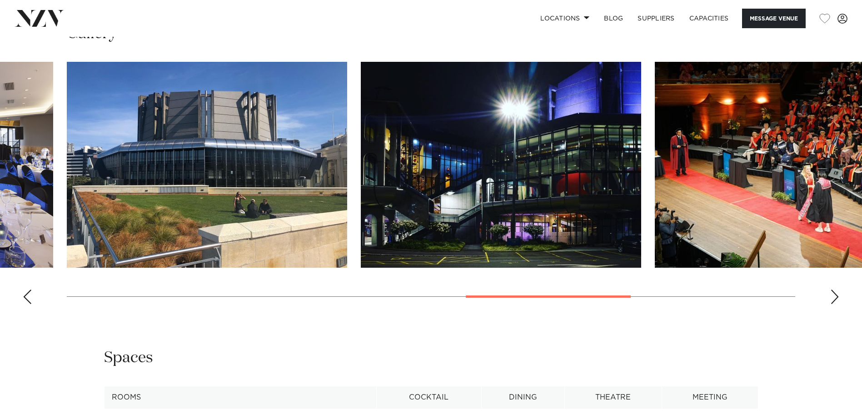
click at [837, 304] on div "Next slide" at bounding box center [835, 297] width 9 height 15
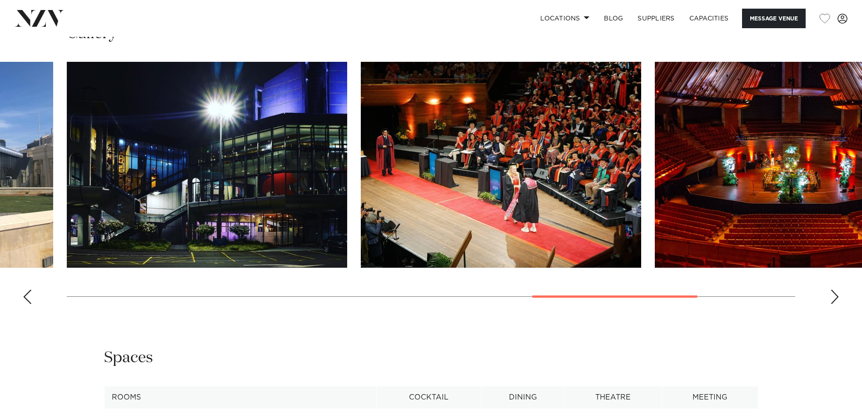
click at [837, 304] on div "Next slide" at bounding box center [835, 297] width 9 height 15
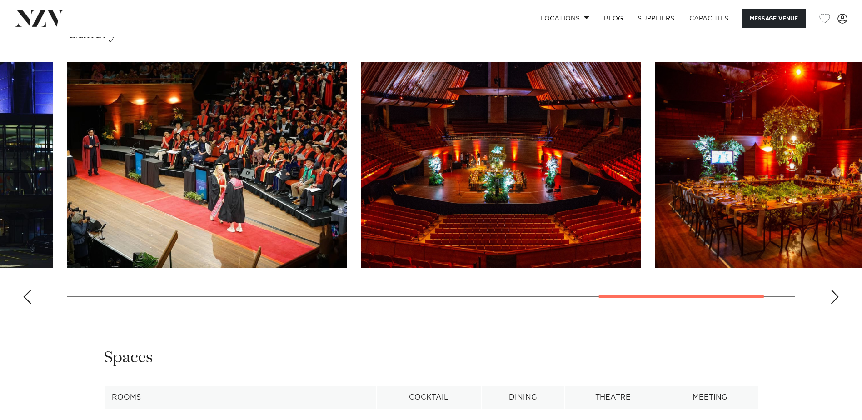
click at [837, 304] on div "Next slide" at bounding box center [835, 297] width 9 height 15
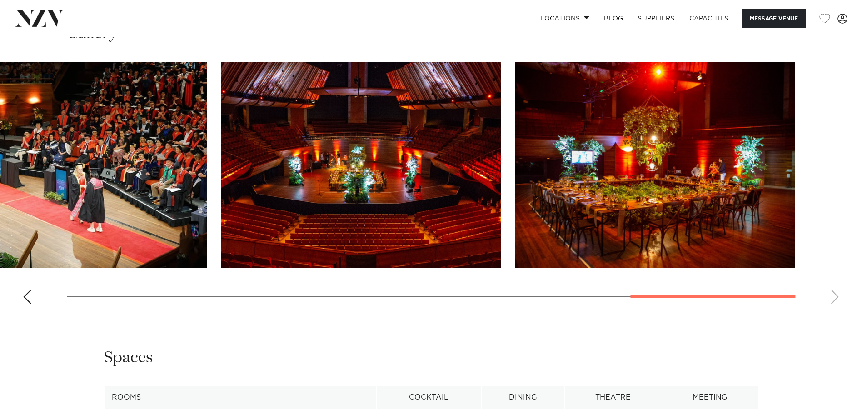
click at [366, 206] on img "10 / 11" at bounding box center [361, 165] width 281 height 206
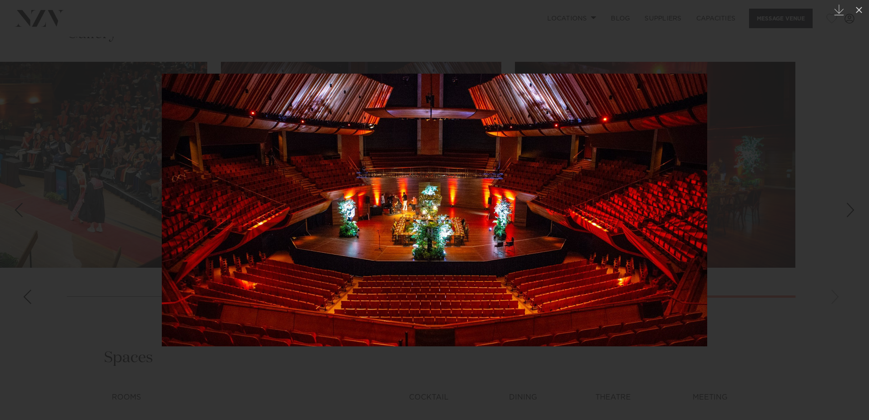
click at [838, 234] on div at bounding box center [434, 210] width 869 height 420
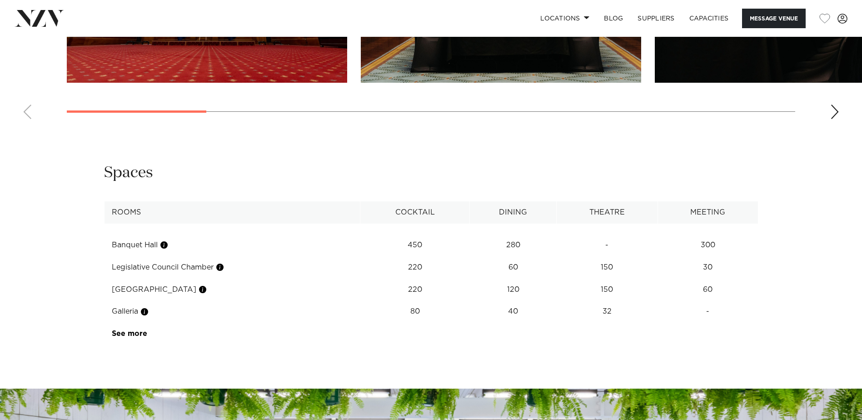
scroll to position [955, 0]
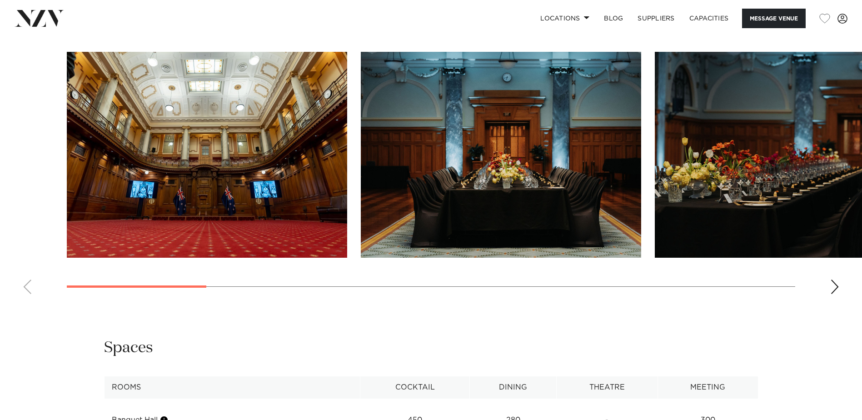
click at [834, 294] on div "Next slide" at bounding box center [835, 287] width 9 height 15
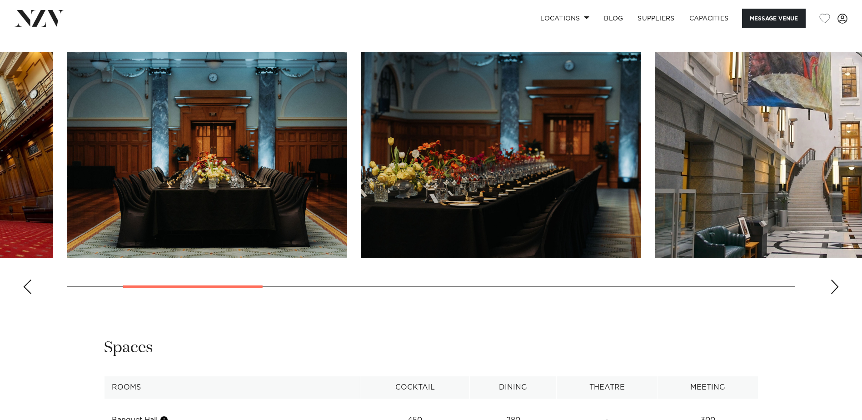
click at [834, 294] on div "Next slide" at bounding box center [835, 287] width 9 height 15
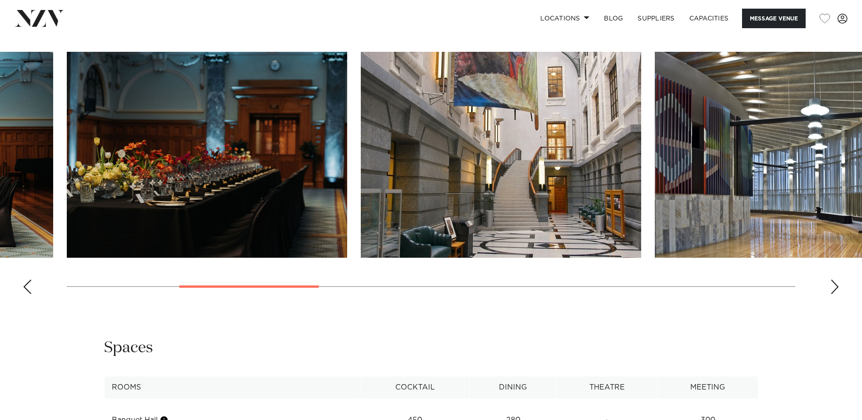
click at [834, 294] on div "Next slide" at bounding box center [835, 287] width 9 height 15
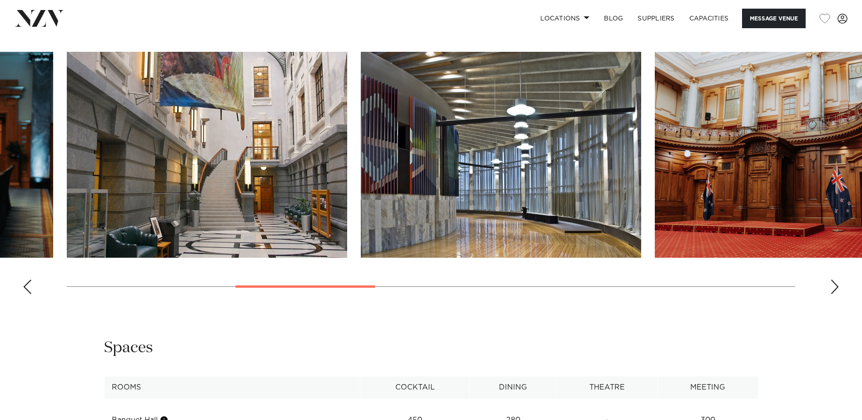
click at [834, 294] on div "Next slide" at bounding box center [835, 287] width 9 height 15
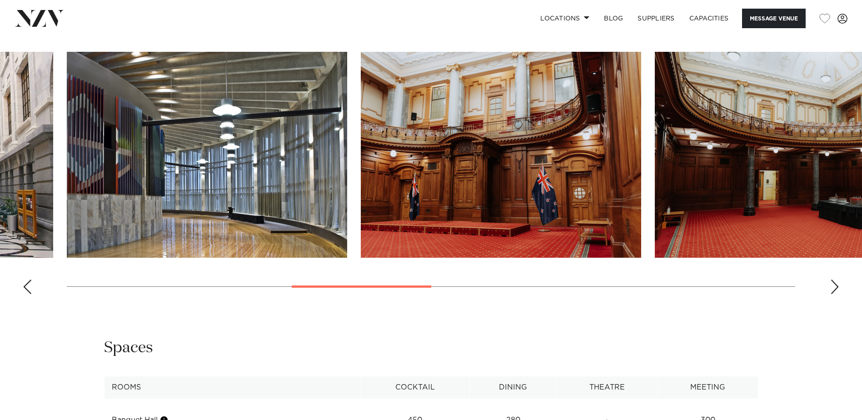
click at [834, 294] on div "Next slide" at bounding box center [835, 287] width 9 height 15
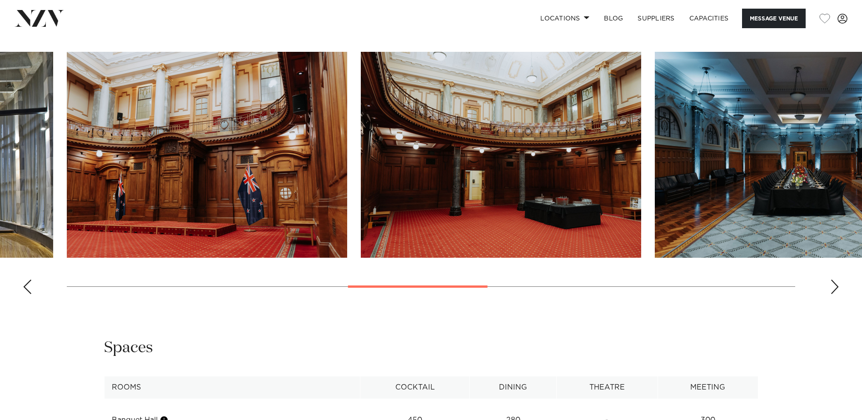
click at [834, 294] on div "Next slide" at bounding box center [835, 287] width 9 height 15
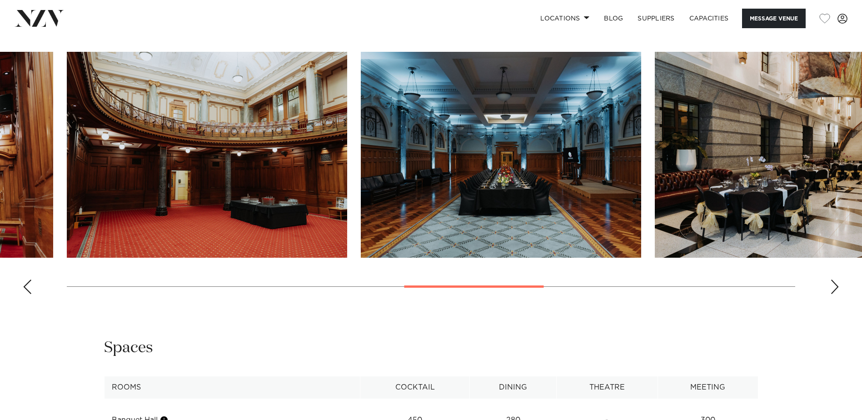
click at [834, 294] on div "Next slide" at bounding box center [835, 287] width 9 height 15
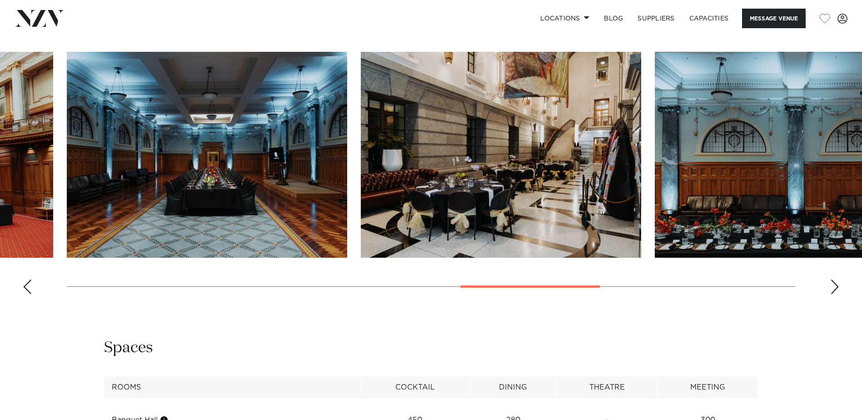
click at [834, 294] on div "Next slide" at bounding box center [835, 287] width 9 height 15
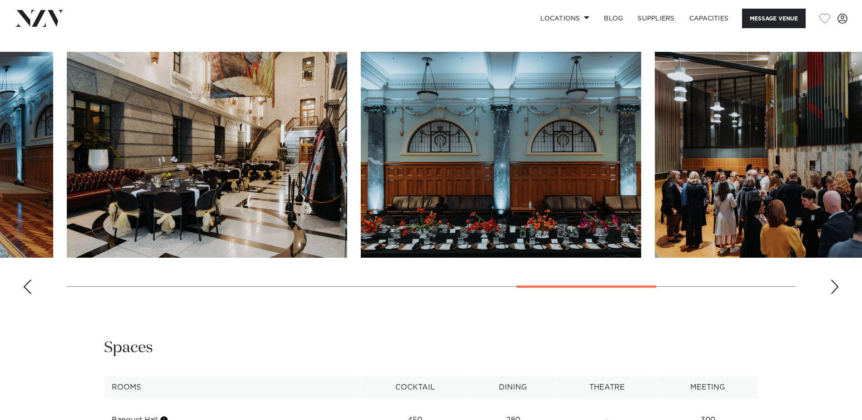
click at [834, 294] on div "Next slide" at bounding box center [835, 287] width 9 height 15
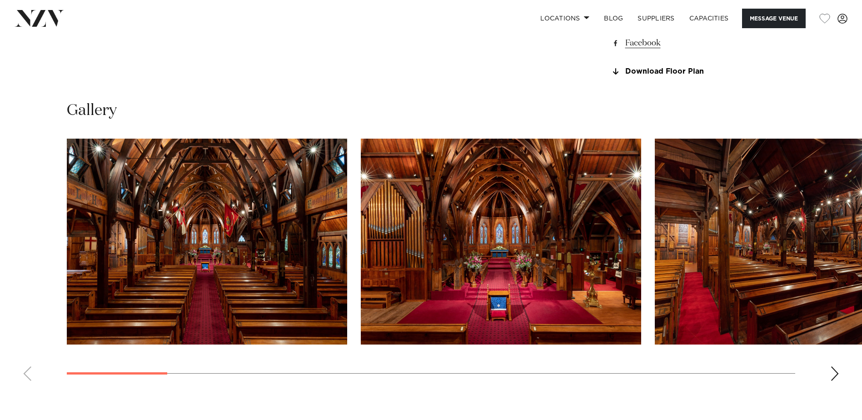
scroll to position [864, 0]
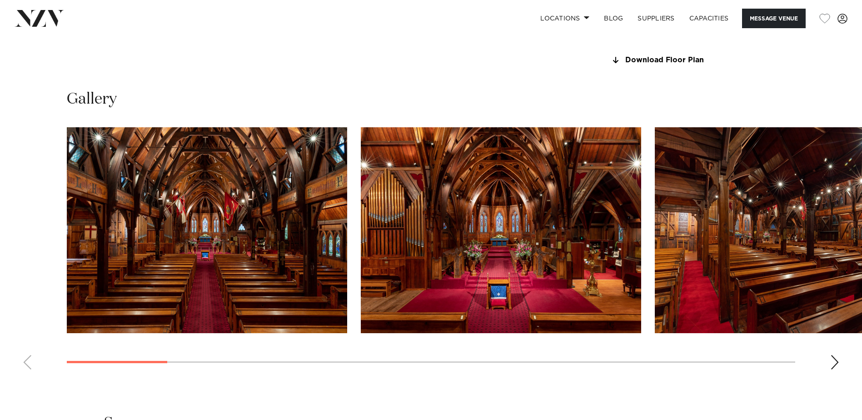
click at [834, 364] on div "Next slide" at bounding box center [835, 362] width 9 height 15
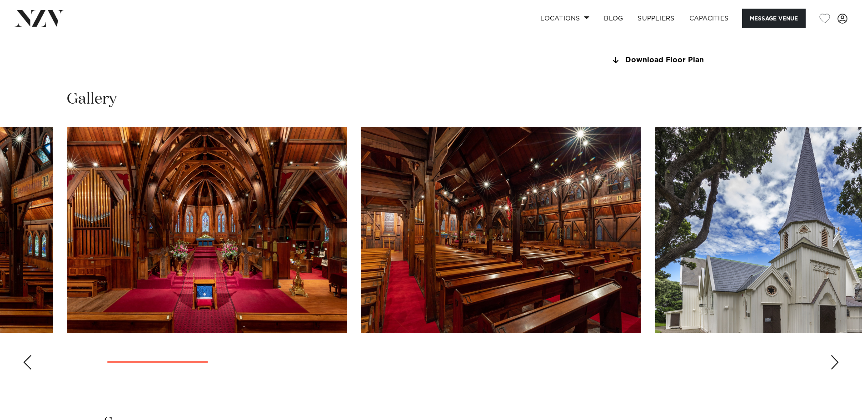
click at [834, 364] on div "Next slide" at bounding box center [835, 362] width 9 height 15
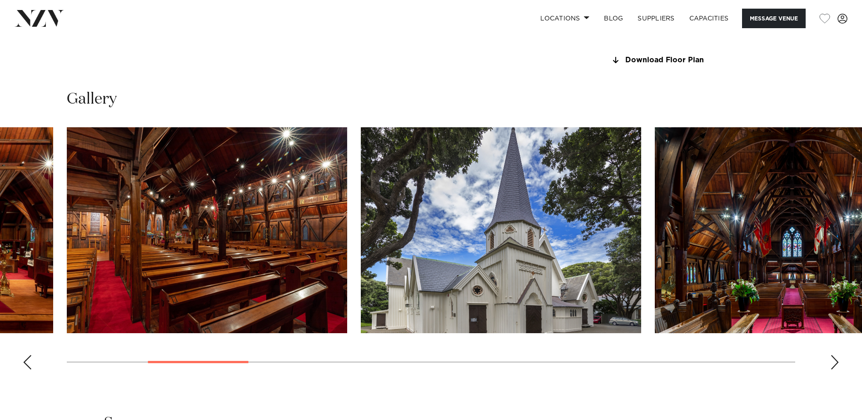
click at [834, 363] on div "Next slide" at bounding box center [835, 362] width 9 height 15
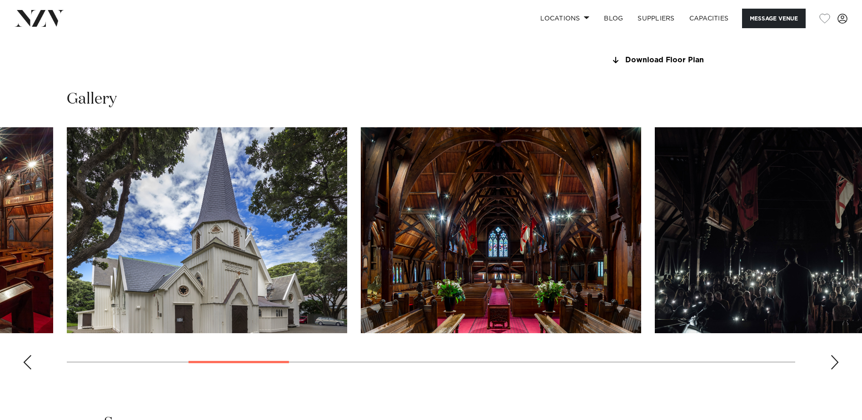
click at [836, 366] on div "Next slide" at bounding box center [835, 362] width 9 height 15
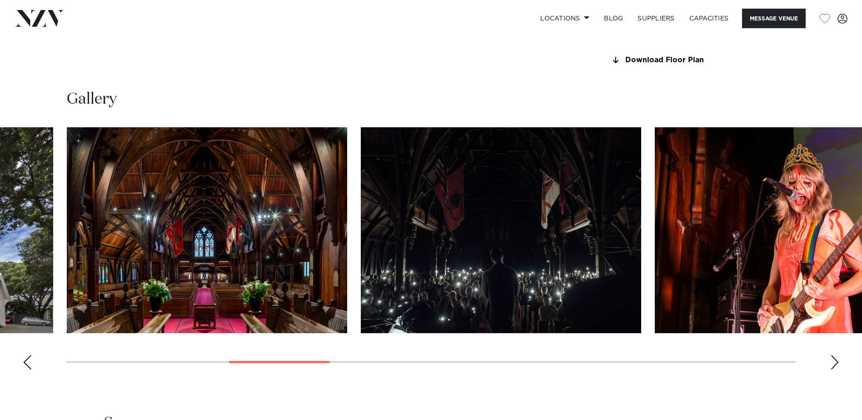
click at [836, 366] on div "Next slide" at bounding box center [835, 362] width 9 height 15
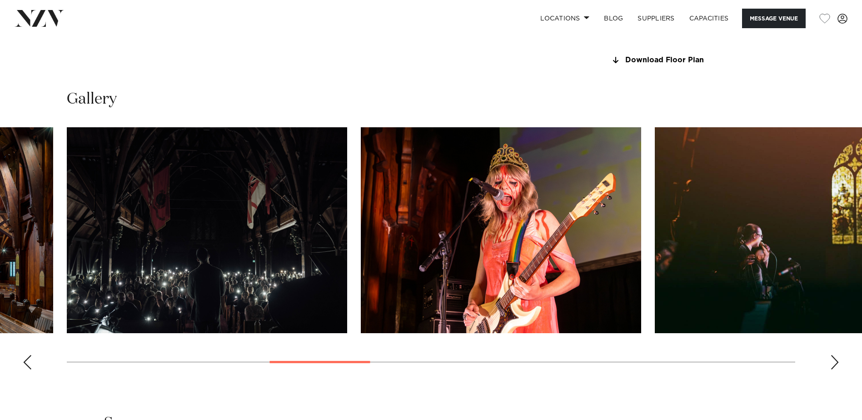
click at [836, 366] on div "Next slide" at bounding box center [835, 362] width 9 height 15
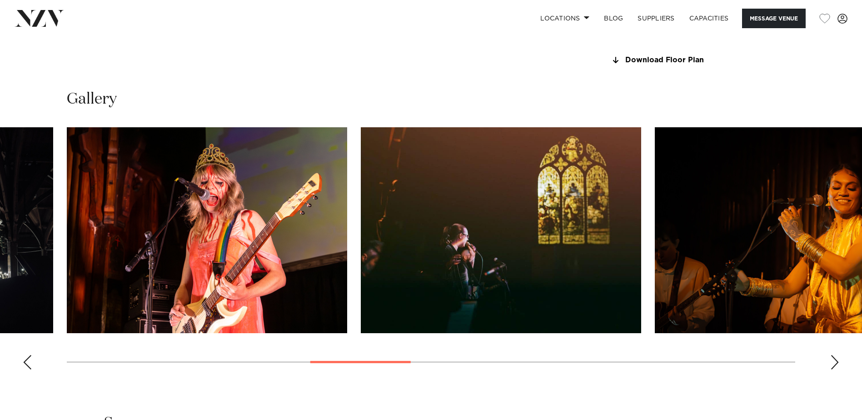
click at [836, 366] on div "Next slide" at bounding box center [835, 362] width 9 height 15
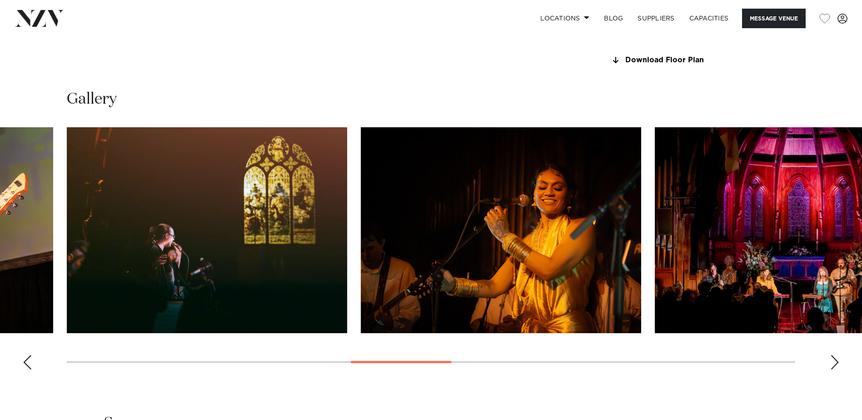
click at [836, 366] on div "Next slide" at bounding box center [835, 362] width 9 height 15
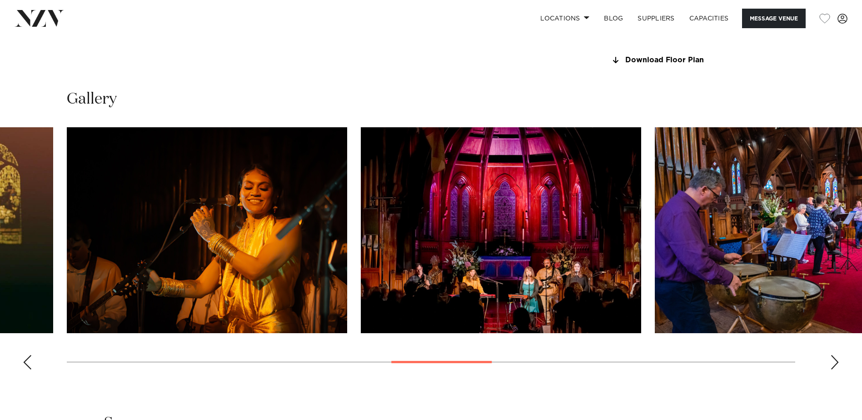
click at [836, 366] on div "Next slide" at bounding box center [835, 362] width 9 height 15
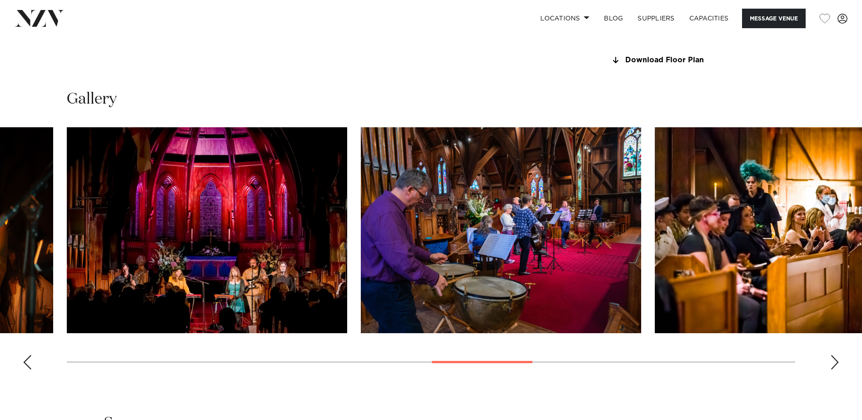
click at [836, 366] on div "Next slide" at bounding box center [835, 362] width 9 height 15
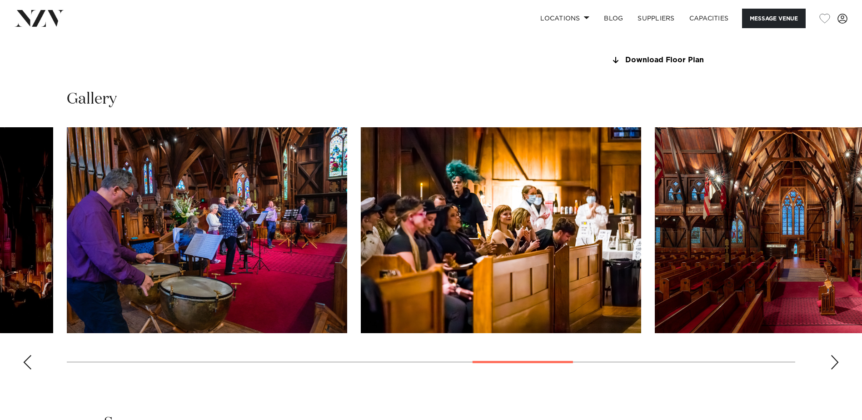
click at [836, 366] on div "Next slide" at bounding box center [835, 362] width 9 height 15
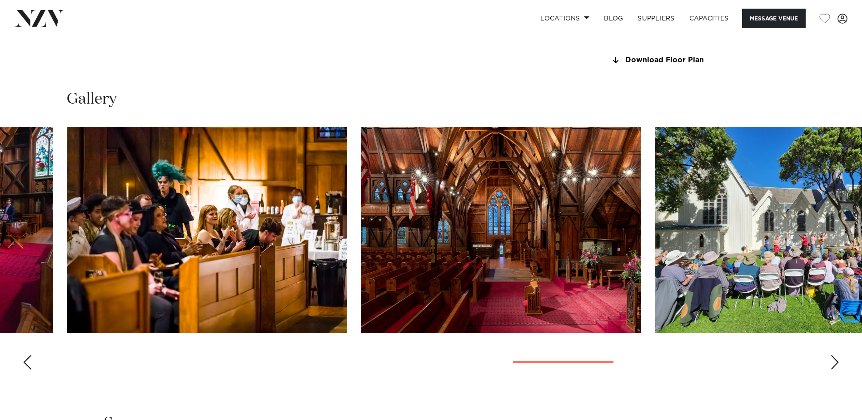
click at [836, 366] on div "Next slide" at bounding box center [835, 362] width 9 height 15
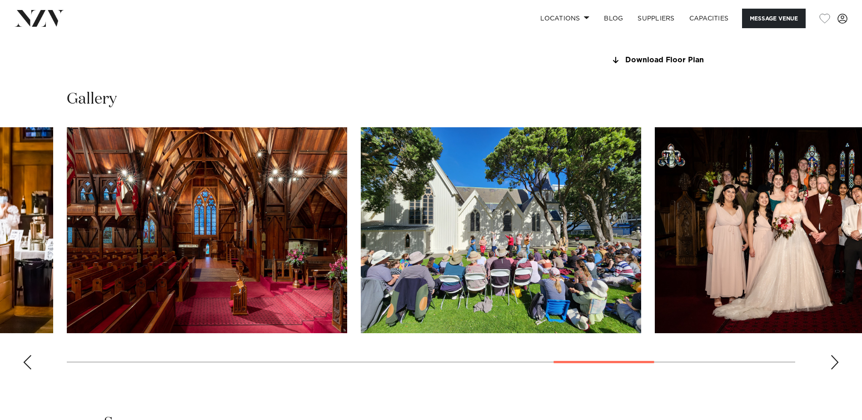
click at [836, 366] on div "Next slide" at bounding box center [835, 362] width 9 height 15
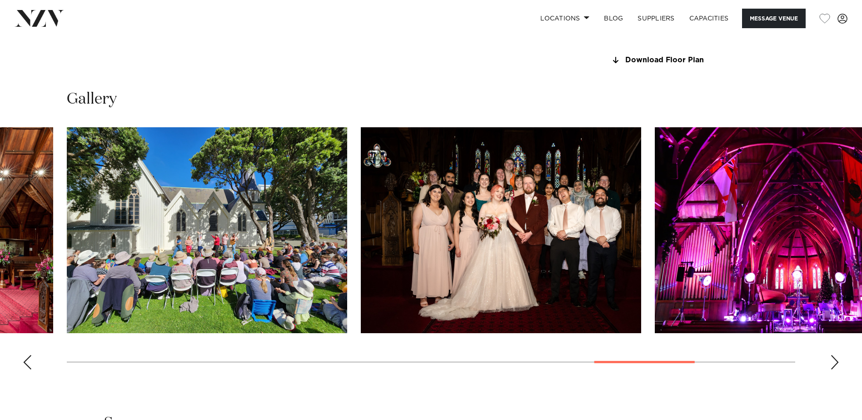
click at [836, 366] on div "Next slide" at bounding box center [835, 362] width 9 height 15
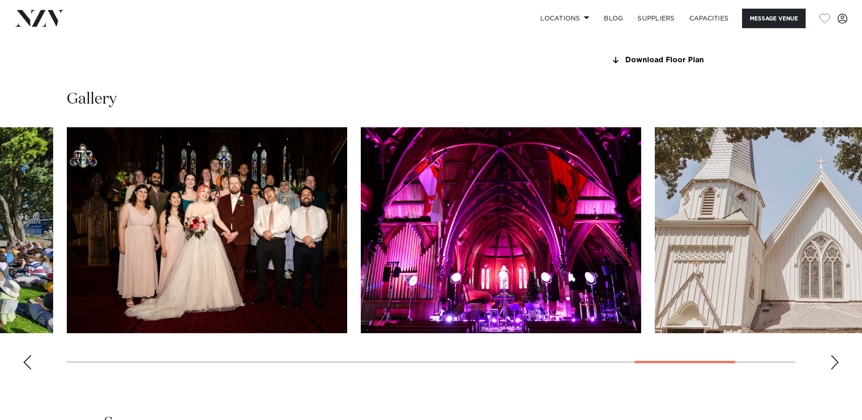
click at [836, 366] on div "Next slide" at bounding box center [835, 362] width 9 height 15
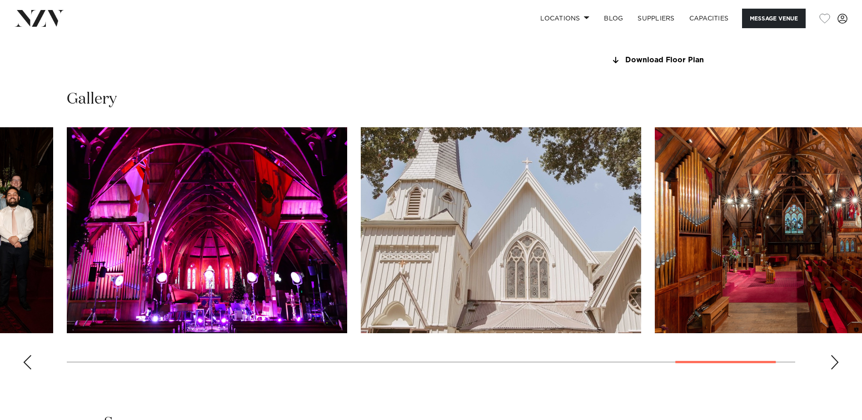
click at [836, 366] on div "Next slide" at bounding box center [835, 362] width 9 height 15
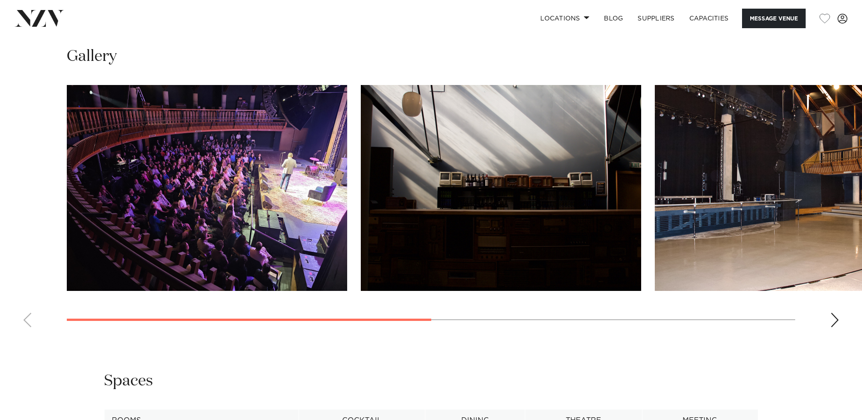
scroll to position [909, 0]
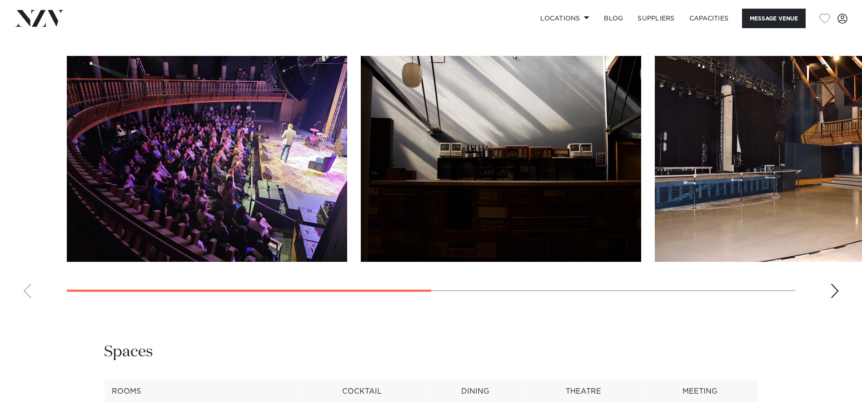
click at [836, 298] on div "Next slide" at bounding box center [835, 291] width 9 height 15
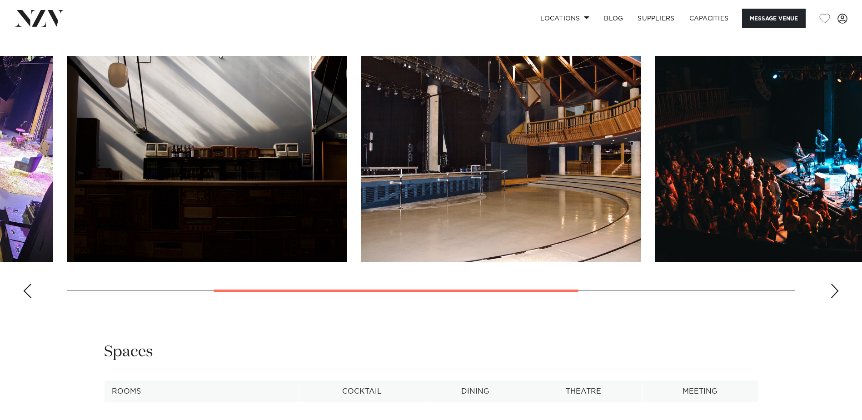
click at [836, 298] on div "Next slide" at bounding box center [835, 291] width 9 height 15
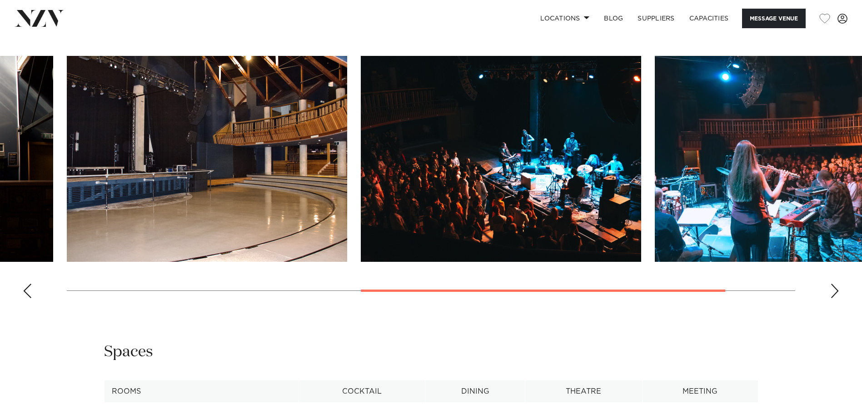
click at [220, 208] on img "3 / 5" at bounding box center [207, 159] width 281 height 206
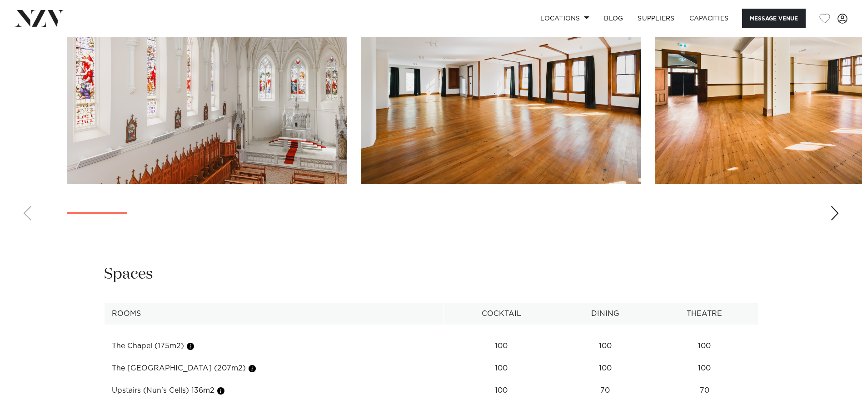
scroll to position [1091, 0]
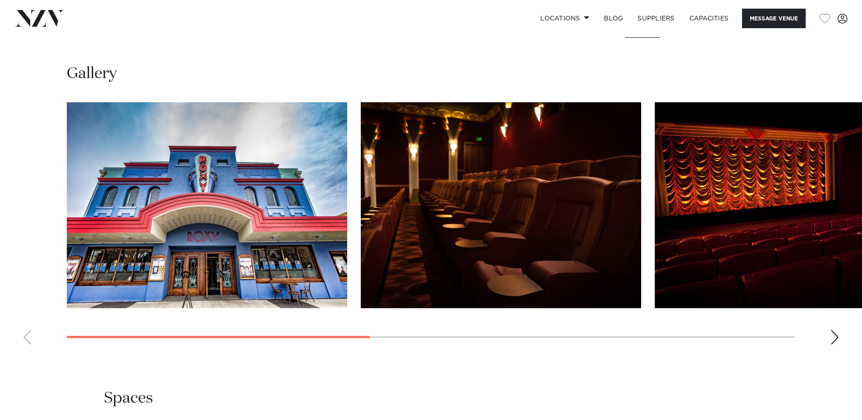
scroll to position [864, 0]
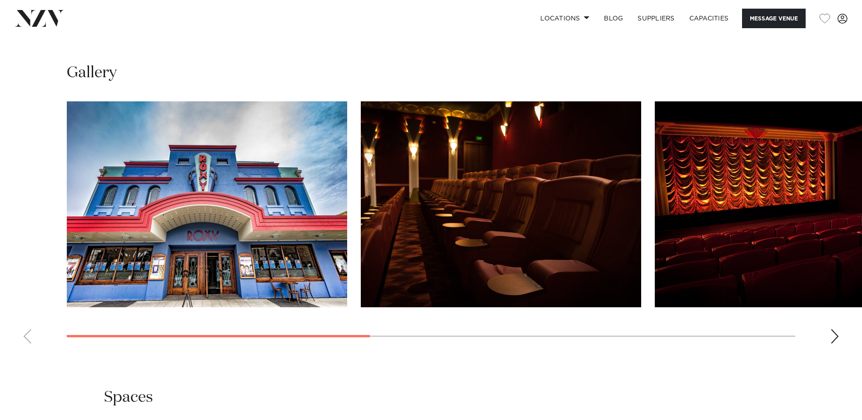
click at [837, 340] on div "Next slide" at bounding box center [835, 336] width 9 height 15
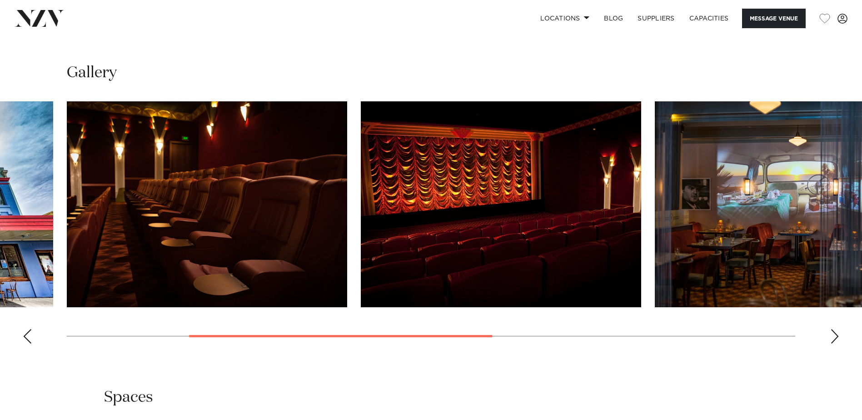
click at [837, 340] on div "Next slide" at bounding box center [835, 336] width 9 height 15
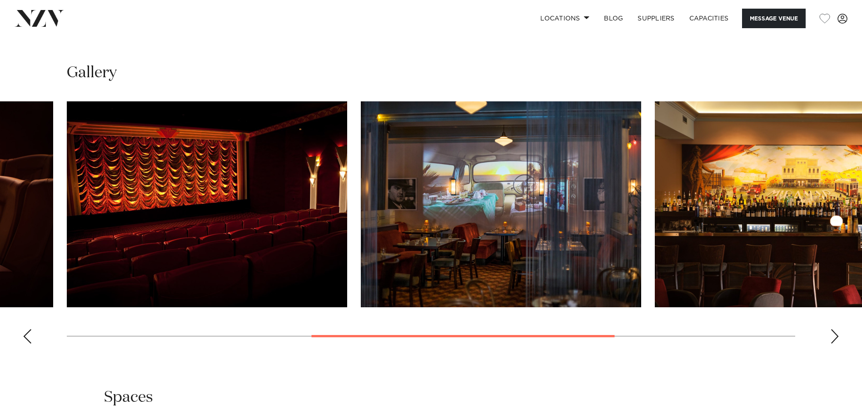
click at [837, 340] on div "Next slide" at bounding box center [835, 336] width 9 height 15
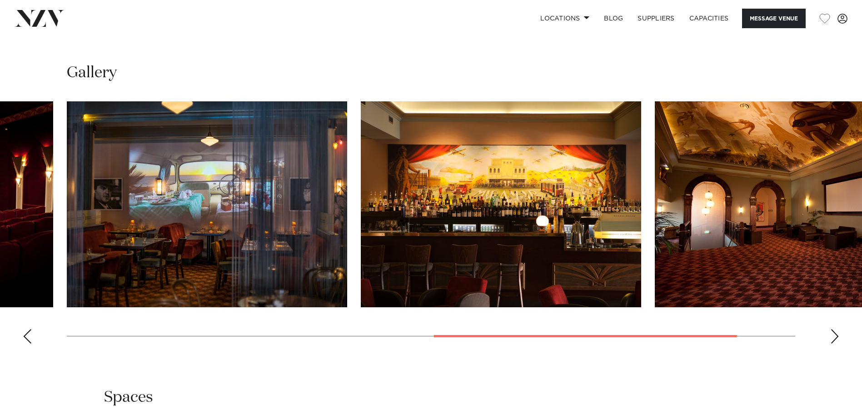
click at [837, 340] on div "Next slide" at bounding box center [835, 336] width 9 height 15
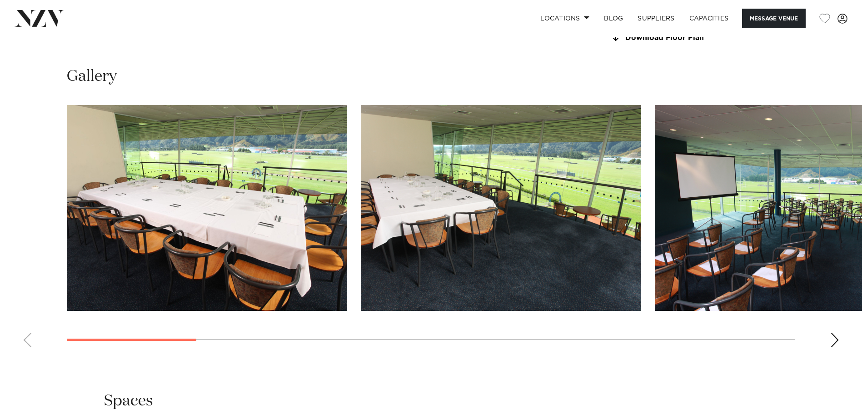
scroll to position [864, 0]
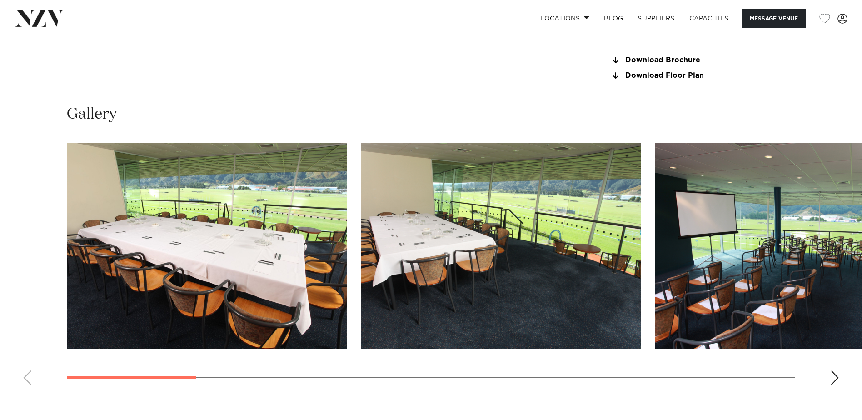
click at [832, 375] on div "Next slide" at bounding box center [835, 378] width 9 height 15
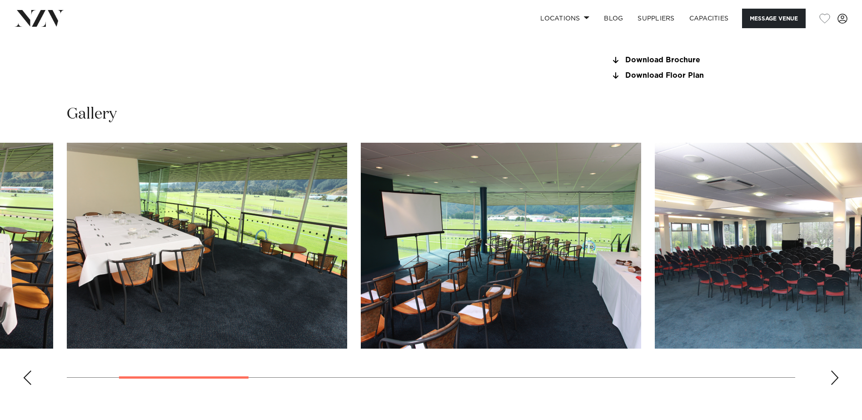
click at [833, 375] on div "Next slide" at bounding box center [835, 378] width 9 height 15
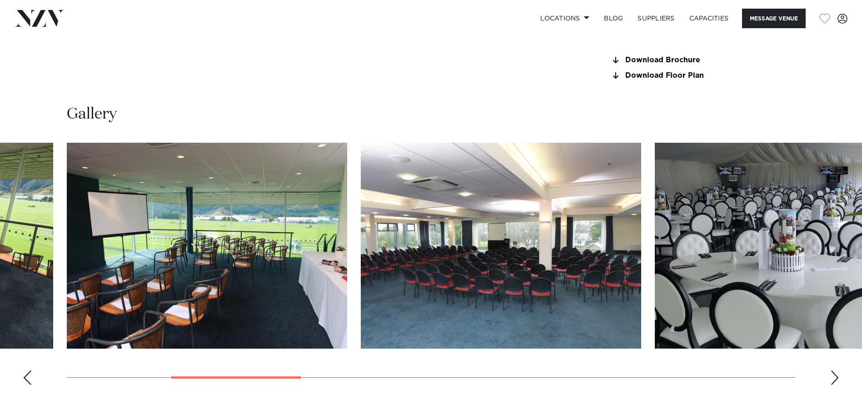
click at [835, 376] on div "Next slide" at bounding box center [835, 378] width 9 height 15
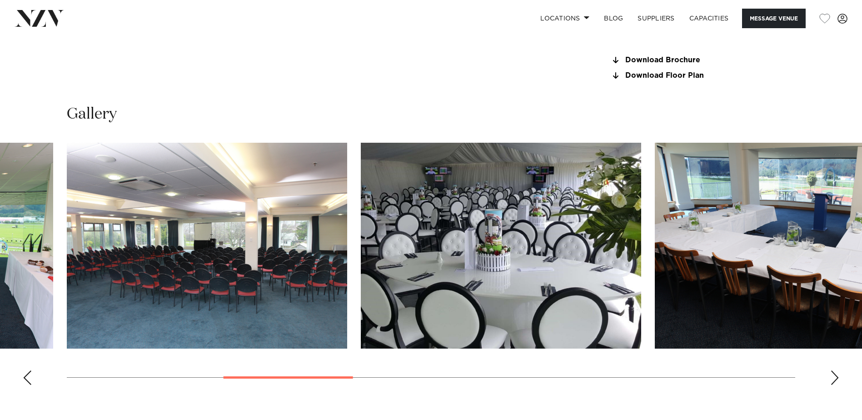
click at [835, 376] on div "Next slide" at bounding box center [835, 378] width 9 height 15
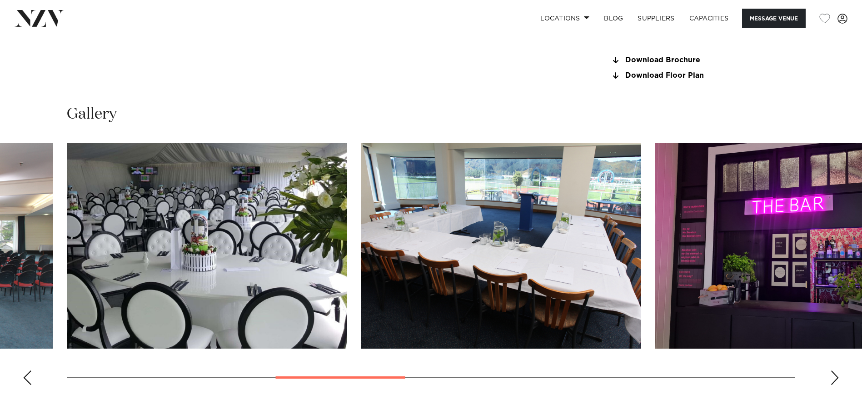
click at [835, 376] on div "Next slide" at bounding box center [835, 378] width 9 height 15
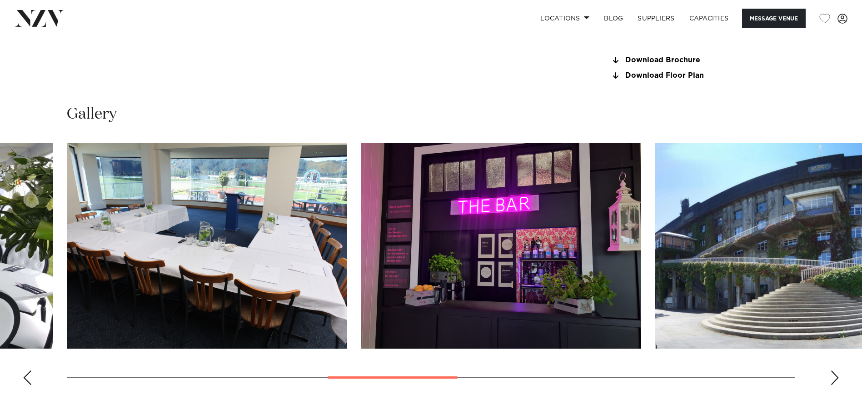
click at [835, 376] on div "Next slide" at bounding box center [835, 378] width 9 height 15
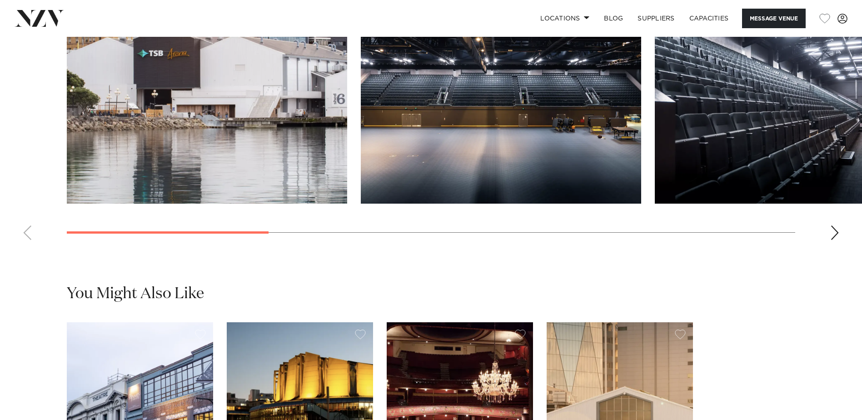
scroll to position [909, 0]
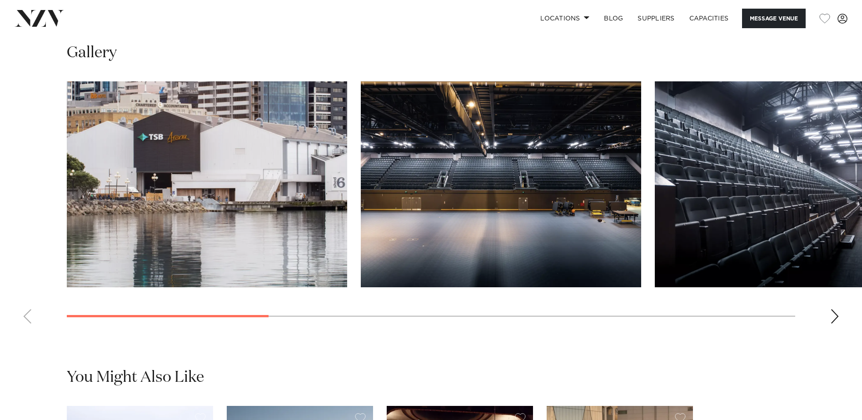
click at [836, 324] on div "Next slide" at bounding box center [835, 316] width 9 height 15
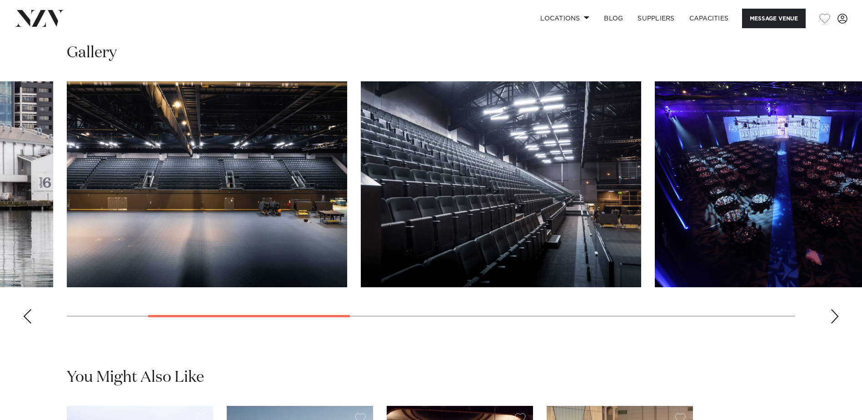
click at [836, 324] on div "Next slide" at bounding box center [835, 316] width 9 height 15
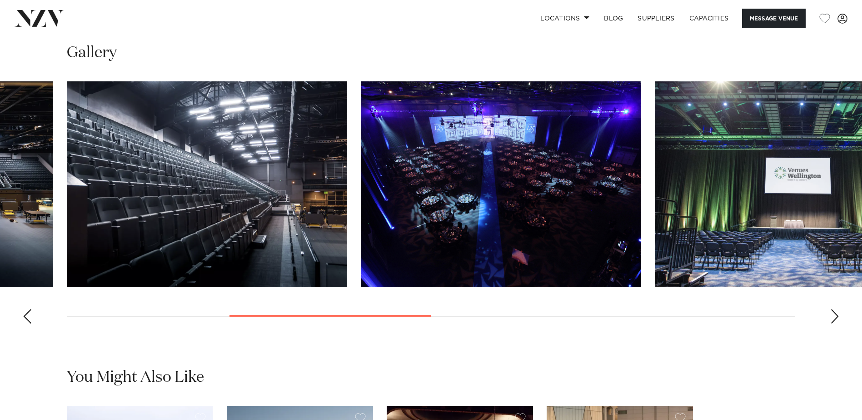
click at [836, 324] on div "Next slide" at bounding box center [835, 316] width 9 height 15
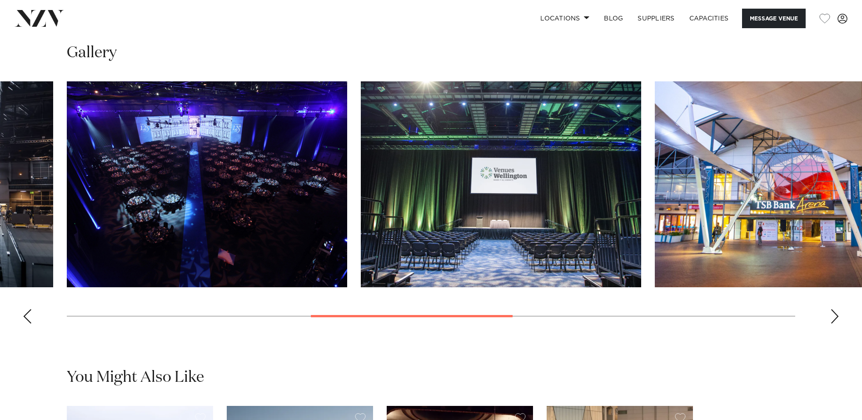
click at [836, 324] on div "Next slide" at bounding box center [835, 316] width 9 height 15
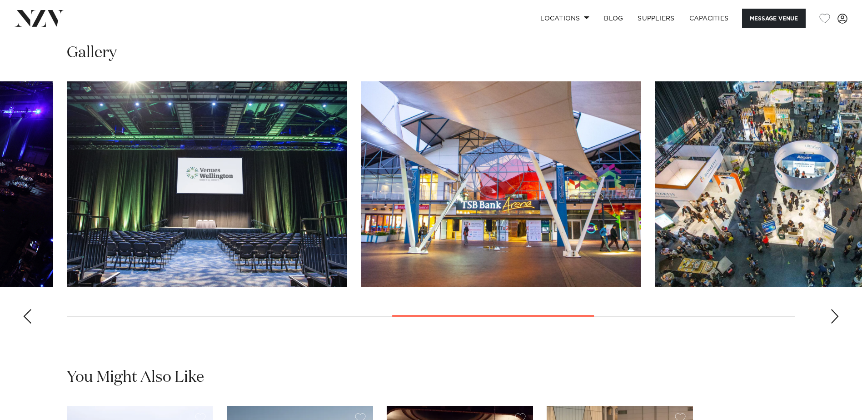
click at [836, 324] on div "Next slide" at bounding box center [835, 316] width 9 height 15
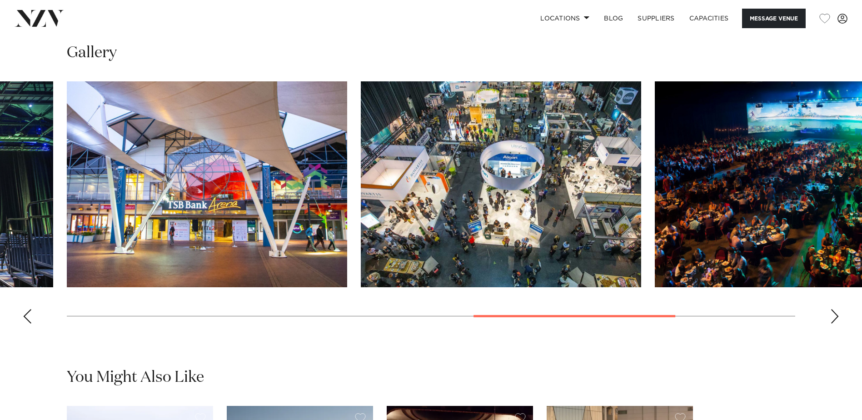
click at [836, 324] on div "Next slide" at bounding box center [835, 316] width 9 height 15
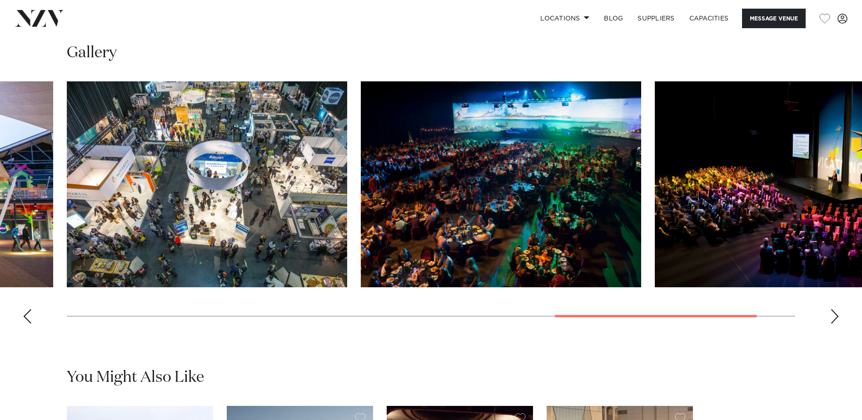
click at [836, 324] on div "Next slide" at bounding box center [835, 316] width 9 height 15
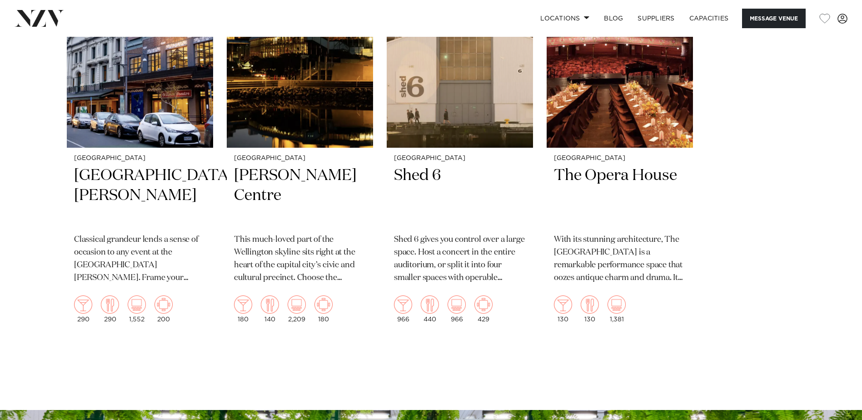
scroll to position [1318, 0]
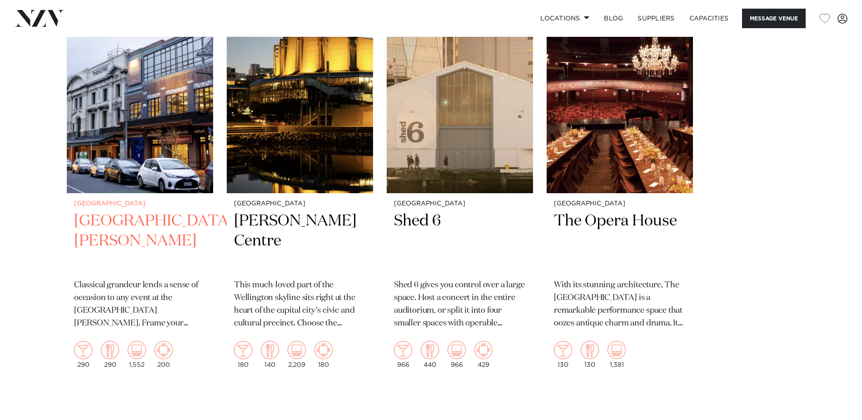
click at [153, 148] on img "1 / 4" at bounding box center [140, 95] width 146 height 196
click at [142, 328] on p "Classical grandeur lends a sense of occasion to any event at the [GEOGRAPHIC_DA…" at bounding box center [140, 304] width 132 height 51
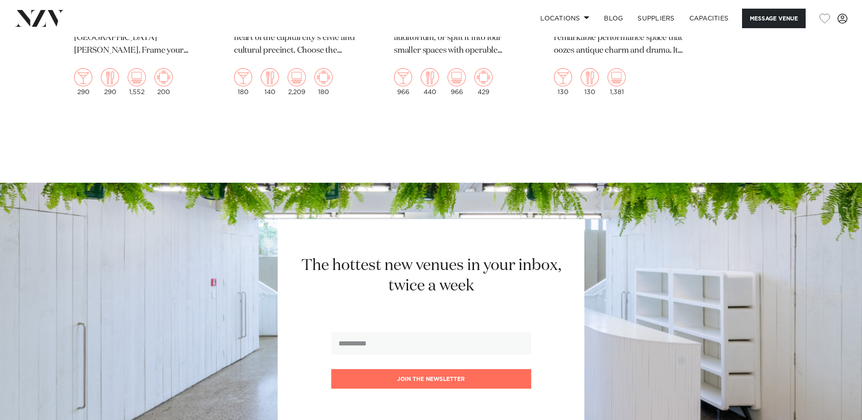
scroll to position [1273, 0]
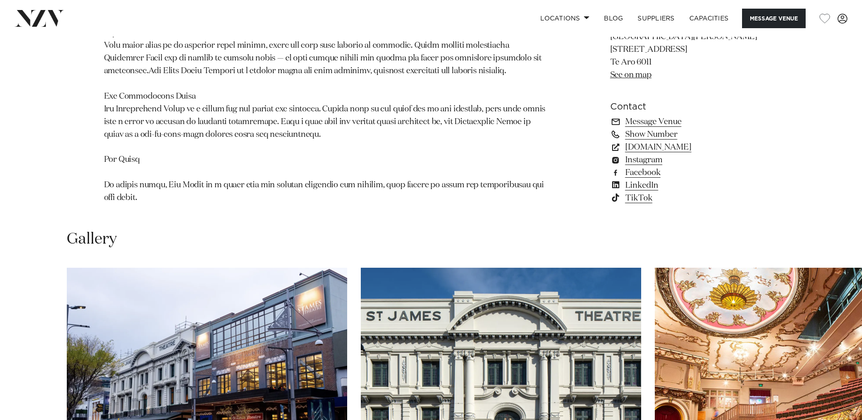
scroll to position [909, 0]
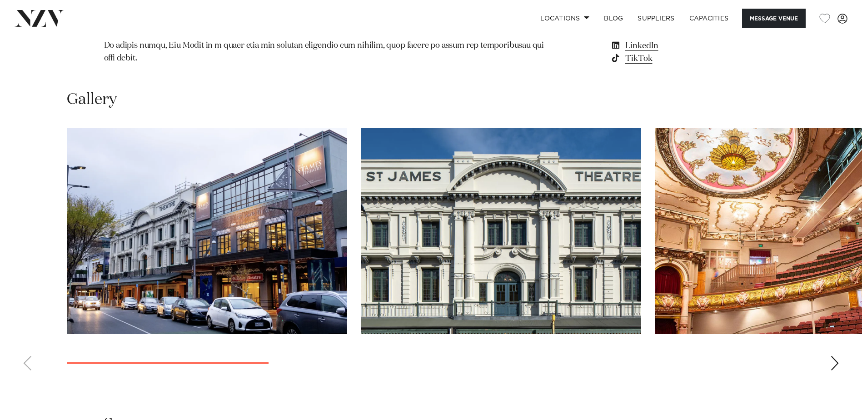
click at [837, 356] on div "Next slide" at bounding box center [835, 363] width 9 height 15
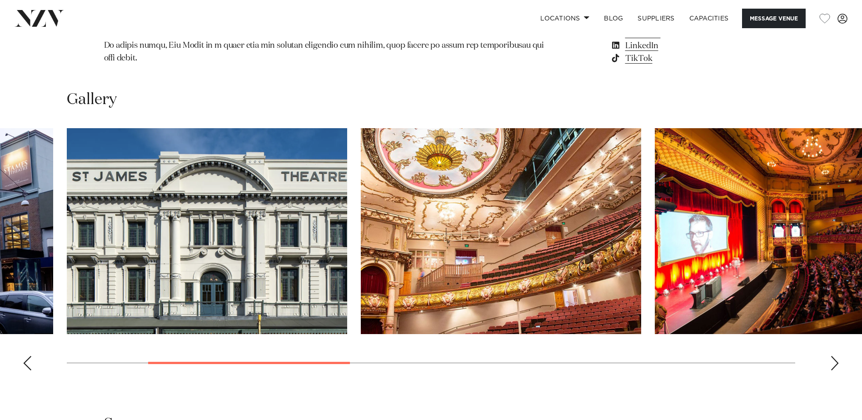
click at [837, 356] on div "Next slide" at bounding box center [835, 363] width 9 height 15
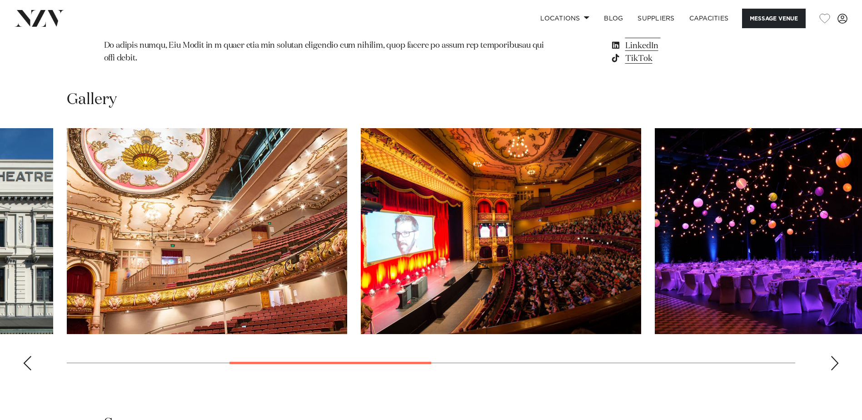
click at [837, 356] on div "Next slide" at bounding box center [835, 363] width 9 height 15
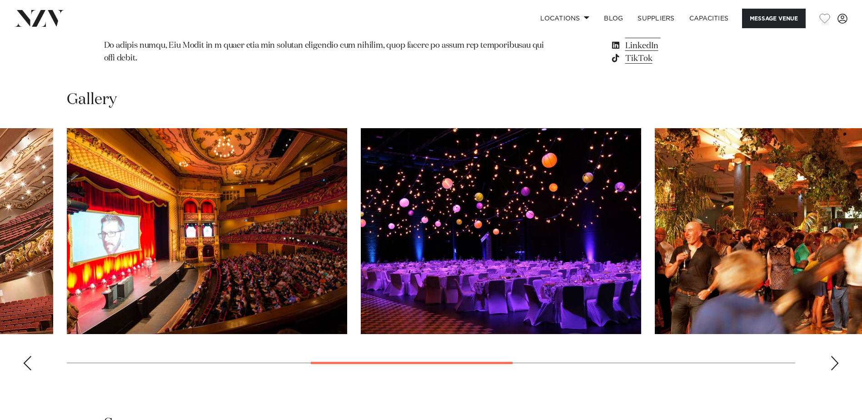
click at [837, 356] on div "Next slide" at bounding box center [835, 363] width 9 height 15
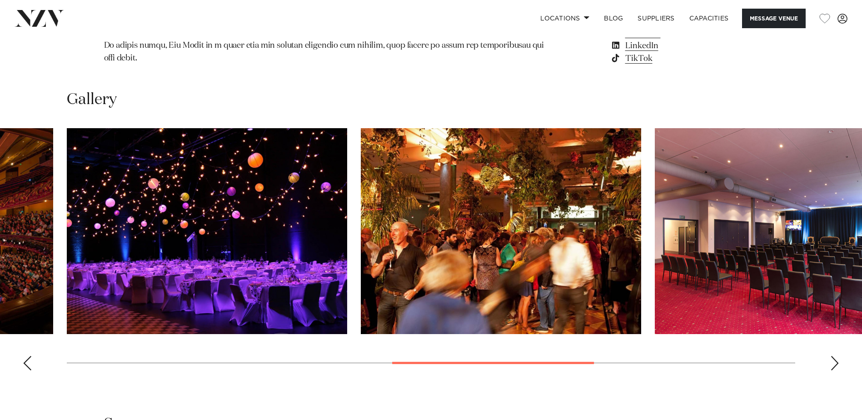
click at [837, 356] on div "Next slide" at bounding box center [835, 363] width 9 height 15
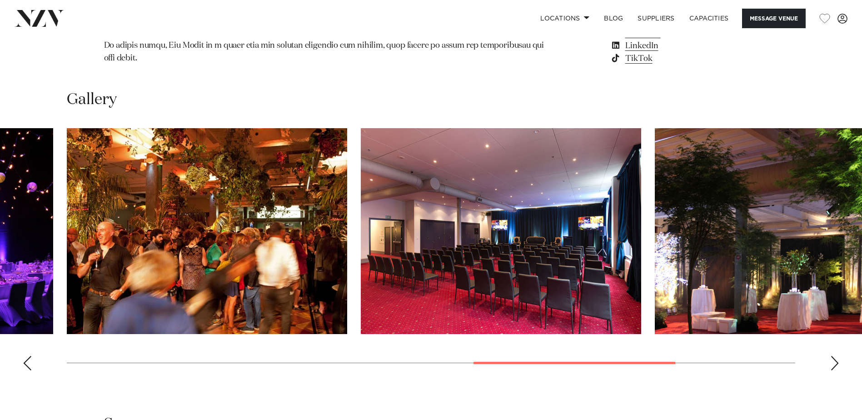
click at [837, 356] on div "Next slide" at bounding box center [835, 363] width 9 height 15
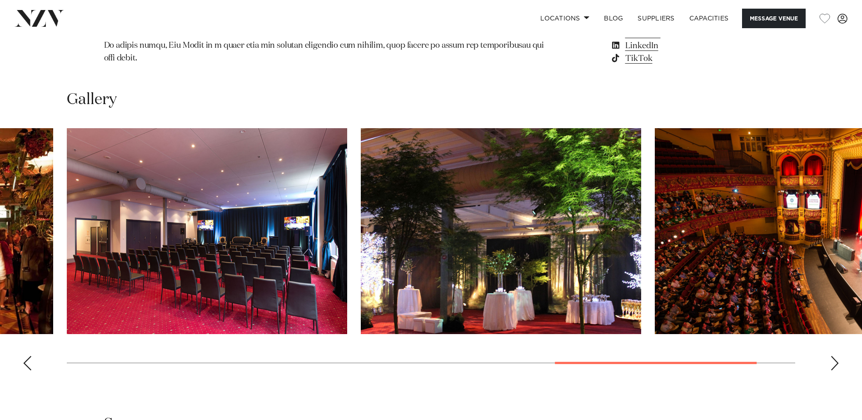
click at [837, 356] on div "Next slide" at bounding box center [835, 363] width 9 height 15
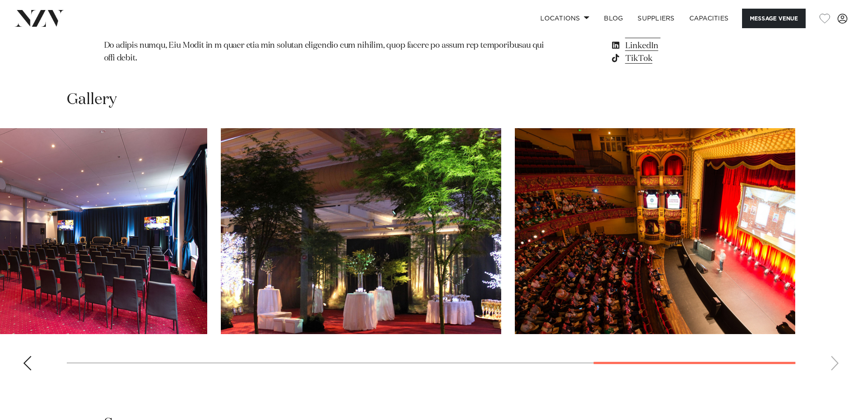
click at [25, 356] on div "Previous slide" at bounding box center [27, 363] width 9 height 15
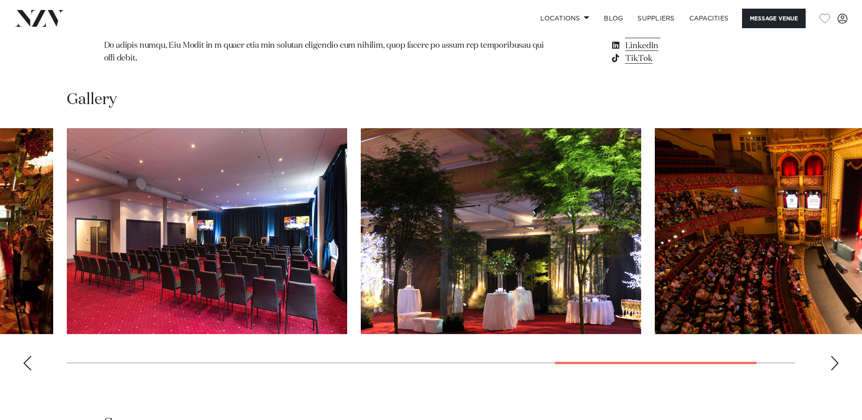
click at [25, 356] on div "Previous slide" at bounding box center [27, 363] width 9 height 15
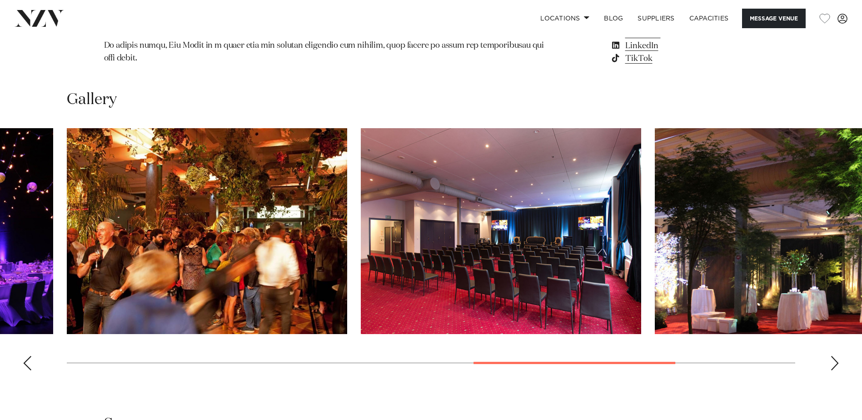
click at [25, 356] on div "Previous slide" at bounding box center [27, 363] width 9 height 15
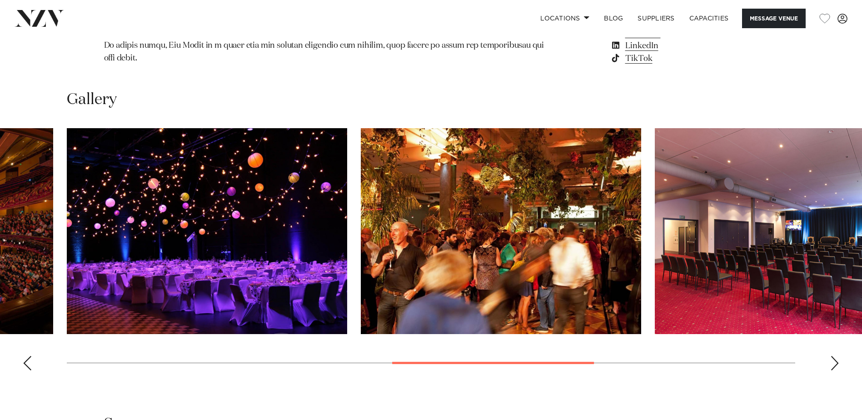
click at [28, 356] on div "Previous slide" at bounding box center [27, 363] width 9 height 15
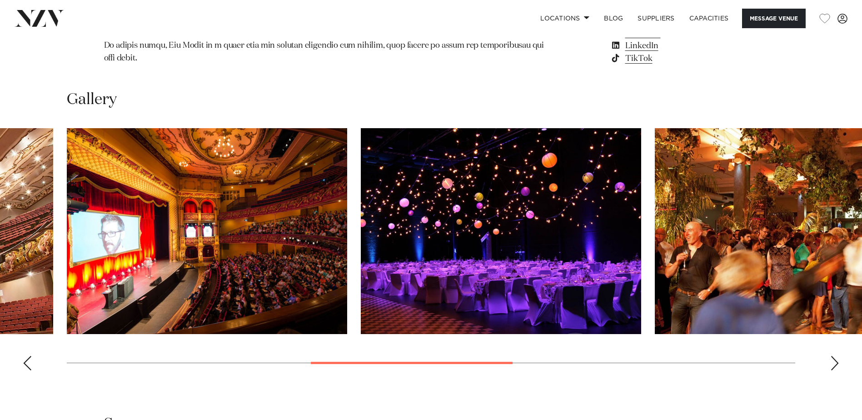
click at [28, 356] on div "Previous slide" at bounding box center [27, 363] width 9 height 15
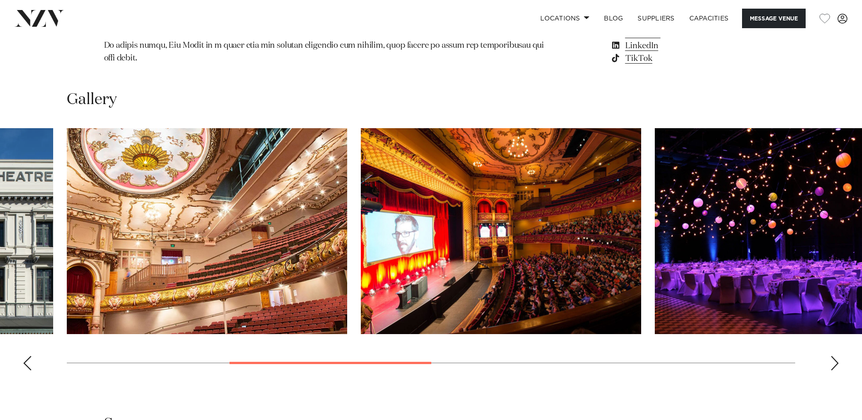
click at [28, 356] on div "Previous slide" at bounding box center [27, 363] width 9 height 15
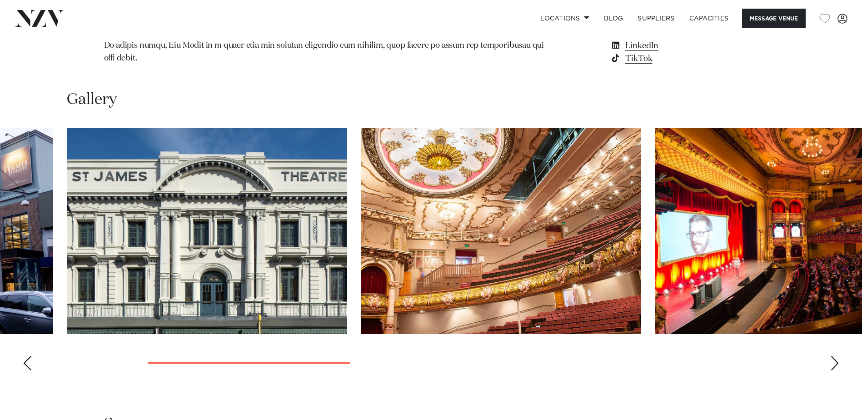
click at [28, 356] on div "Previous slide" at bounding box center [27, 363] width 9 height 15
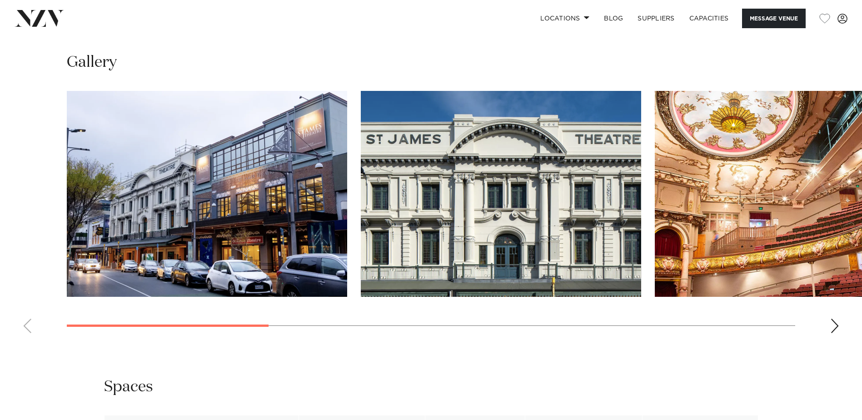
scroll to position [727, 0]
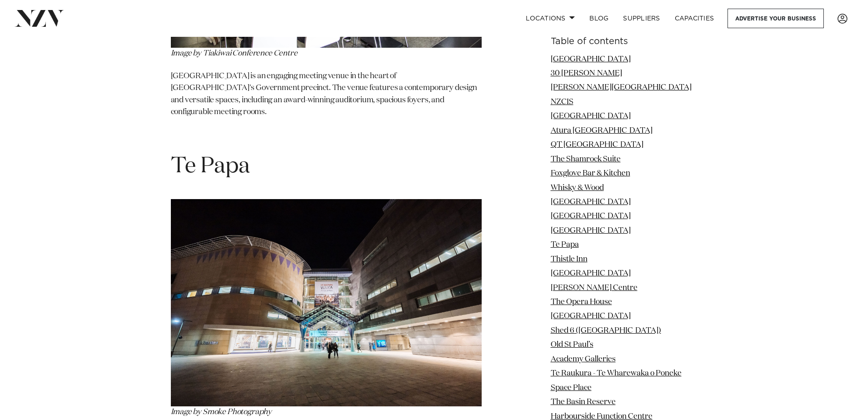
scroll to position [5683, 0]
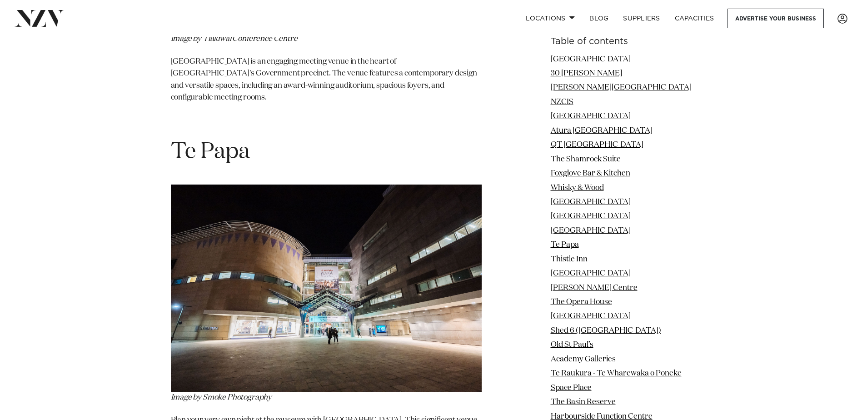
click at [244, 211] on img at bounding box center [326, 288] width 311 height 207
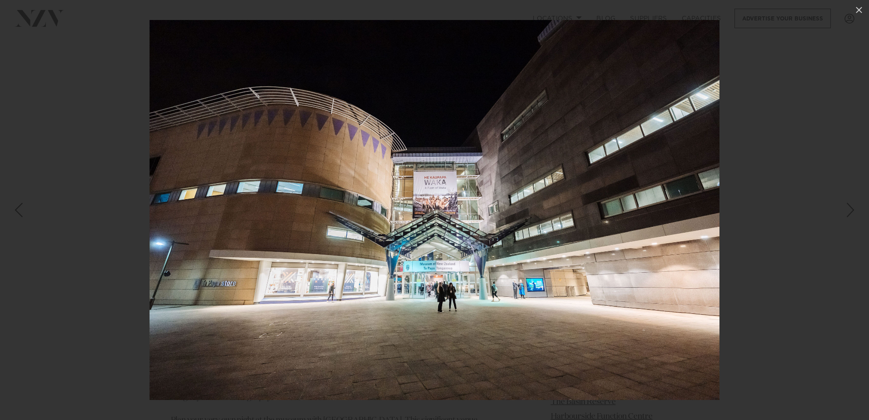
click at [852, 212] on div "Next slide" at bounding box center [851, 209] width 12 height 17
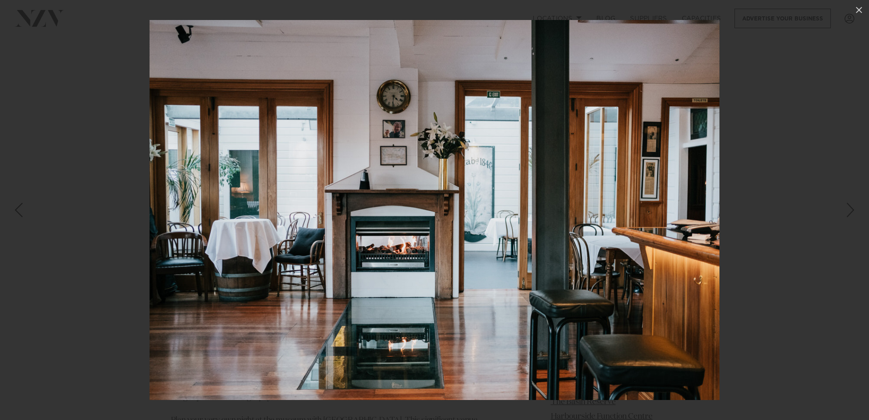
click at [852, 212] on div "Next slide" at bounding box center [851, 209] width 12 height 17
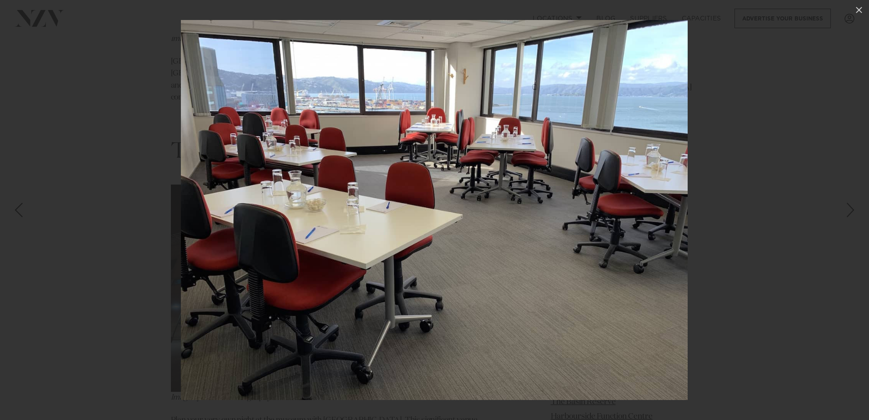
click at [852, 212] on div "Next slide" at bounding box center [851, 209] width 12 height 17
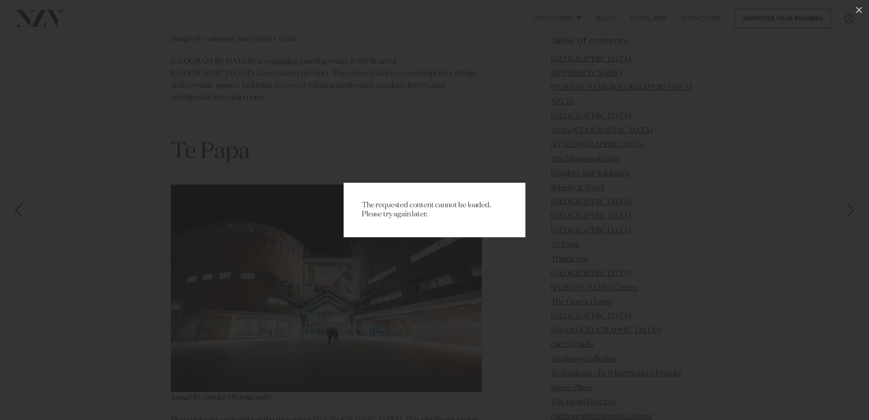
click at [852, 212] on div "Next slide" at bounding box center [851, 209] width 12 height 17
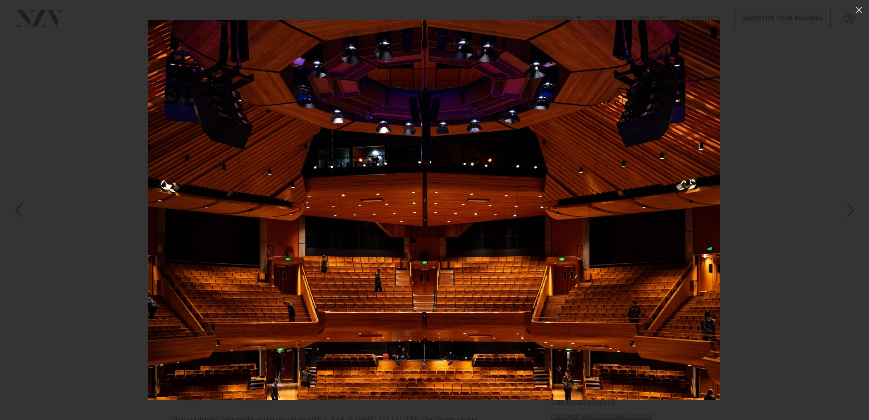
click at [852, 212] on div "Next slide" at bounding box center [851, 209] width 12 height 17
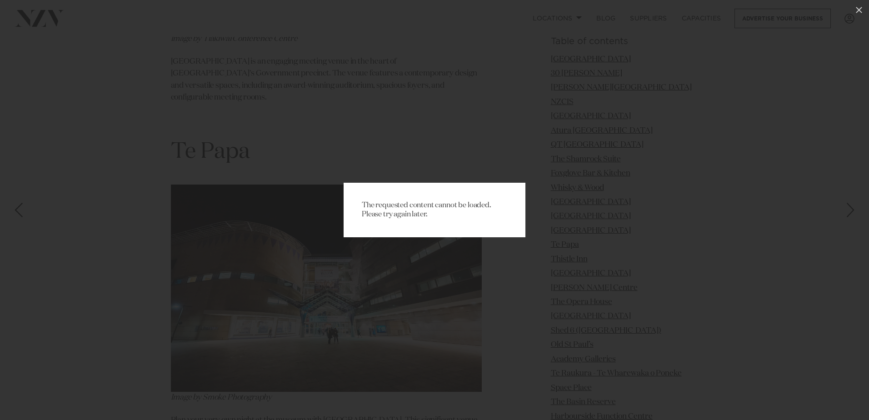
click at [852, 212] on div "Next slide" at bounding box center [851, 209] width 12 height 17
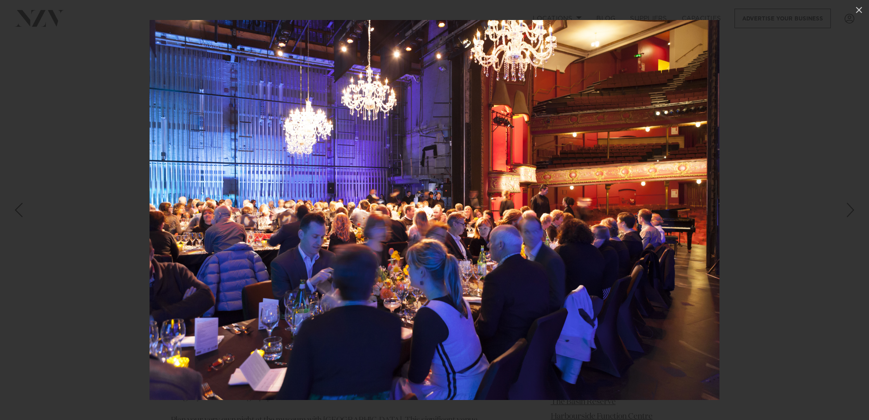
click at [852, 212] on div "Next slide" at bounding box center [851, 209] width 12 height 17
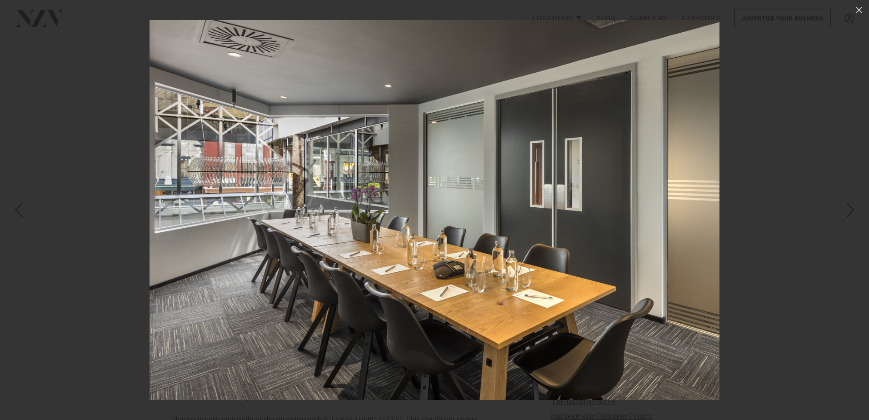
click at [852, 212] on div "Next slide" at bounding box center [851, 209] width 12 height 17
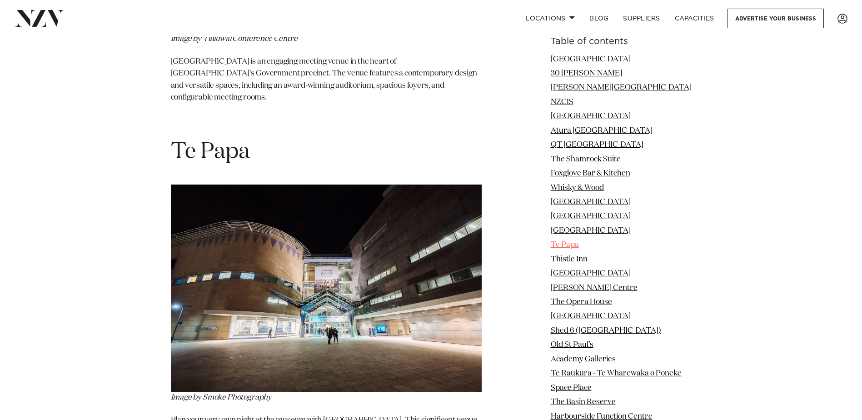
click at [579, 245] on link "Te Papa" at bounding box center [565, 245] width 28 height 8
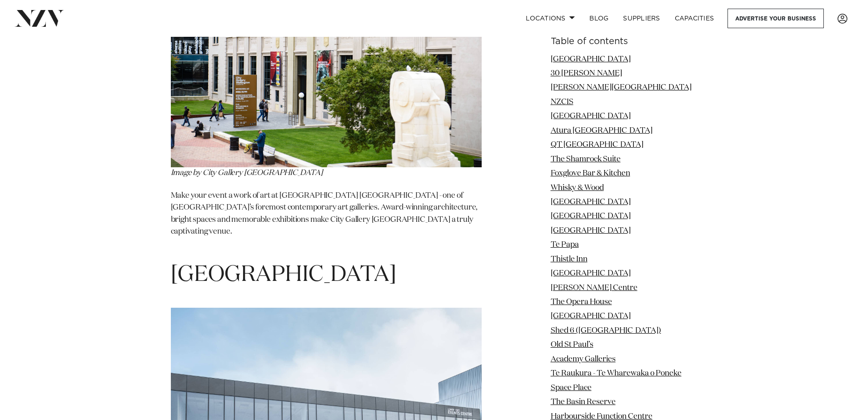
scroll to position [11333, 0]
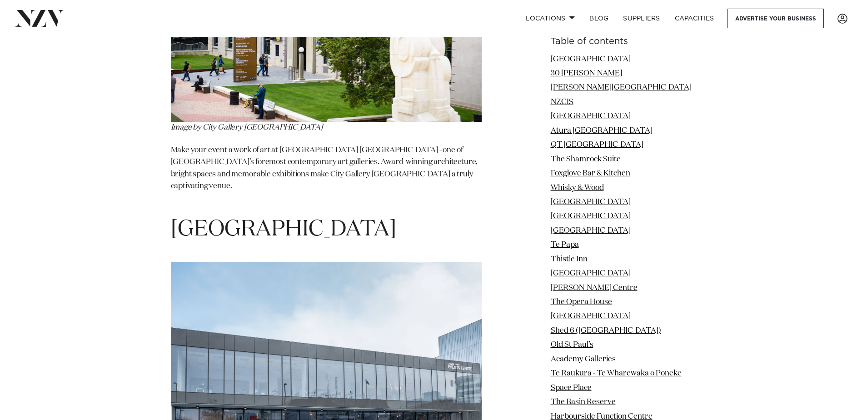
click at [259, 262] on img at bounding box center [326, 365] width 311 height 207
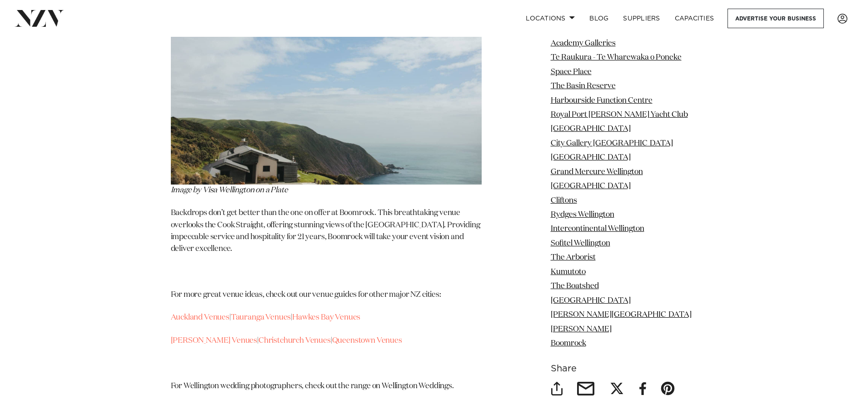
scroll to position [16152, 0]
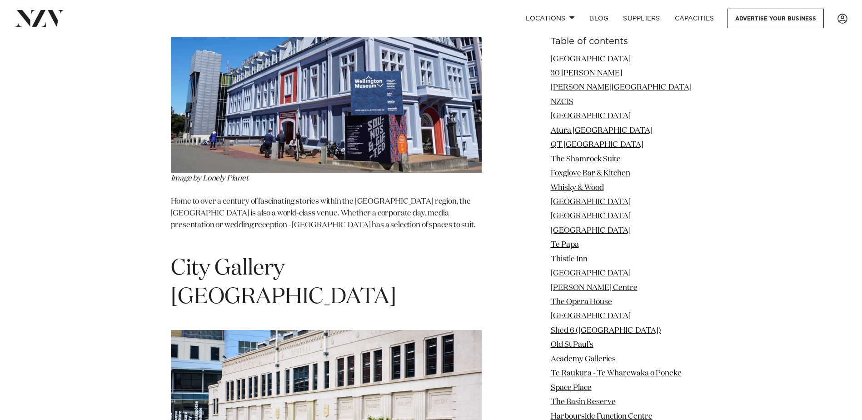
scroll to position [5683, 0]
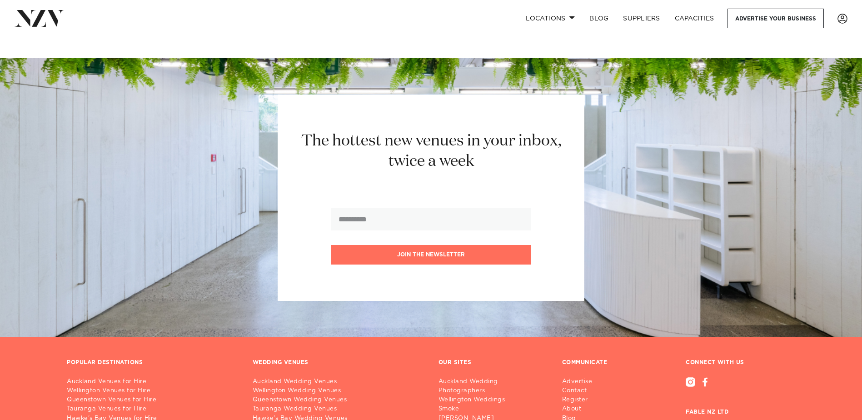
scroll to position [3637, 0]
